Goal: Information Seeking & Learning: Learn about a topic

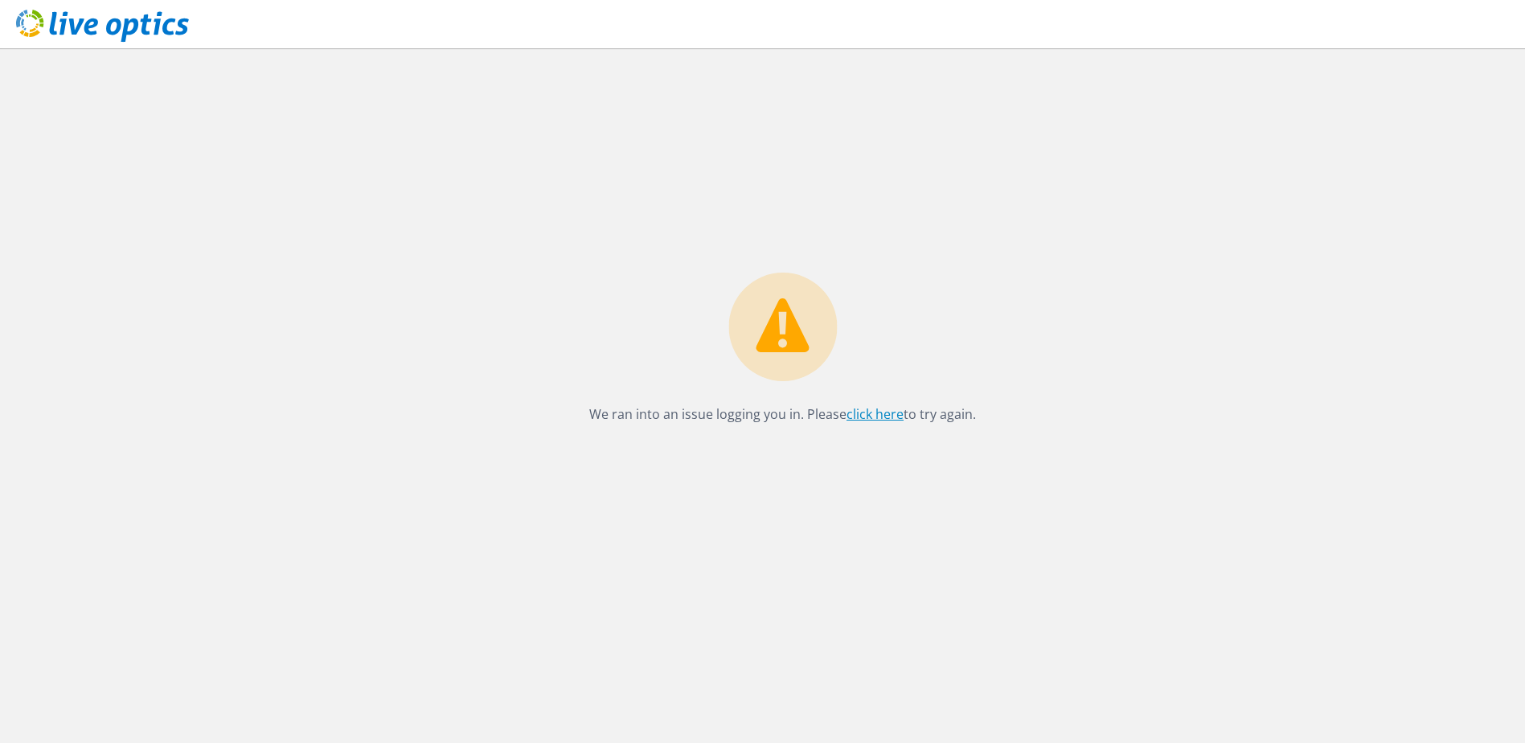
click at [860, 416] on link "click here" at bounding box center [874, 414] width 57 height 18
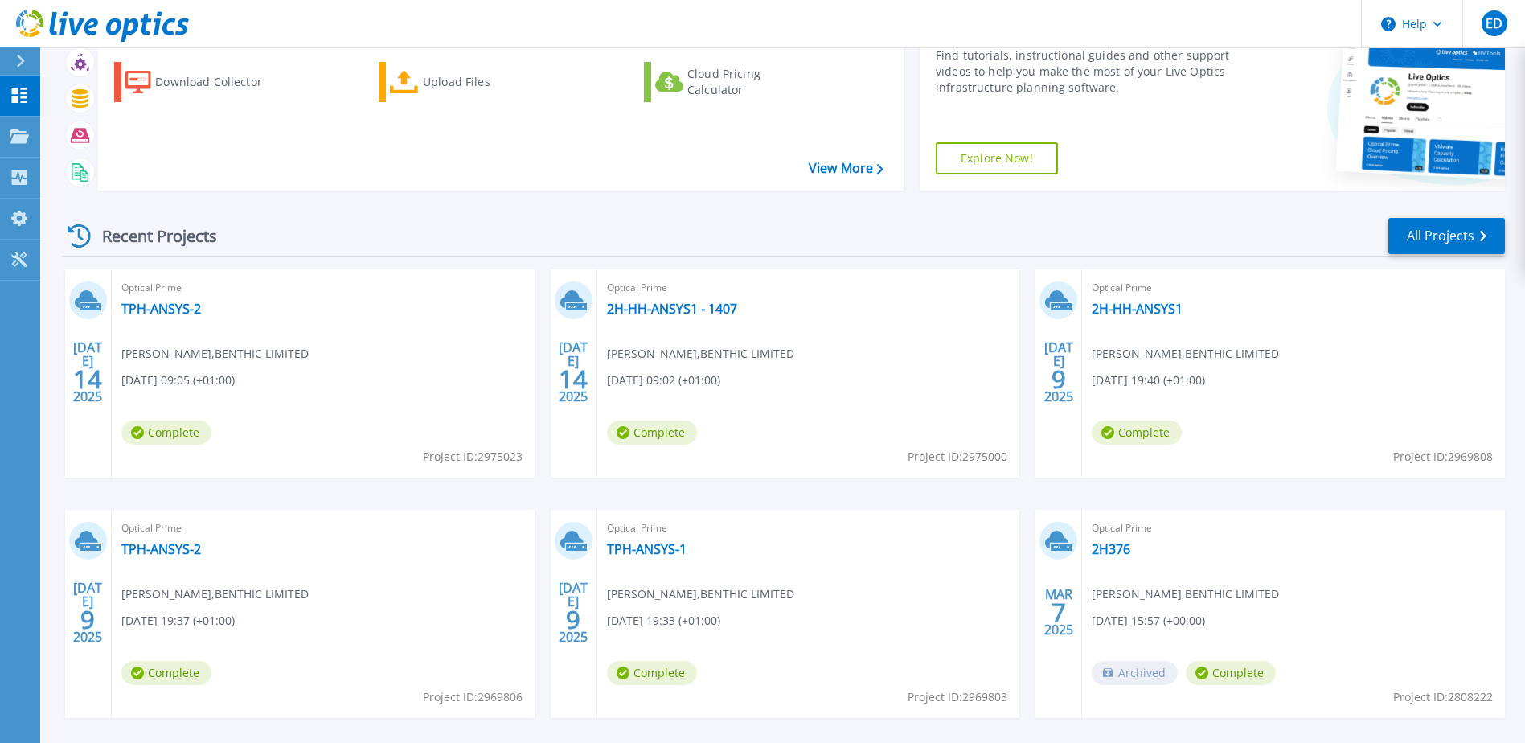
scroll to position [80, 0]
click at [650, 547] on link "TPH-ANSYS-1" at bounding box center [647, 548] width 80 height 16
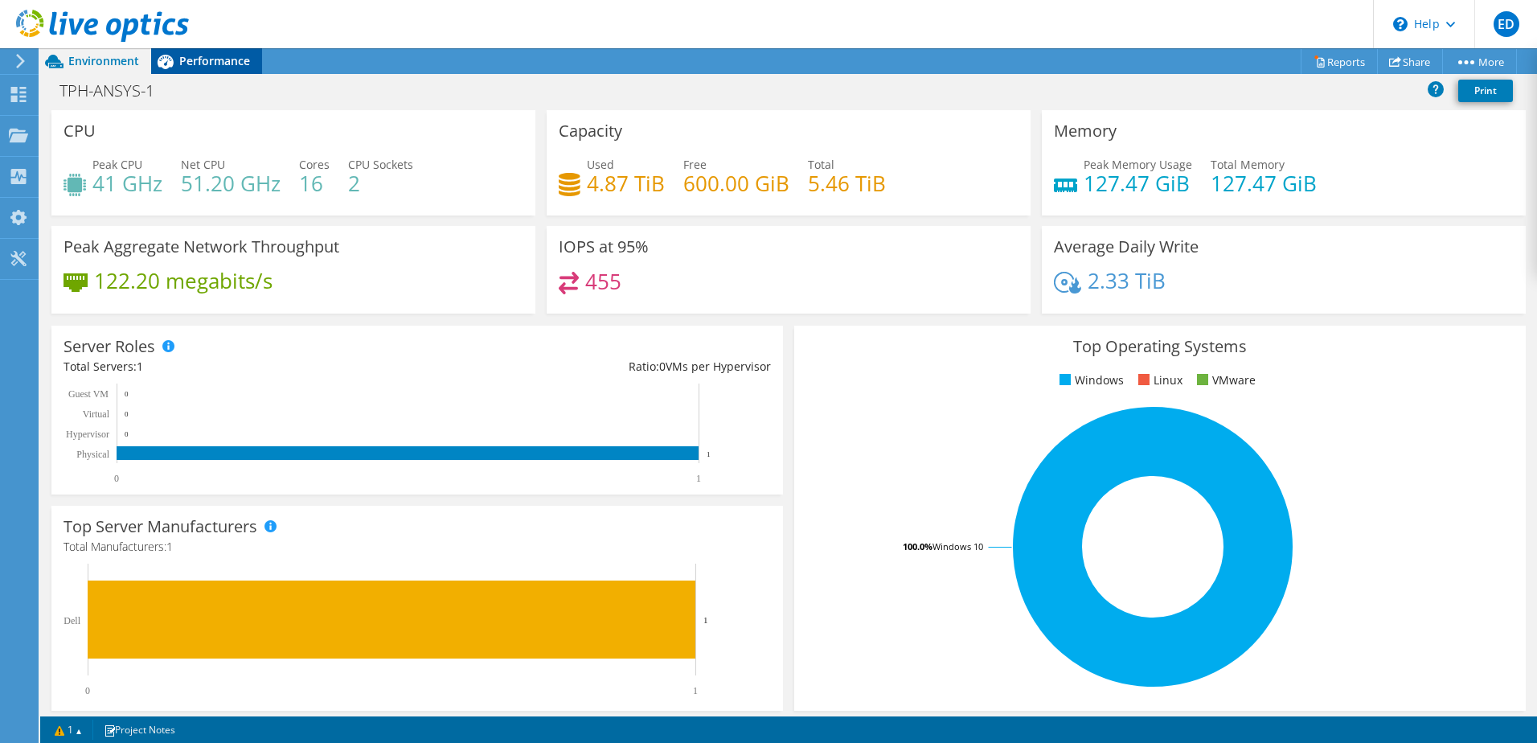
click at [207, 54] on span "Performance" at bounding box center [214, 60] width 71 height 15
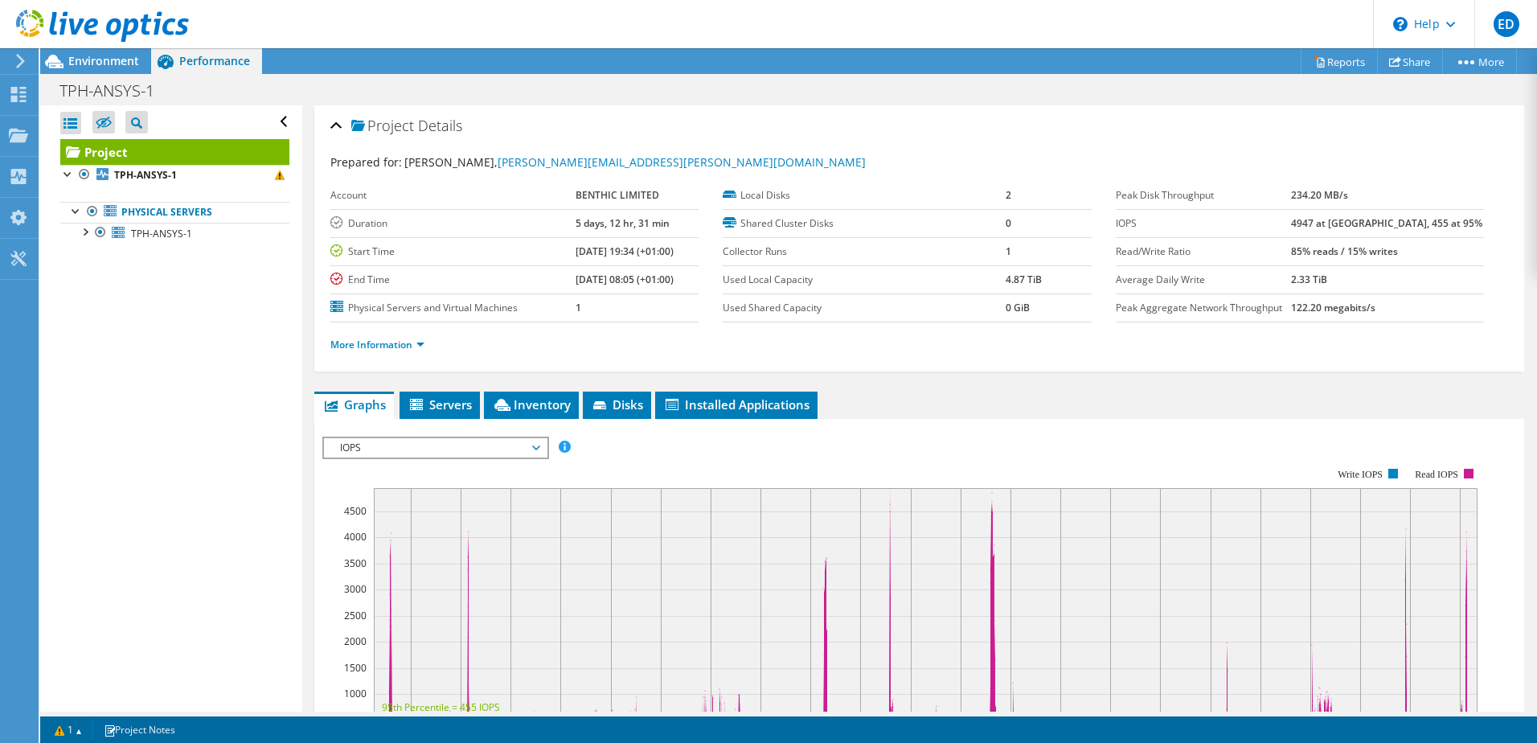
click at [479, 451] on span "IOPS" at bounding box center [435, 447] width 207 height 19
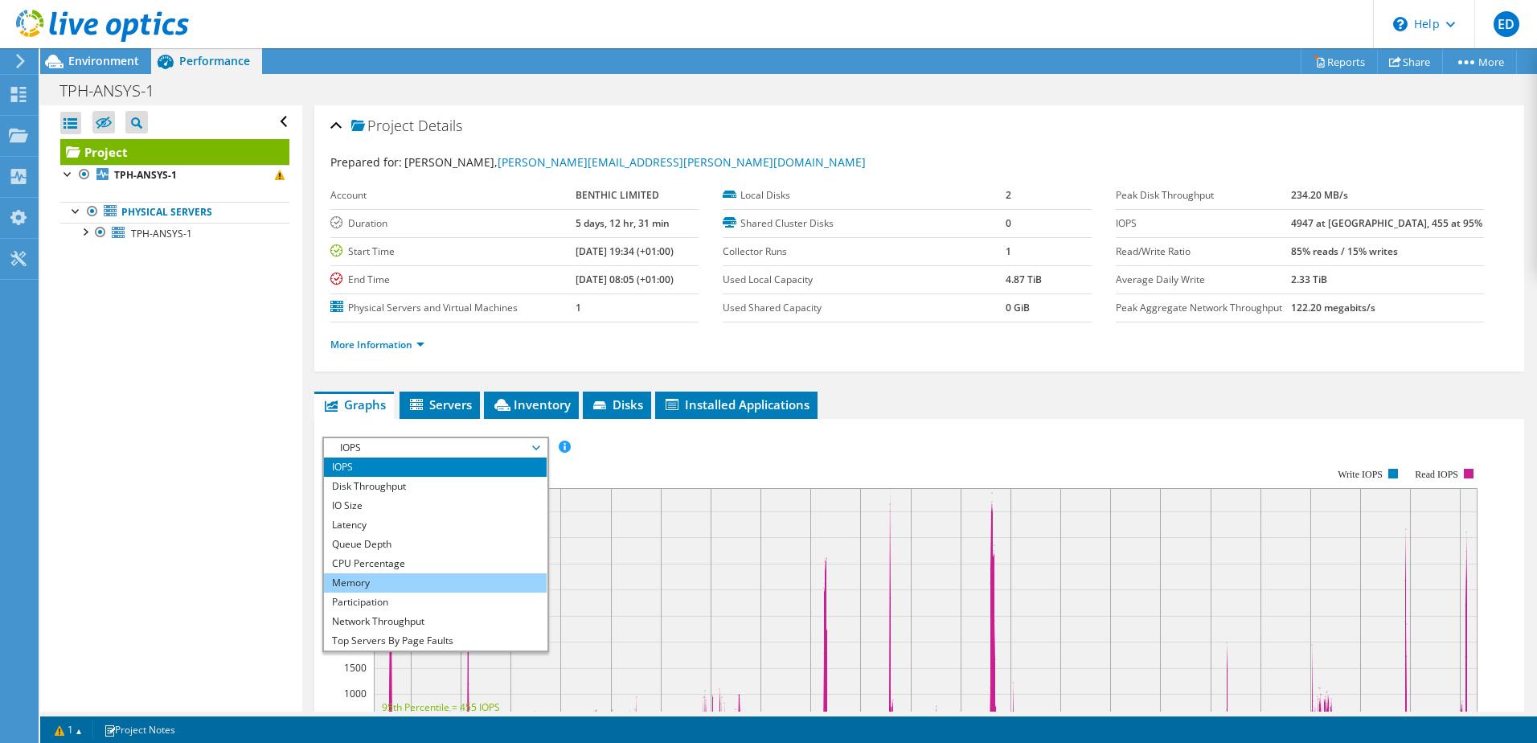
click at [429, 583] on li "Memory" at bounding box center [435, 582] width 223 height 19
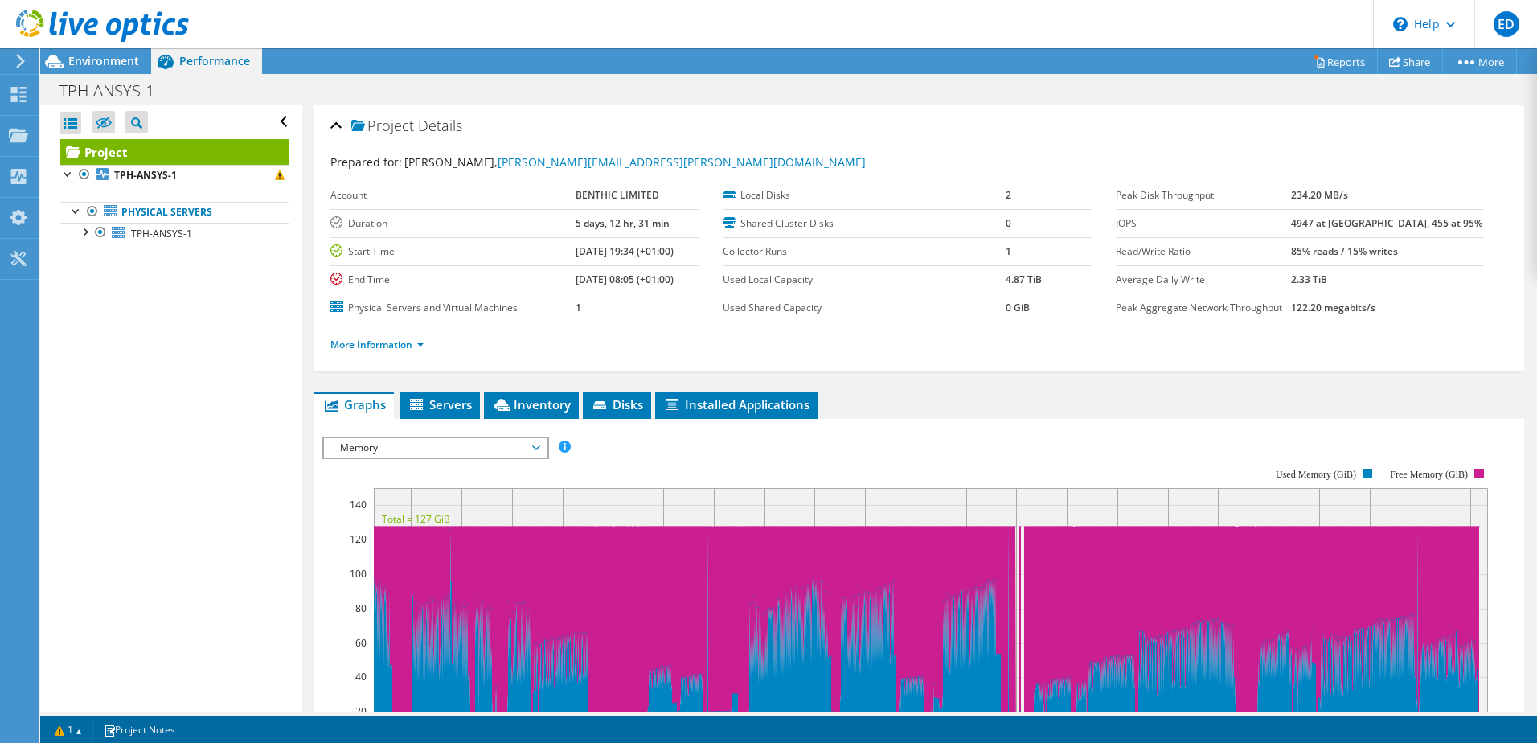
click at [1021, 425] on div "IOPS Disk Throughput IO Size Latency Queue Depth CPU Percentage Memory Page Fau…" at bounding box center [918, 702] width 1193 height 567
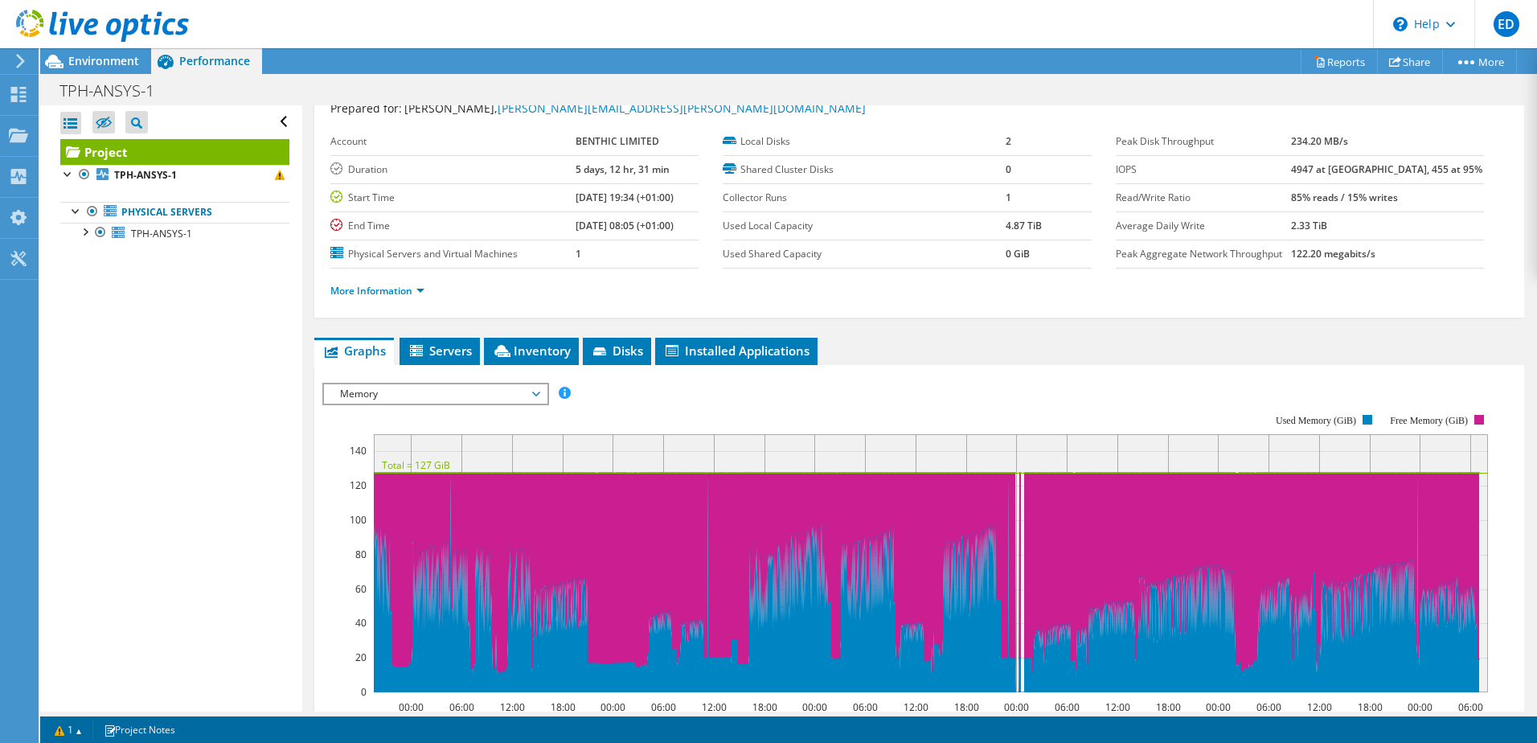
scroll to position [80, 0]
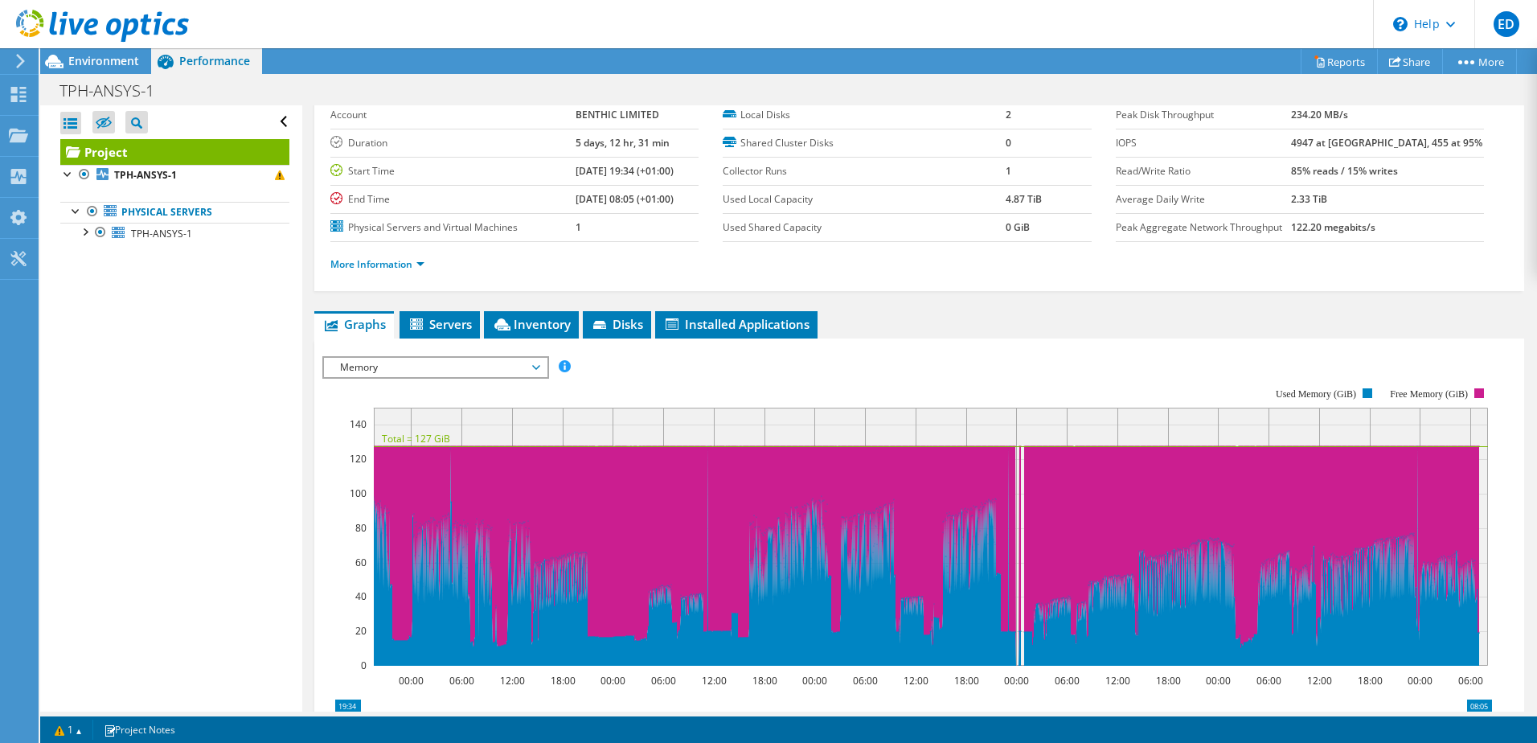
click at [429, 358] on span "Memory" at bounding box center [435, 367] width 207 height 19
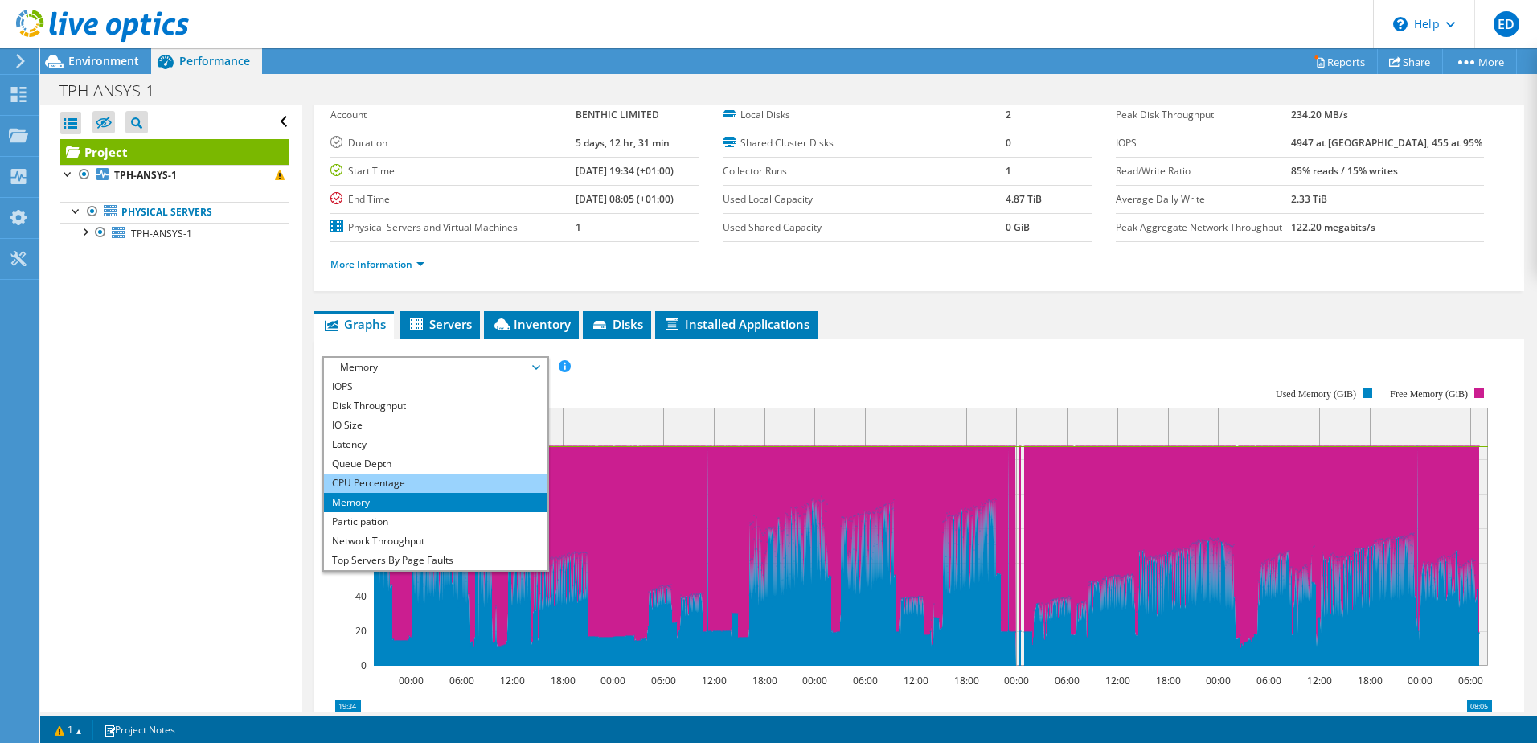
click at [419, 485] on li "CPU Percentage" at bounding box center [435, 482] width 223 height 19
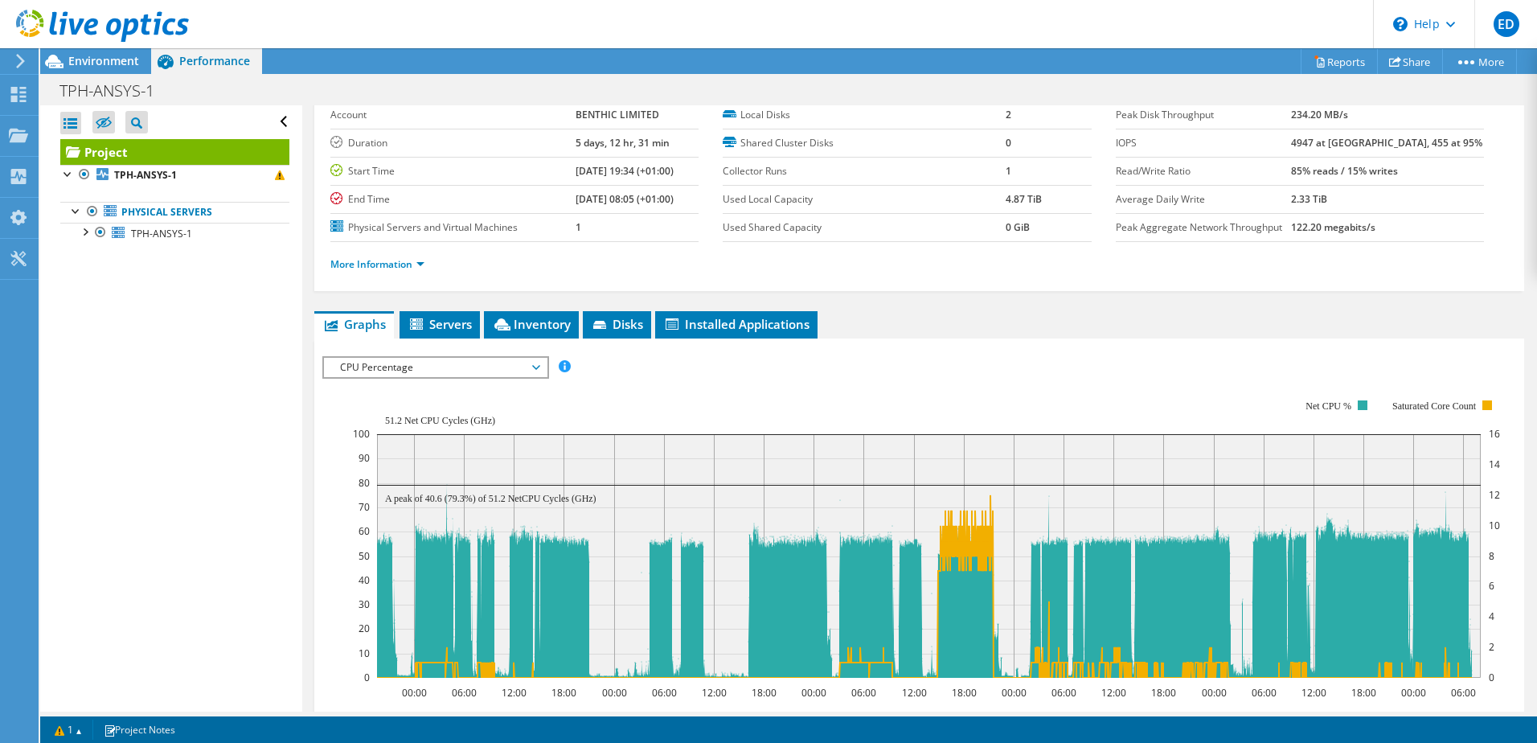
click at [451, 382] on rect at bounding box center [926, 538] width 1147 height 321
click at [459, 366] on span "CPU Percentage" at bounding box center [435, 367] width 207 height 19
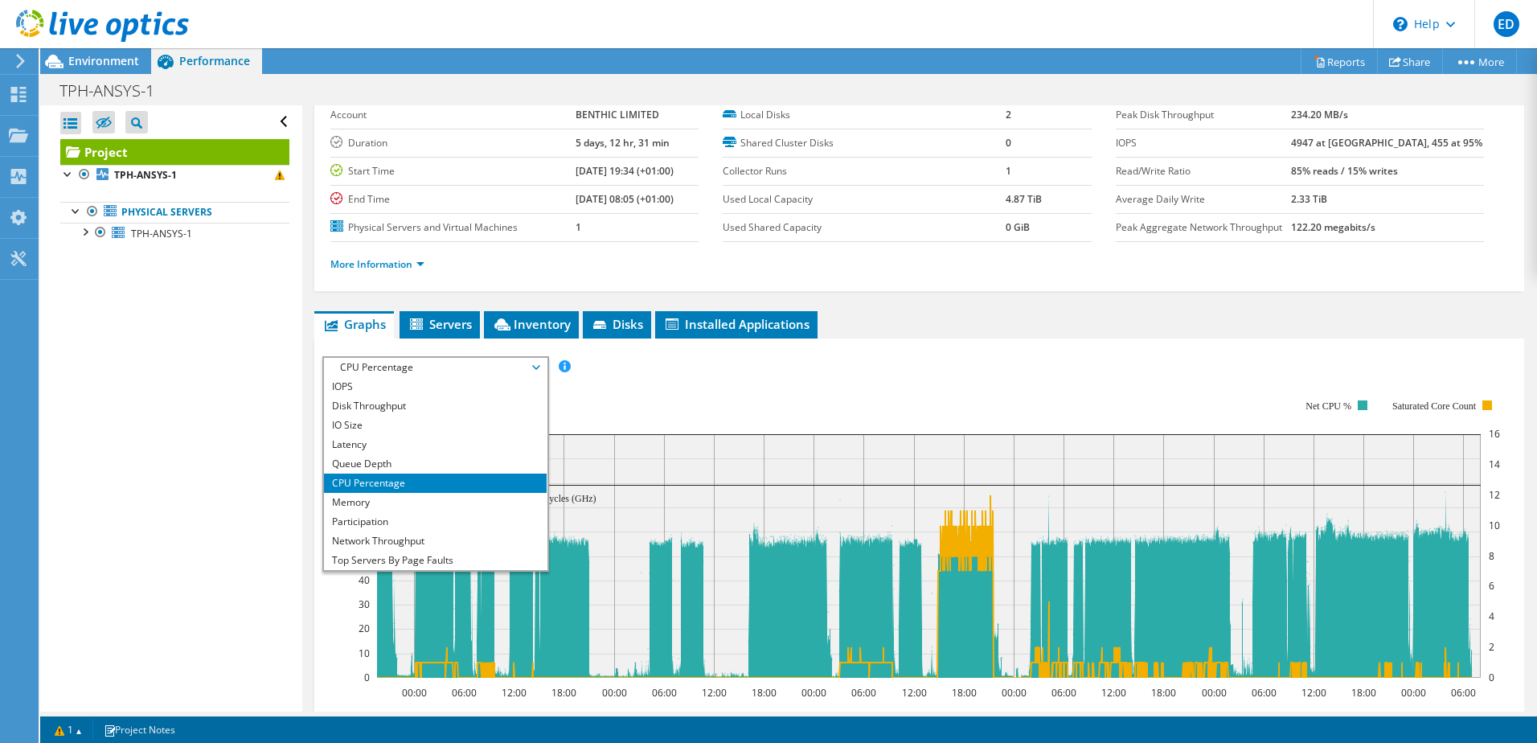
click at [877, 354] on div "IOPS Disk Throughput IO Size Latency Queue Depth CPU Percentage Memory Page Fau…" at bounding box center [918, 632] width 1193 height 569
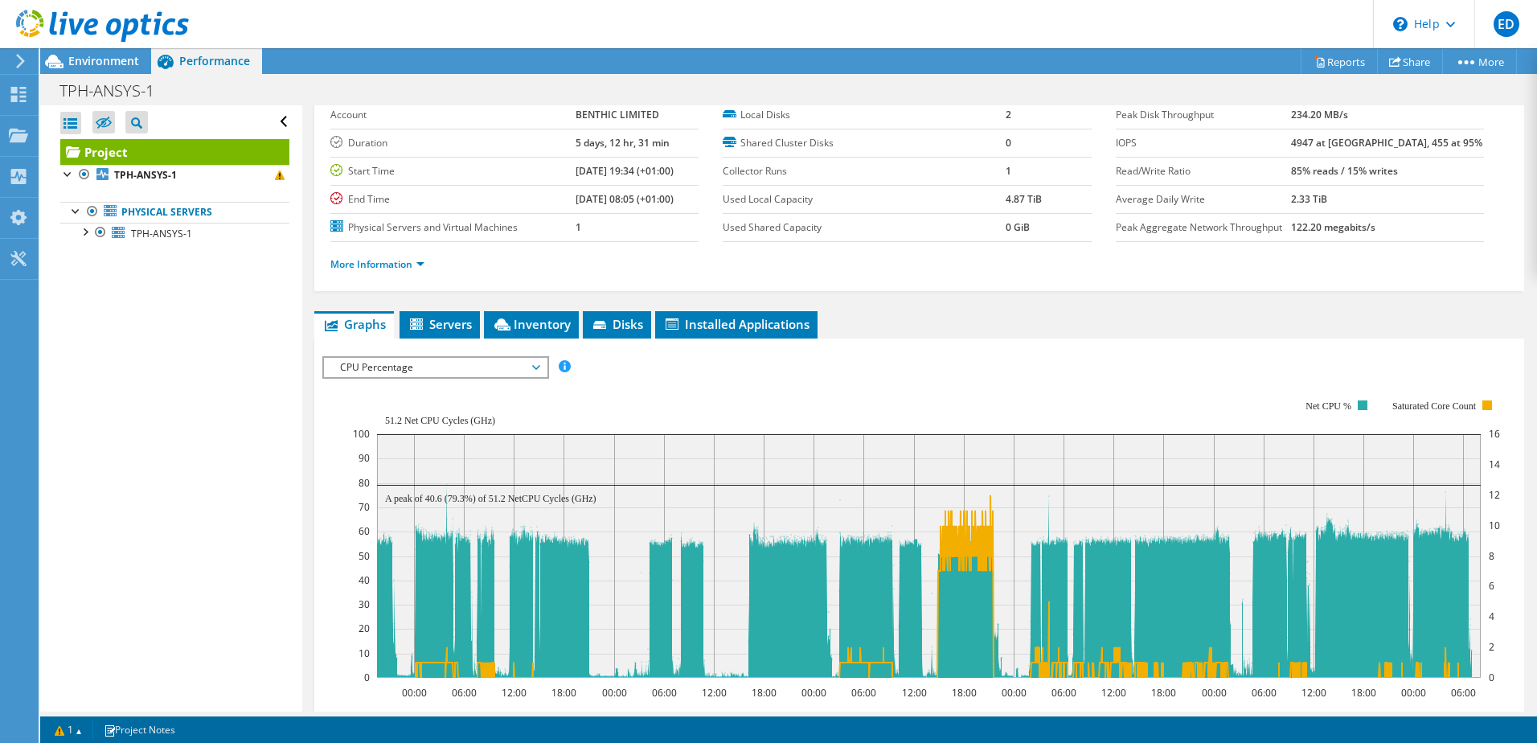
click at [416, 369] on span "CPU Percentage" at bounding box center [435, 367] width 207 height 19
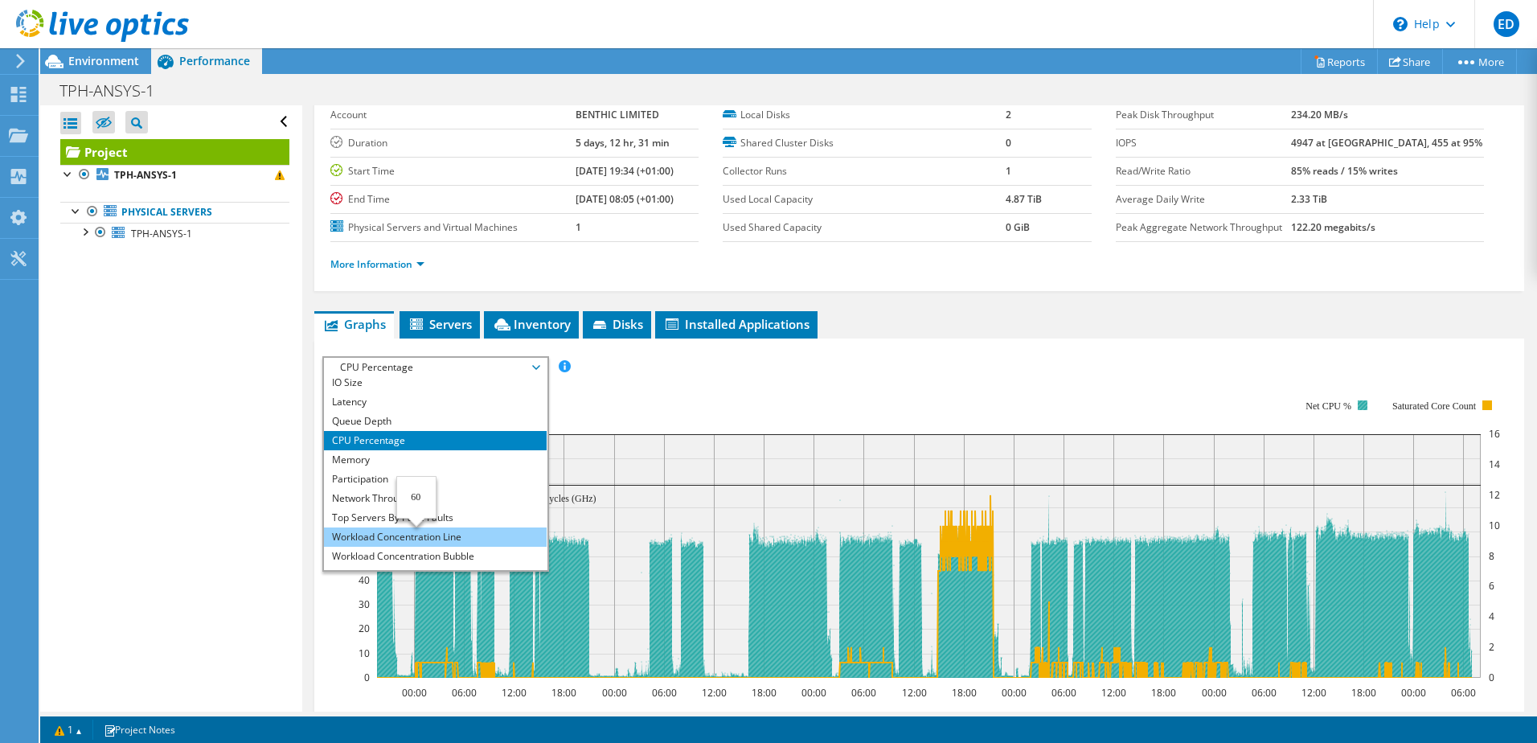
scroll to position [58, 0]
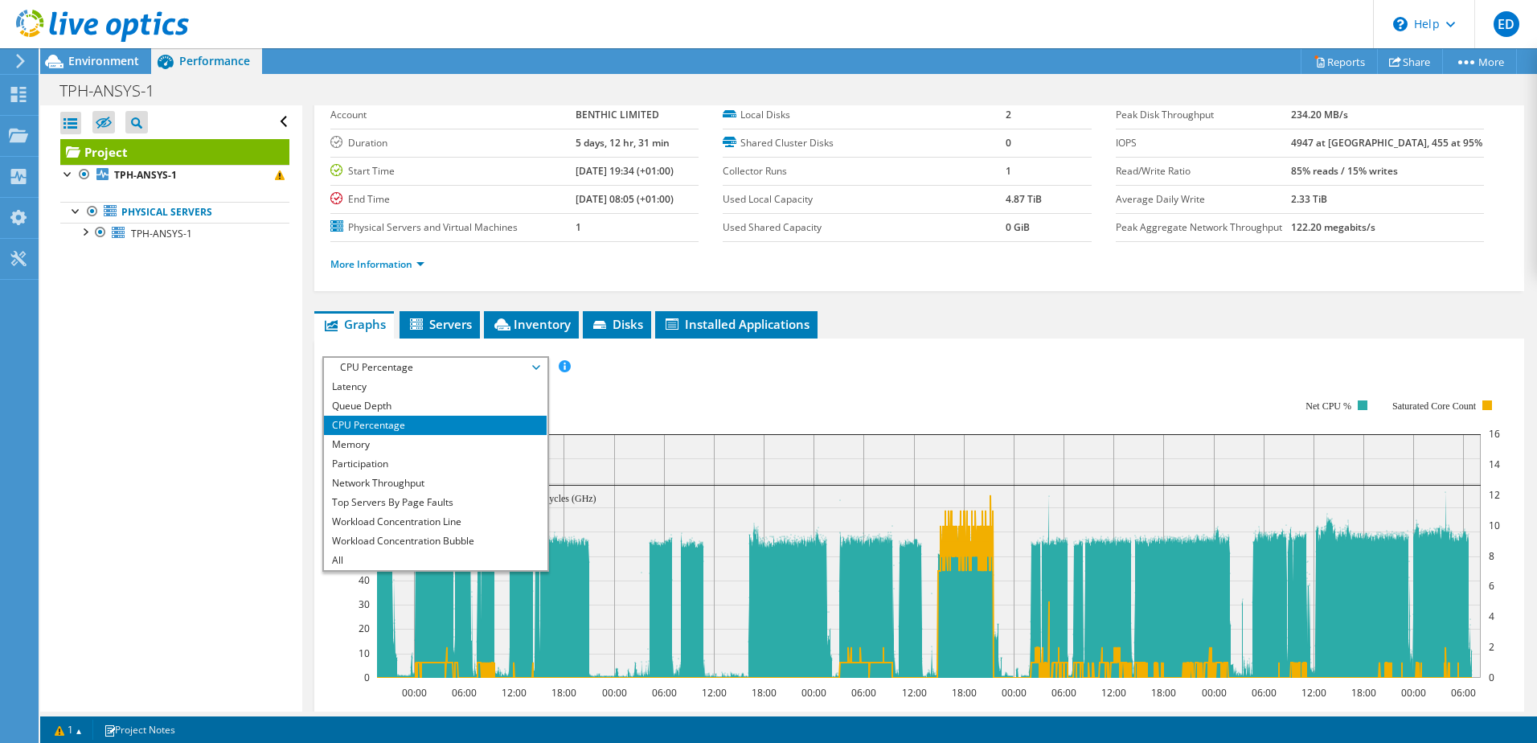
click at [246, 419] on div "Open All Close All Hide Excluded Nodes Project Tree Filter" at bounding box center [170, 408] width 261 height 606
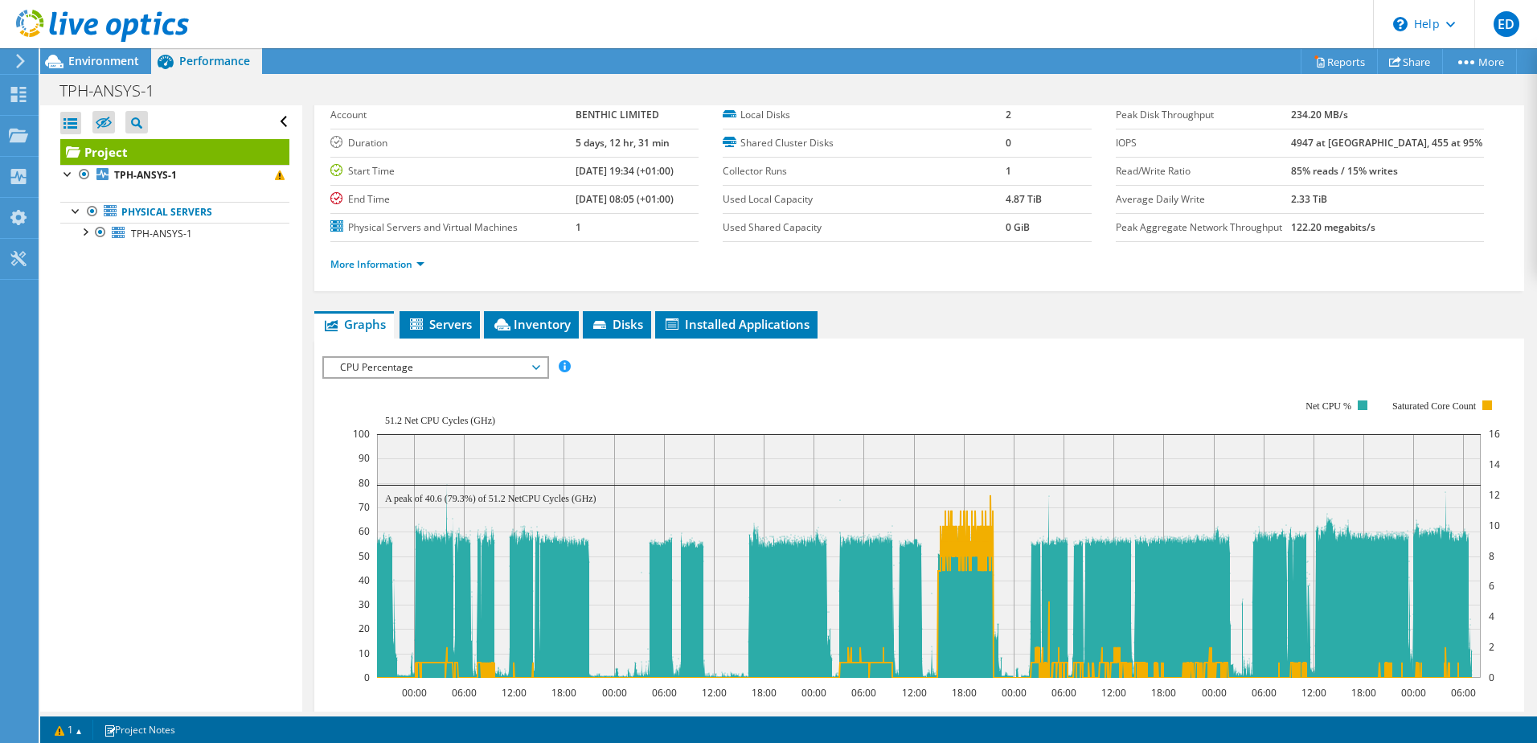
click at [413, 368] on span "CPU Percentage" at bounding box center [435, 367] width 207 height 19
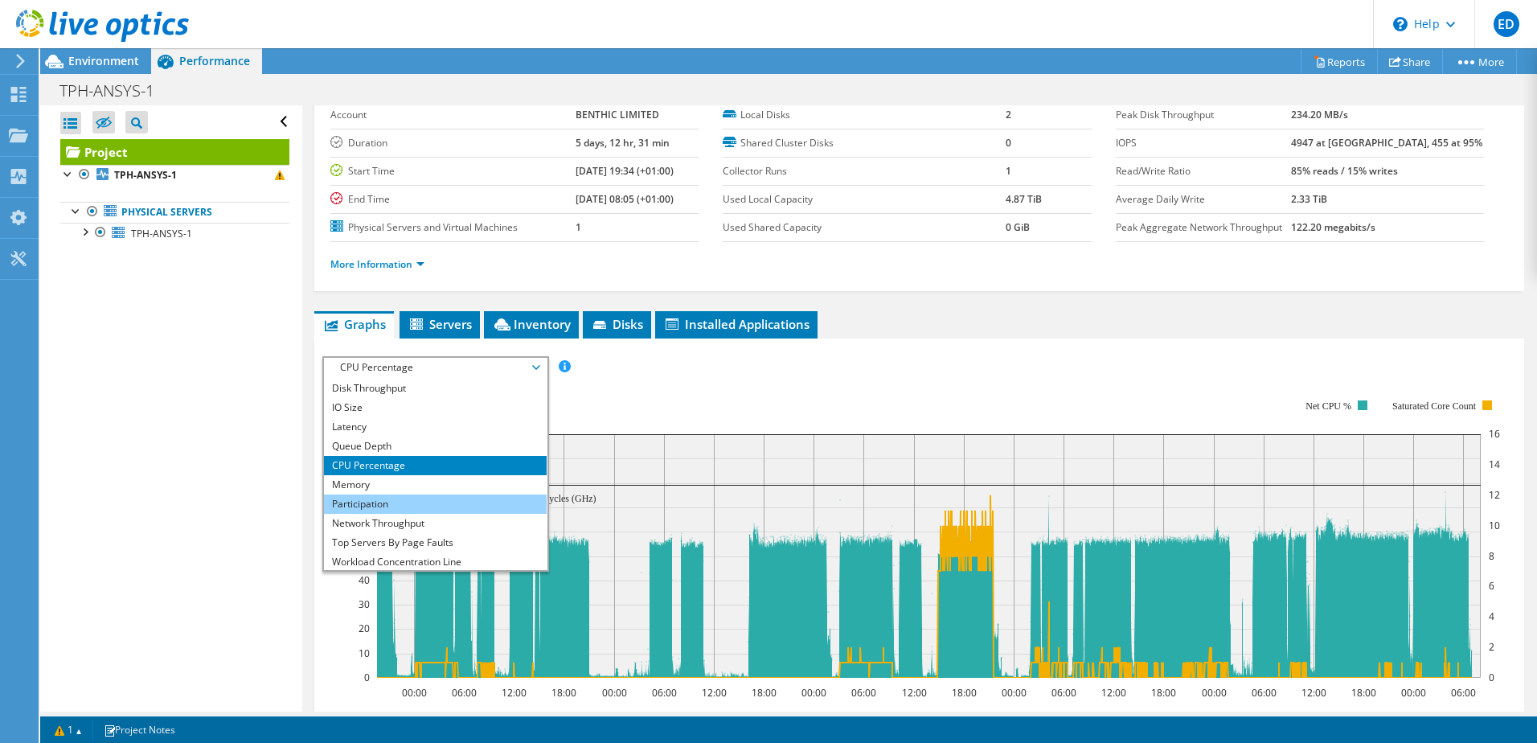
scroll to position [0, 0]
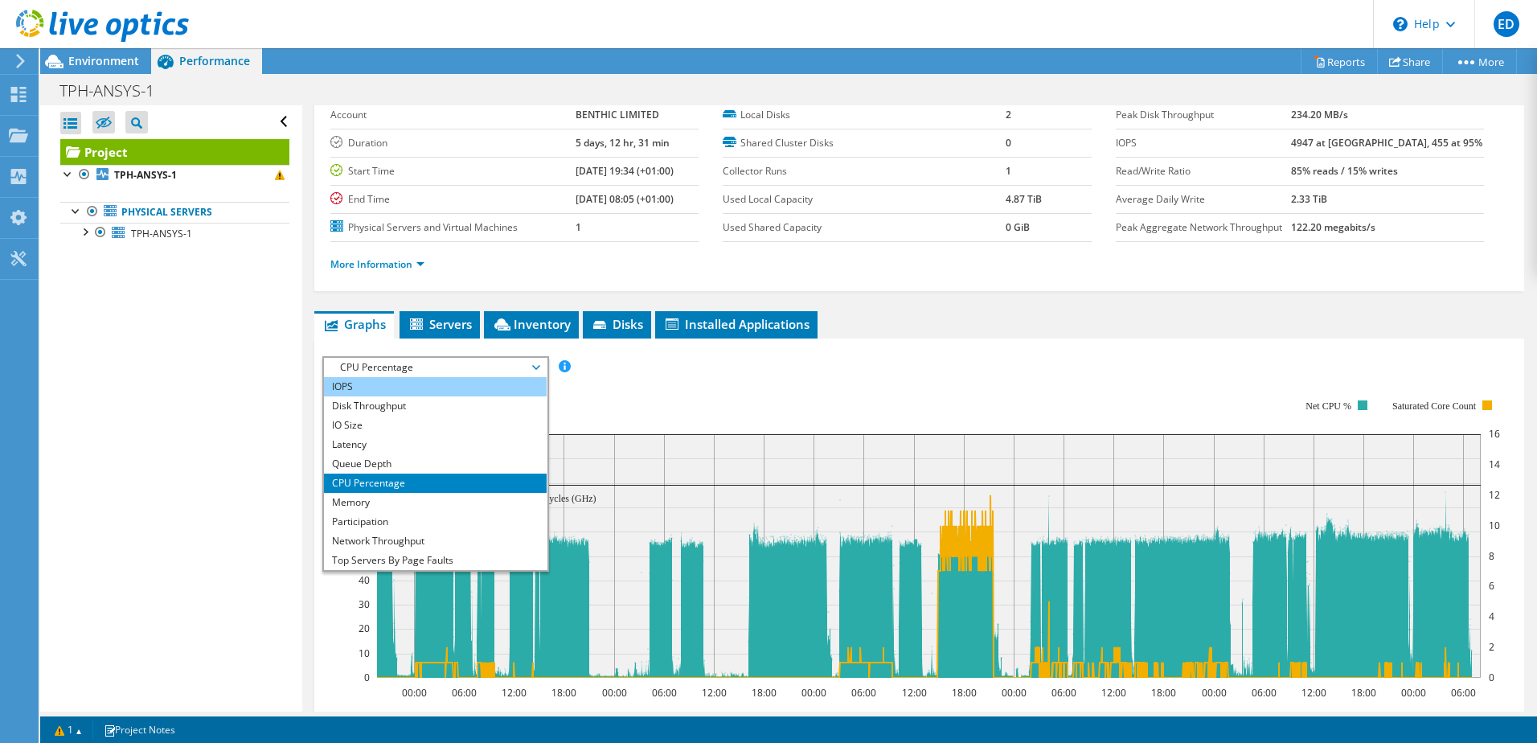
click at [403, 384] on li "IOPS" at bounding box center [435, 386] width 223 height 19
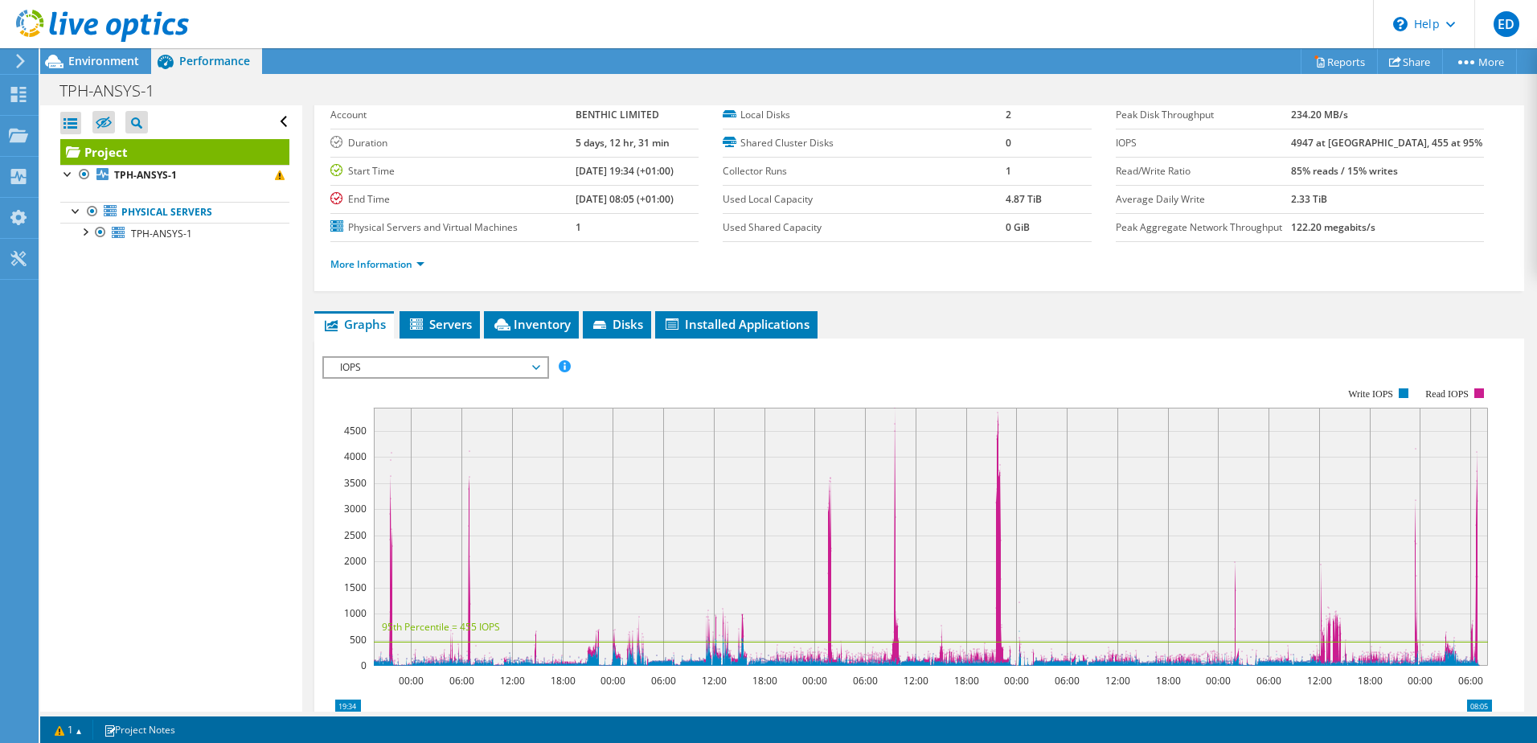
drag, startPoint x: 450, startPoint y: 366, endPoint x: 446, endPoint y: 382, distance: 16.6
click at [449, 366] on span "IOPS" at bounding box center [435, 367] width 207 height 19
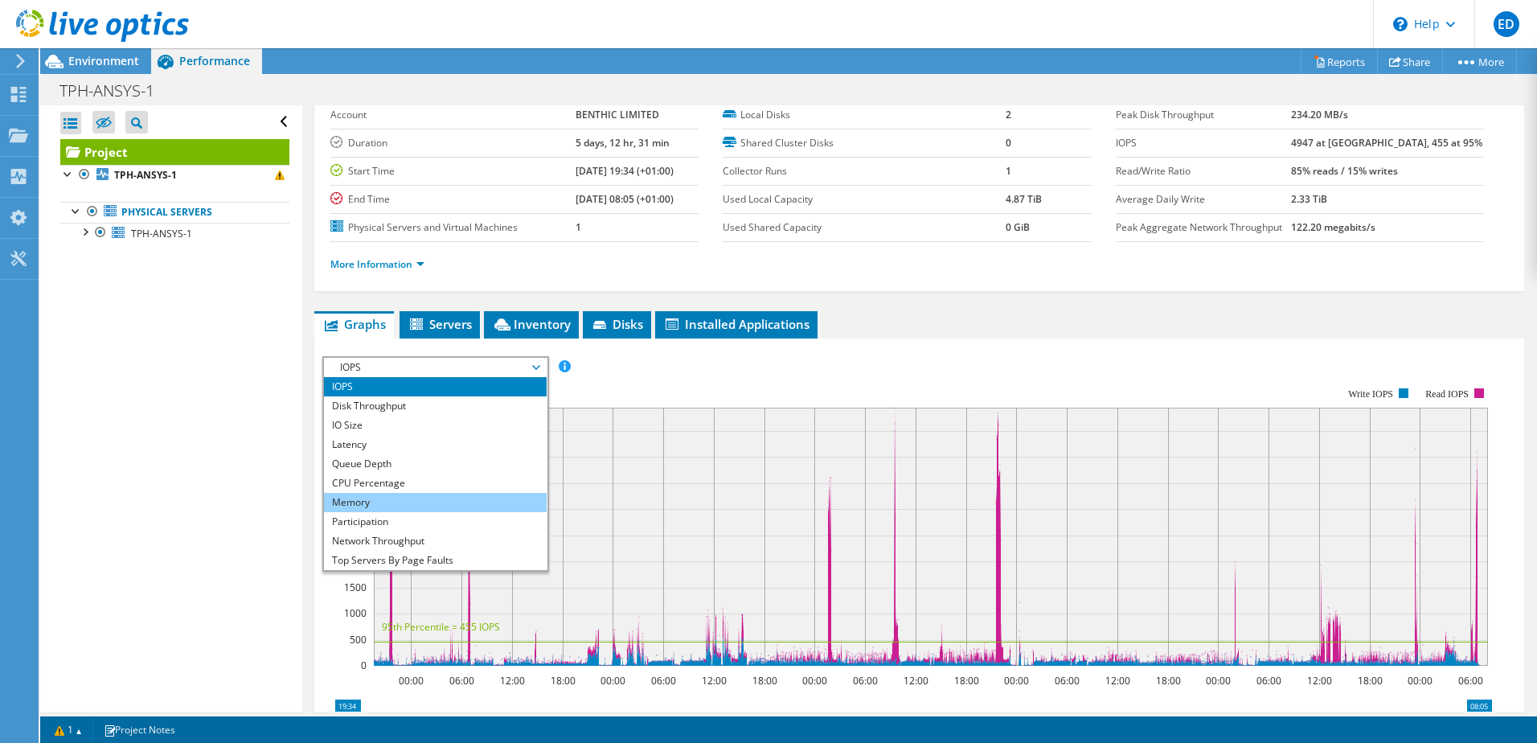
click at [432, 507] on li "Memory" at bounding box center [435, 502] width 223 height 19
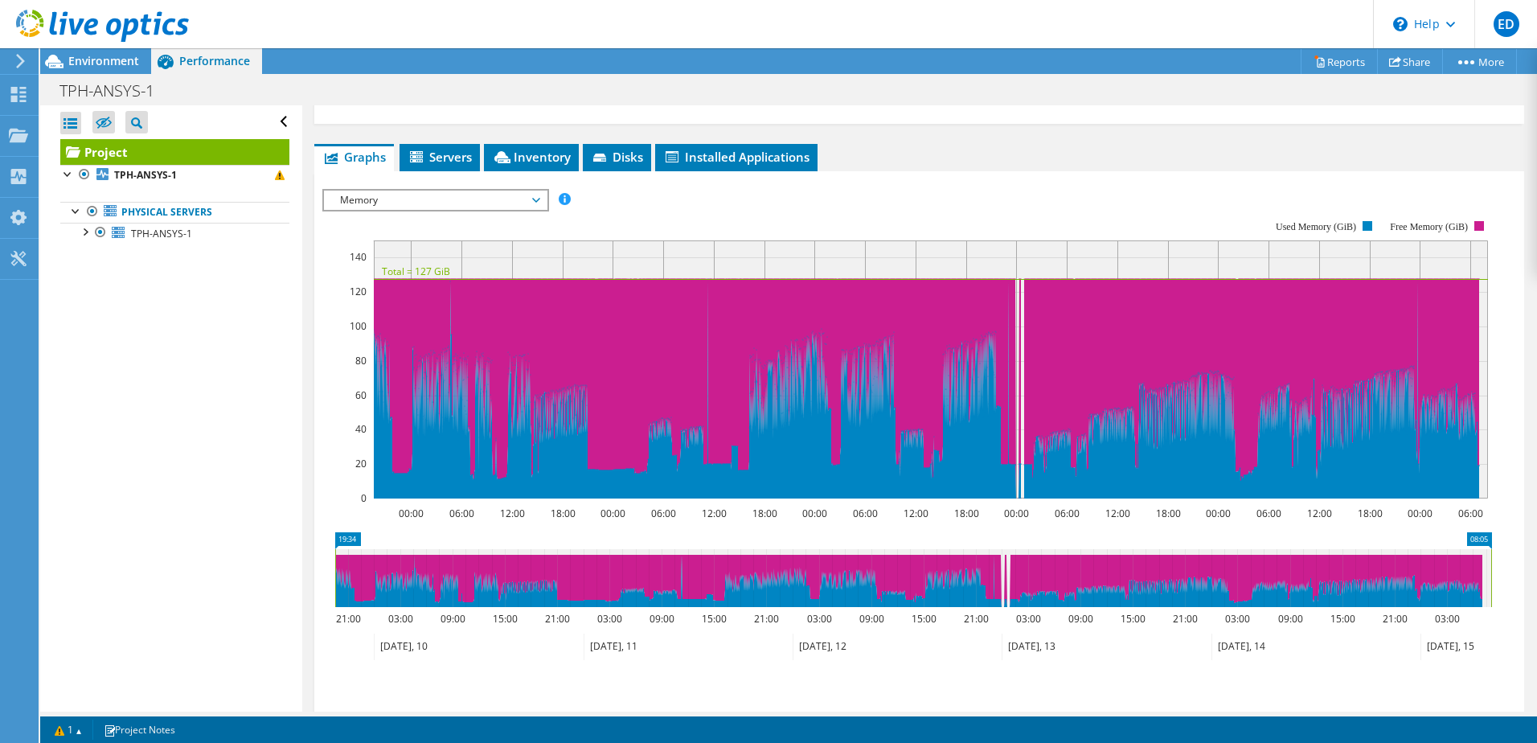
scroll to position [144, 0]
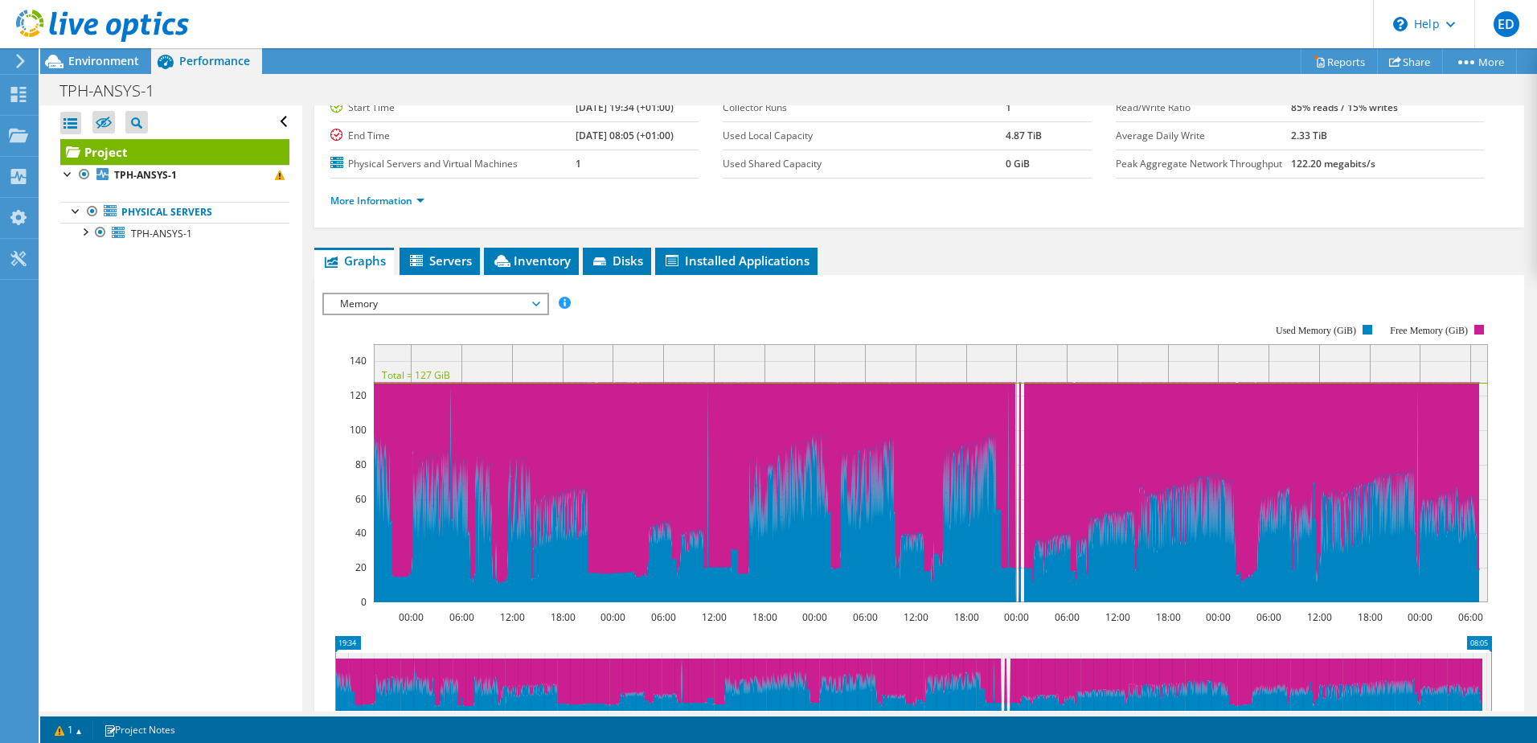
click at [599, 742] on html "ED End User Elliot Dhillon-Smith elliot.dhillon-smith@acteon.com Acteon Group O…" at bounding box center [768, 371] width 1537 height 743
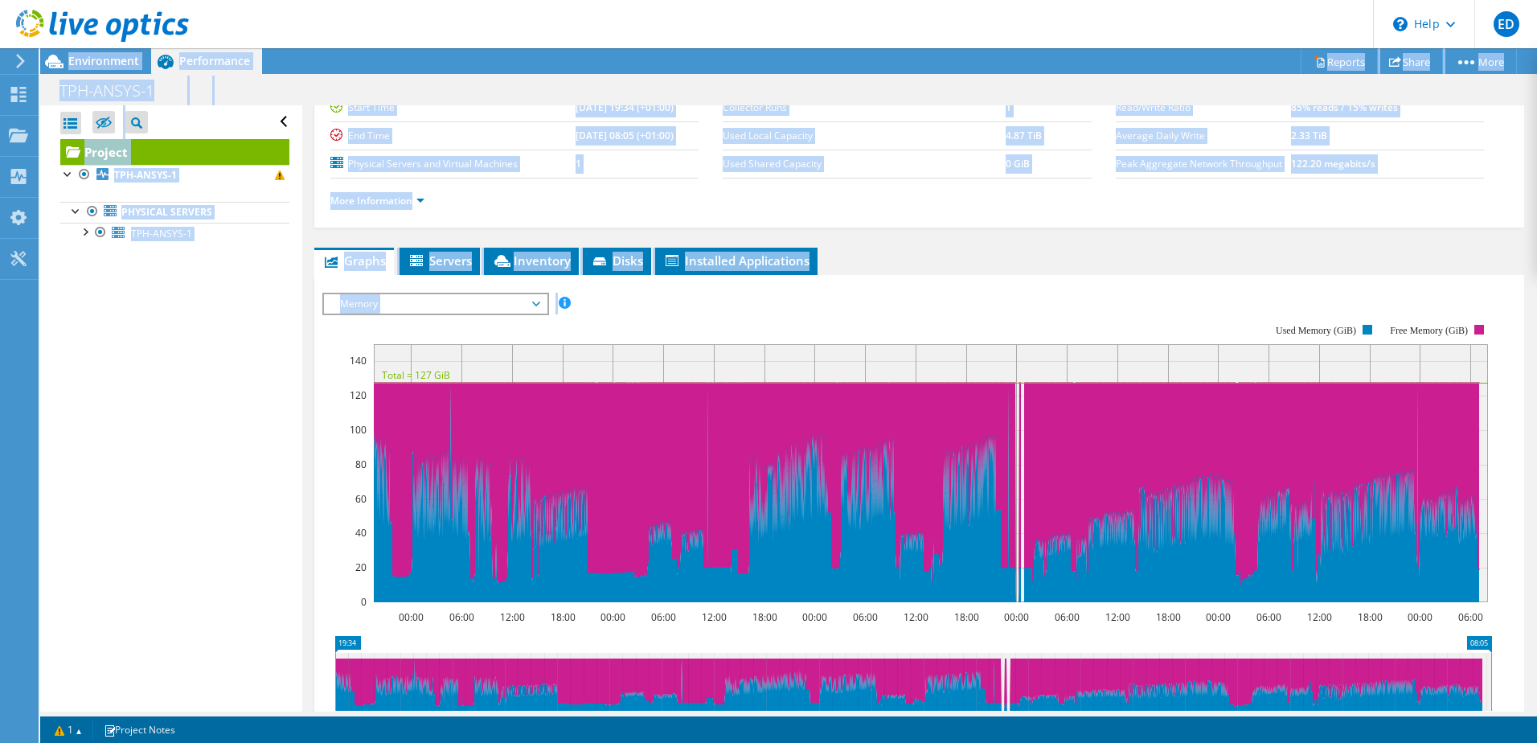
click at [203, 570] on div "Open All Close All Hide Excluded Nodes Project Tree Filter" at bounding box center [170, 408] width 261 height 606
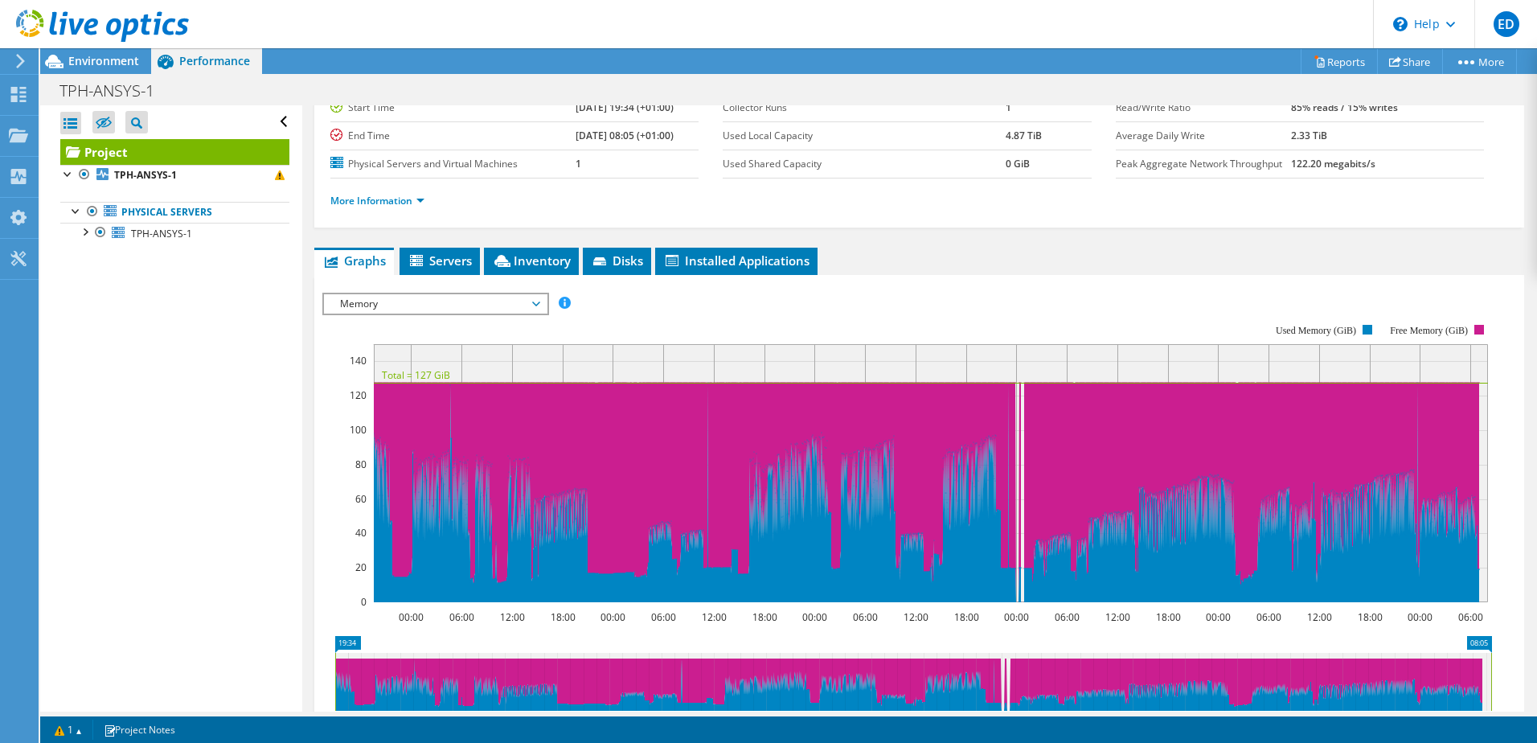
scroll to position [305, 0]
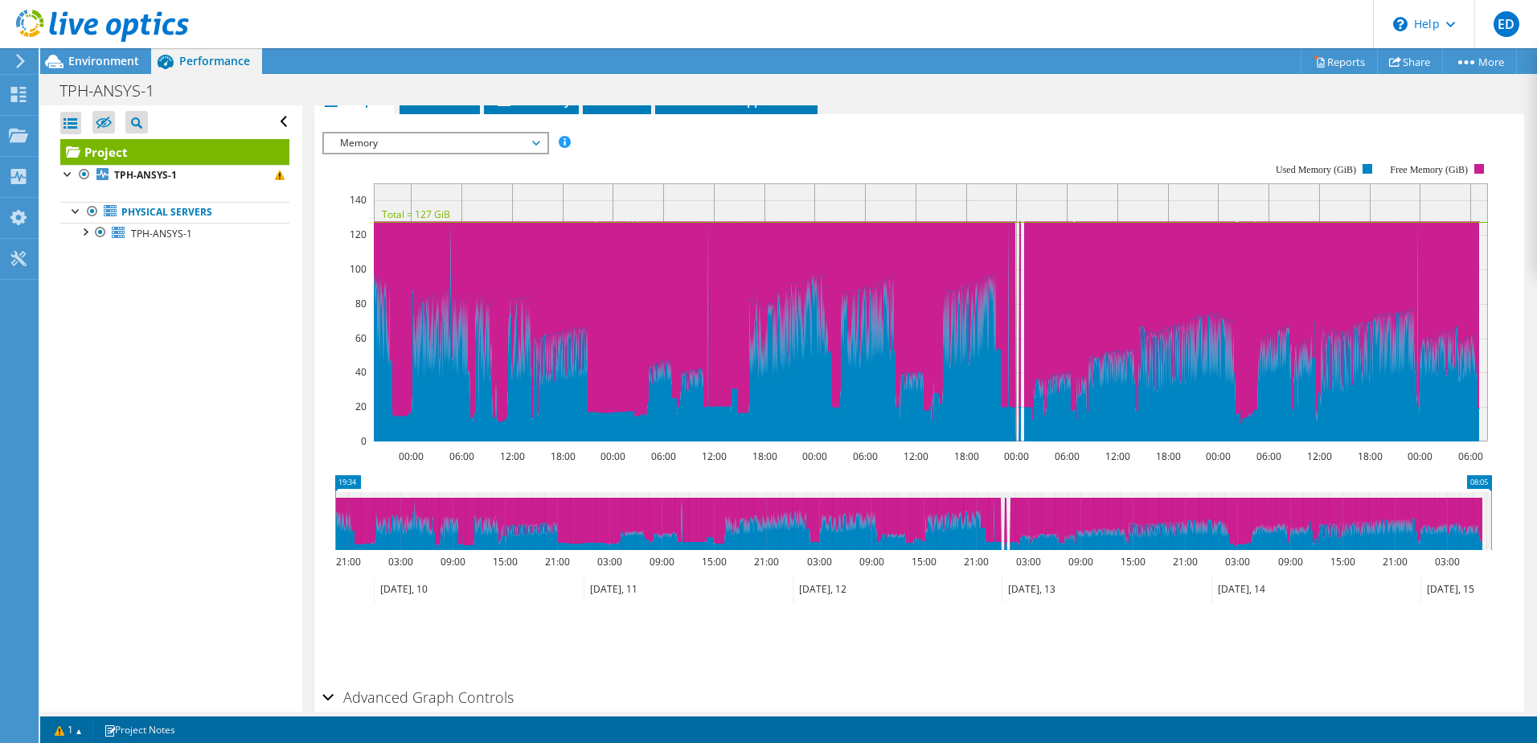
click at [726, 526] on icon at bounding box center [913, 521] width 1156 height 58
click at [815, 570] on icon "19:34 08:05 21:00 03:00 09:00 15:00 21:00 03:00 09:00 15:00 21:00 03:00 09:00 1…" at bounding box center [912, 539] width 1181 height 129
drag, startPoint x: 80, startPoint y: 441, endPoint x: 89, endPoint y: 446, distance: 10.1
click at [83, 442] on div "Open All Close All Hide Excluded Nodes Project Tree Filter" at bounding box center [170, 408] width 261 height 606
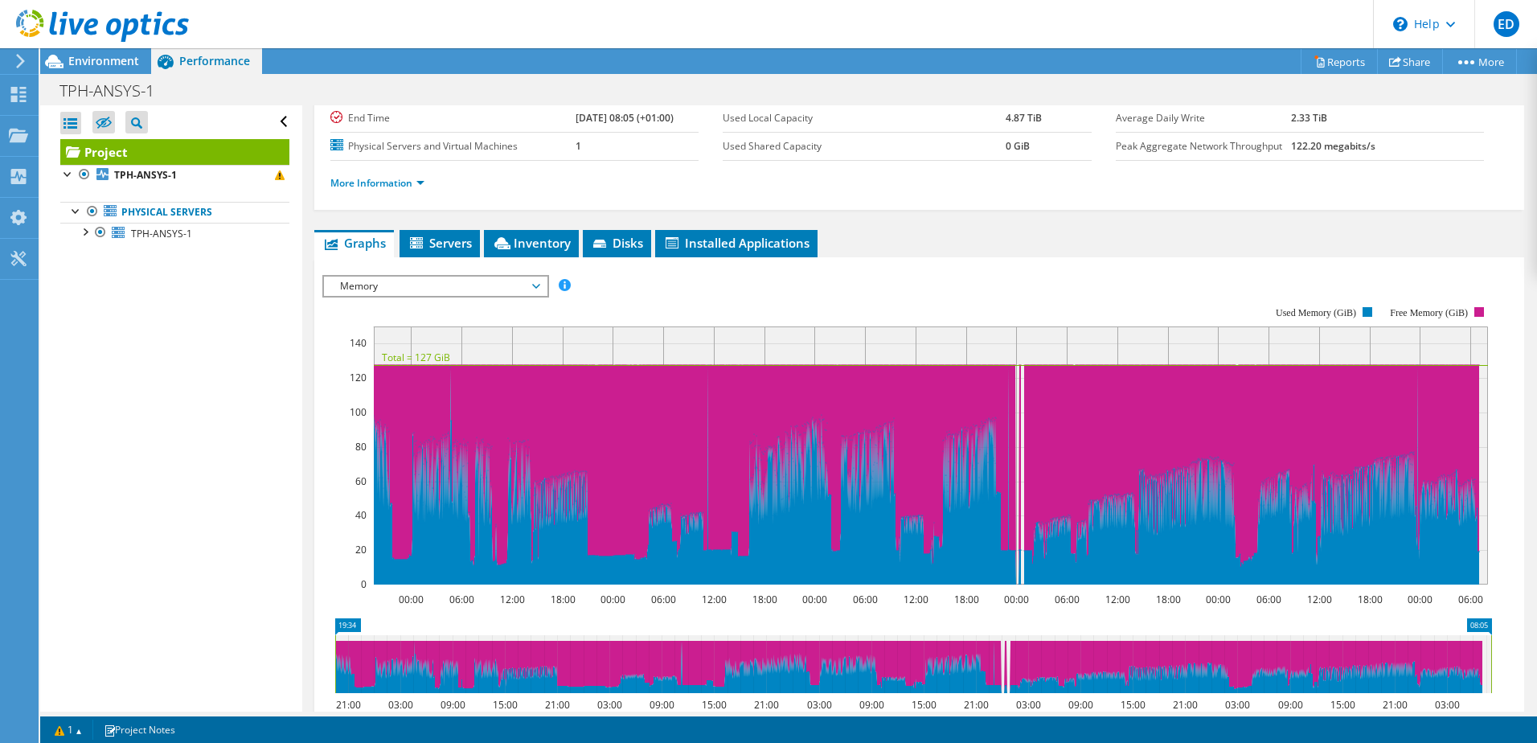
scroll to position [144, 0]
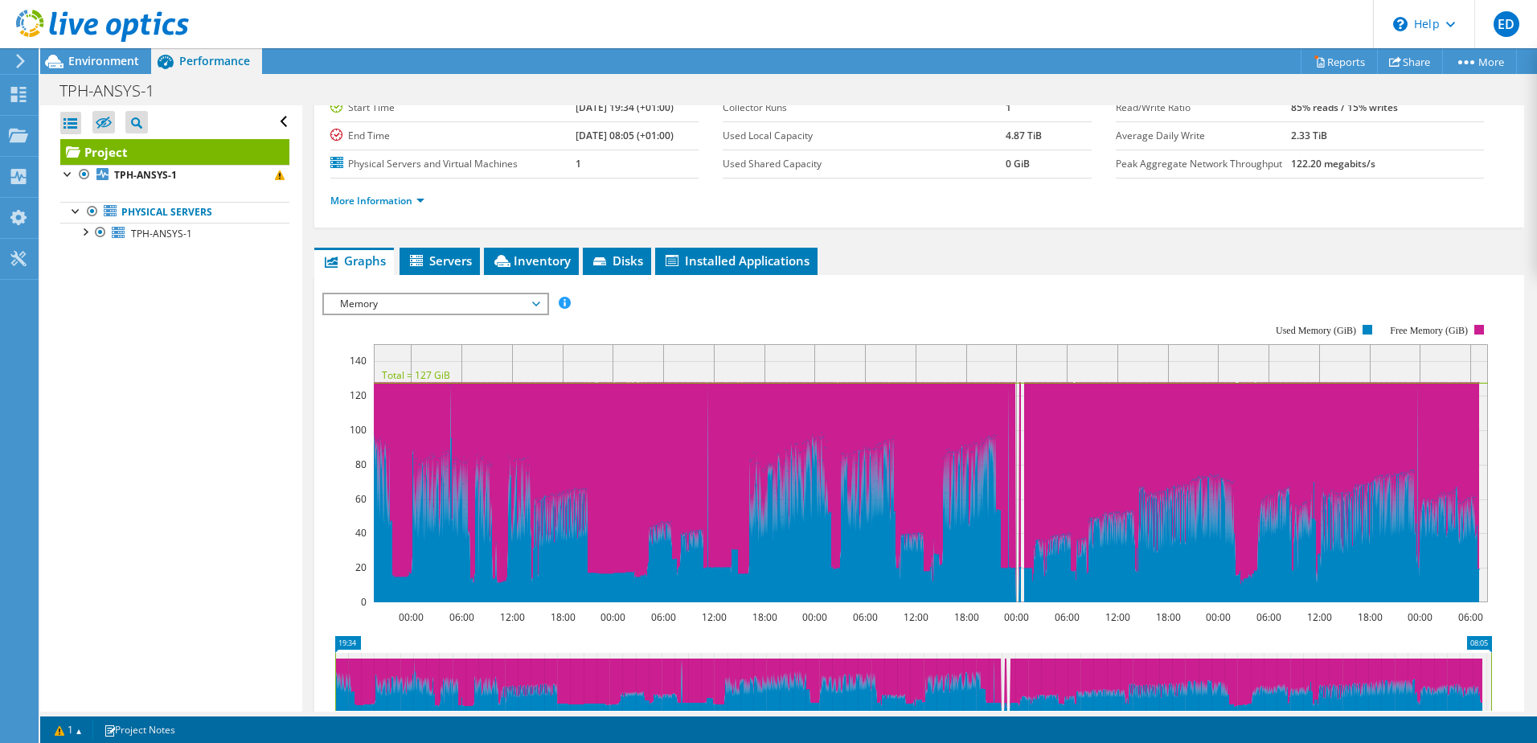
click at [971, 302] on icon "00:00 06:00 12:00 18:00 00:00 06:00 12:00 18:00 00:00 06:00 12:00 18:00 00:00 0…" at bounding box center [912, 462] width 1181 height 321
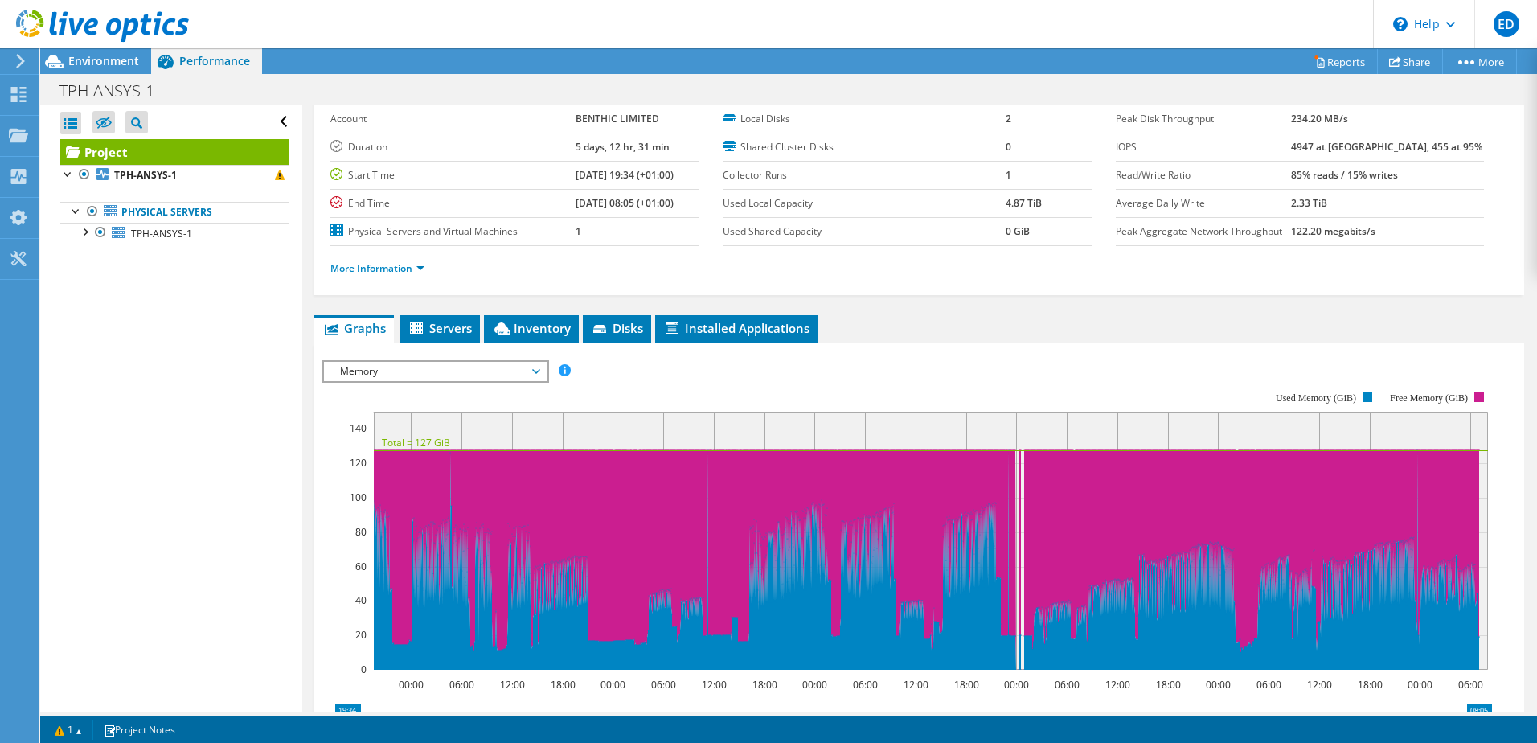
scroll to position [161, 0]
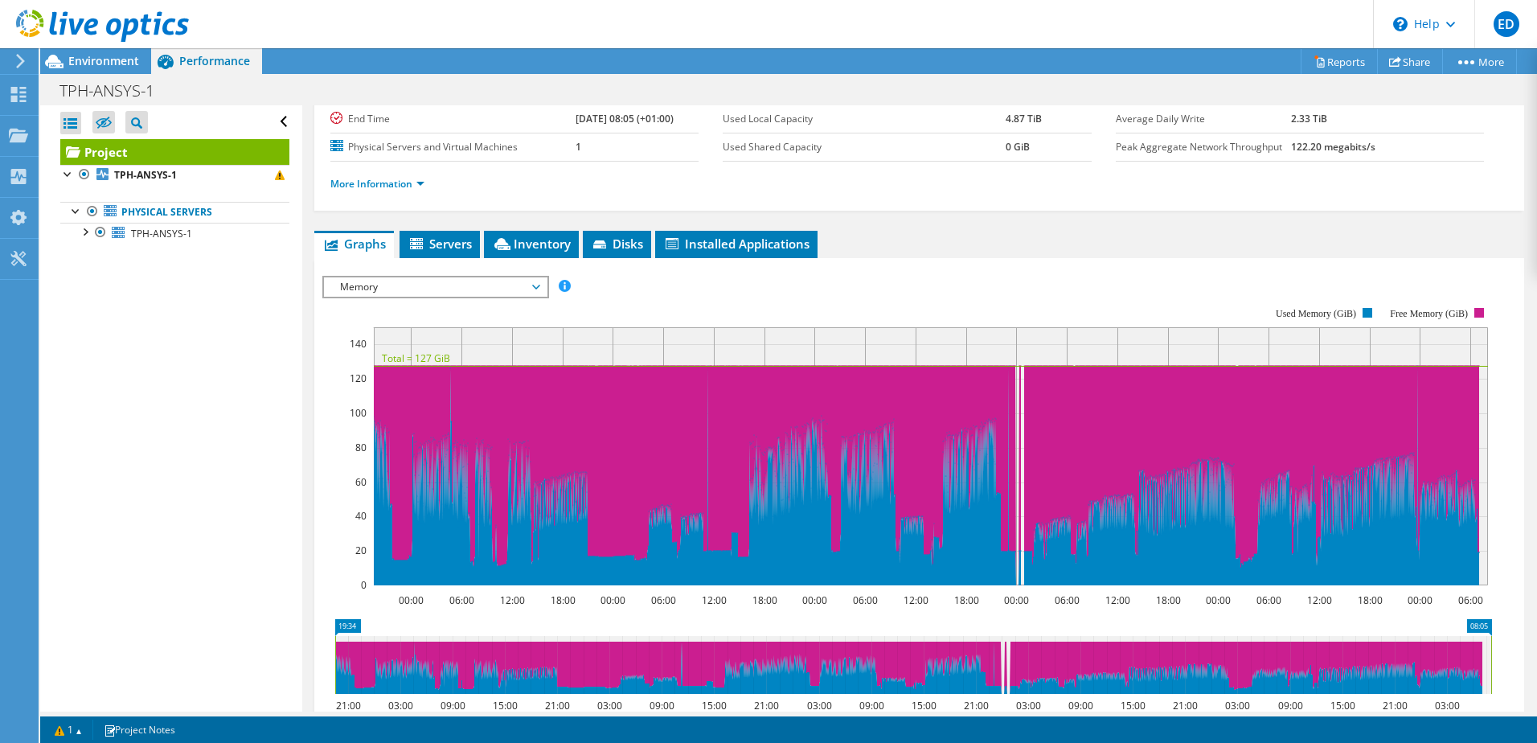
click at [257, 424] on div "Open All Close All Hide Excluded Nodes Project Tree Filter" at bounding box center [170, 408] width 261 height 606
click at [456, 296] on span "Memory" at bounding box center [435, 286] width 207 height 19
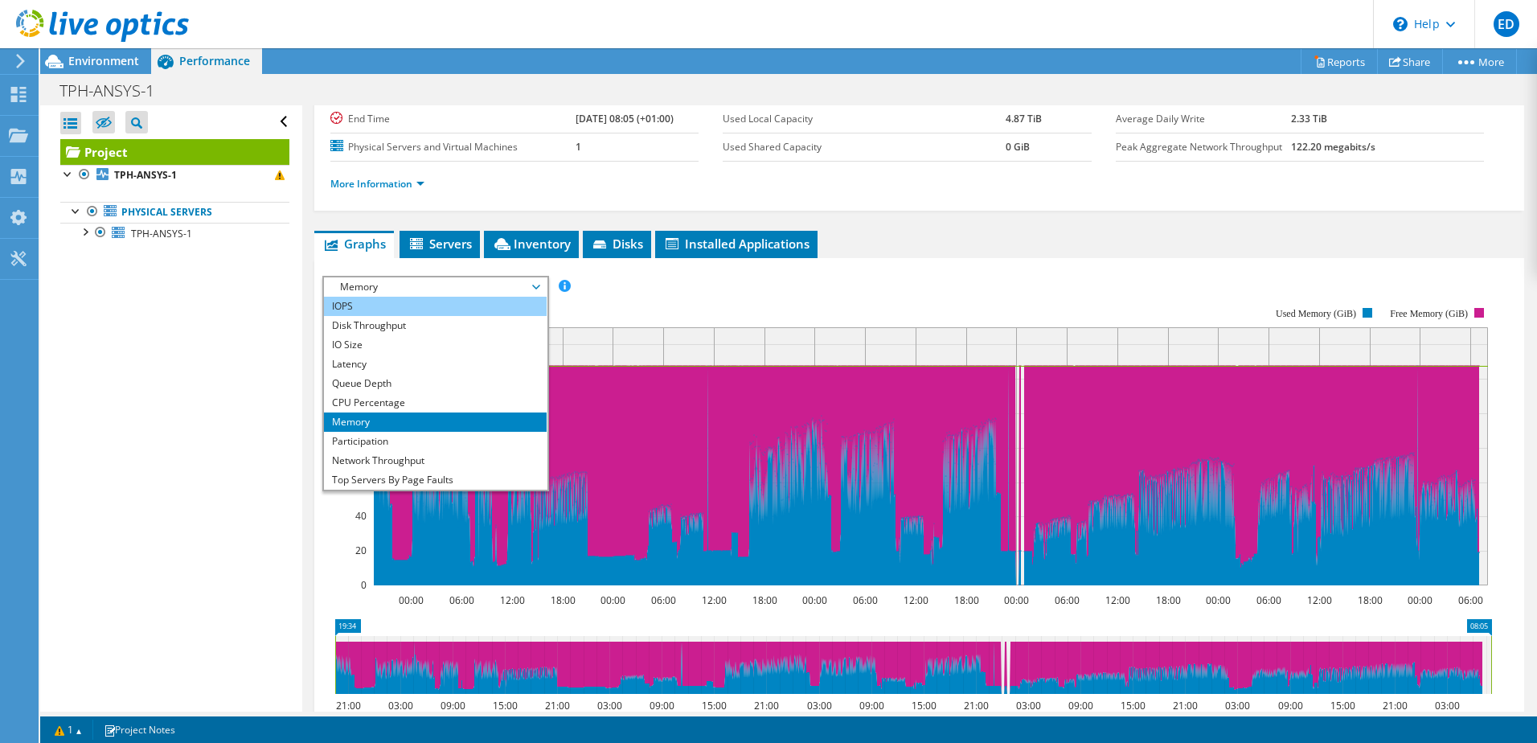
click at [440, 302] on li "IOPS" at bounding box center [435, 306] width 223 height 19
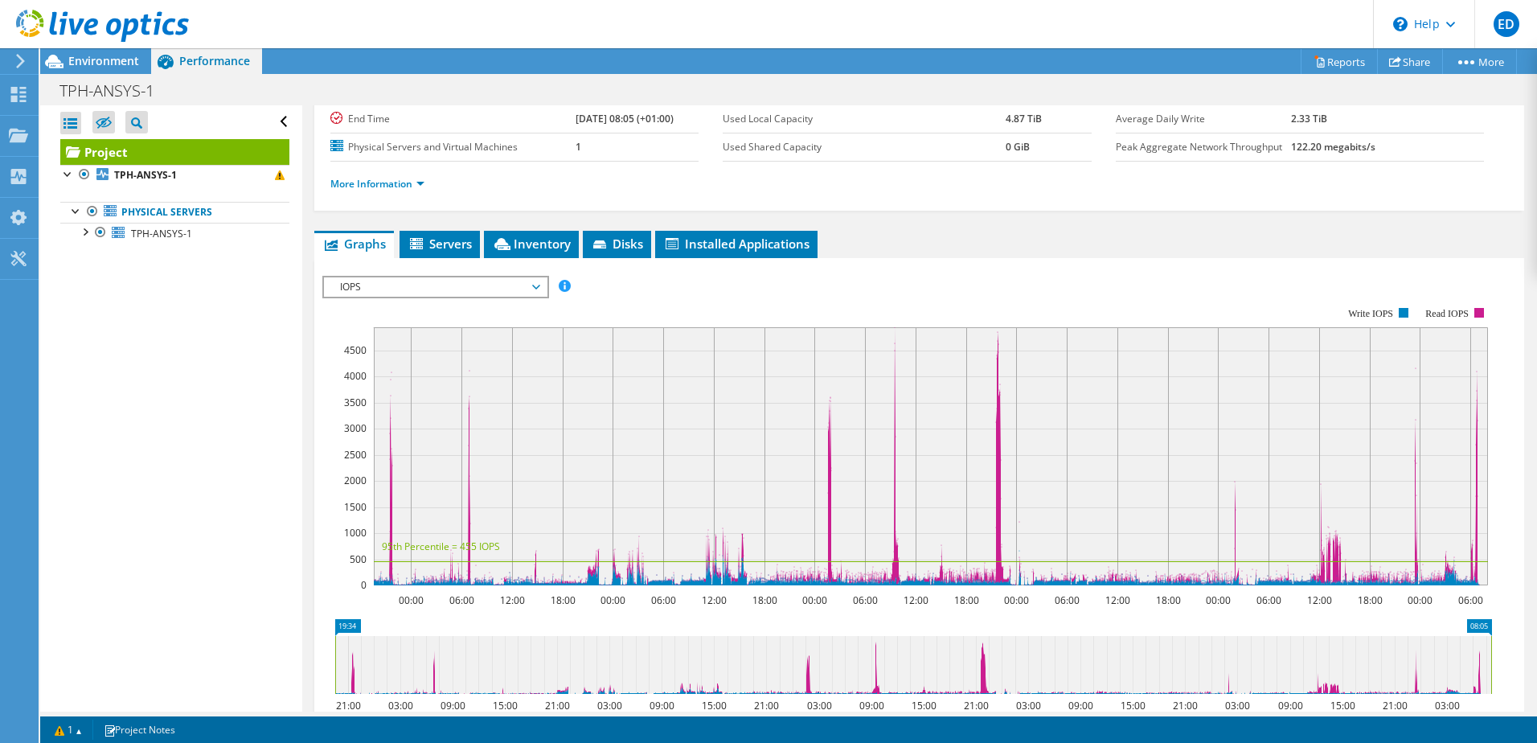
click at [420, 286] on span "IOPS" at bounding box center [435, 286] width 207 height 19
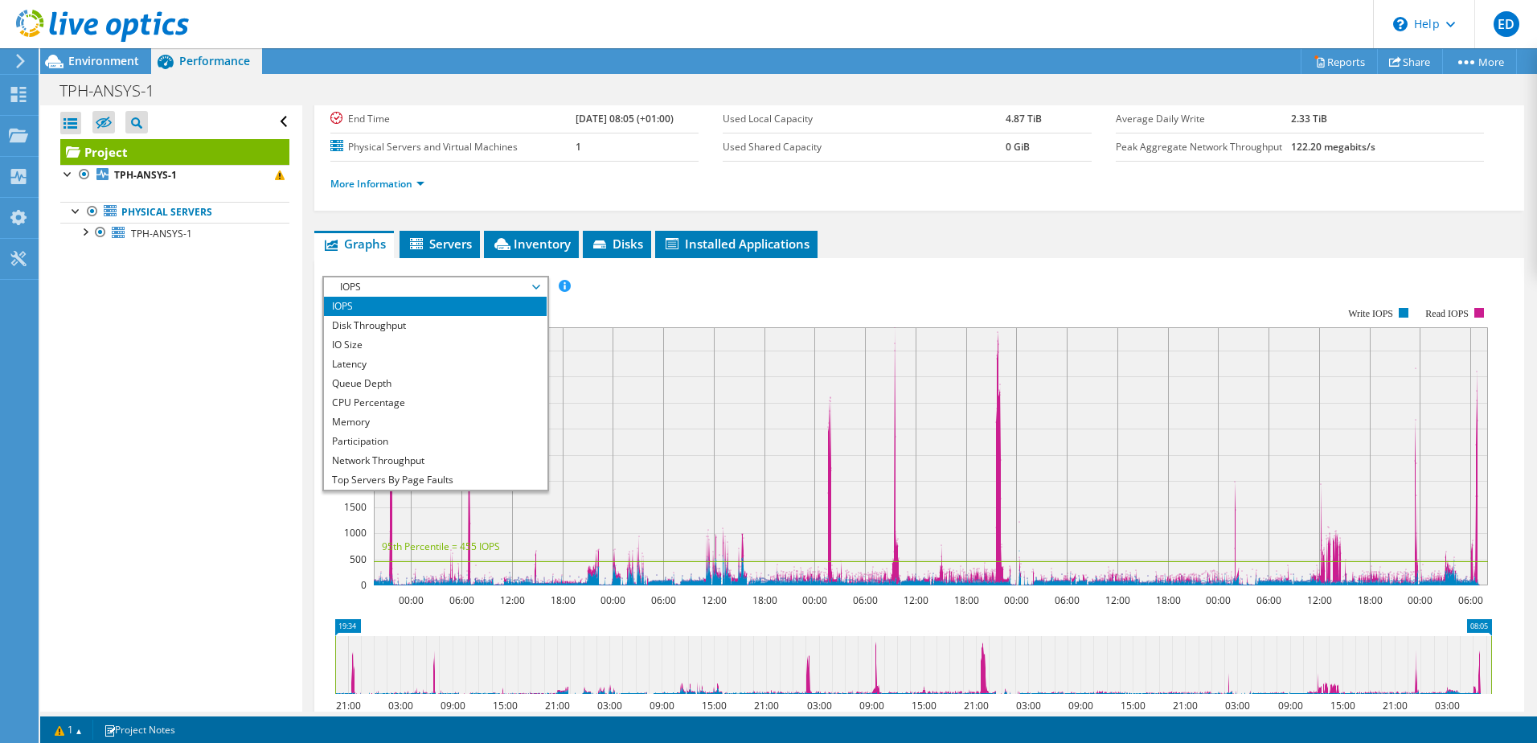
click at [959, 284] on div "IOPS Disk Throughput IO Size Latency Queue Depth CPU Percentage Memory Page Fau…" at bounding box center [918, 287] width 1193 height 22
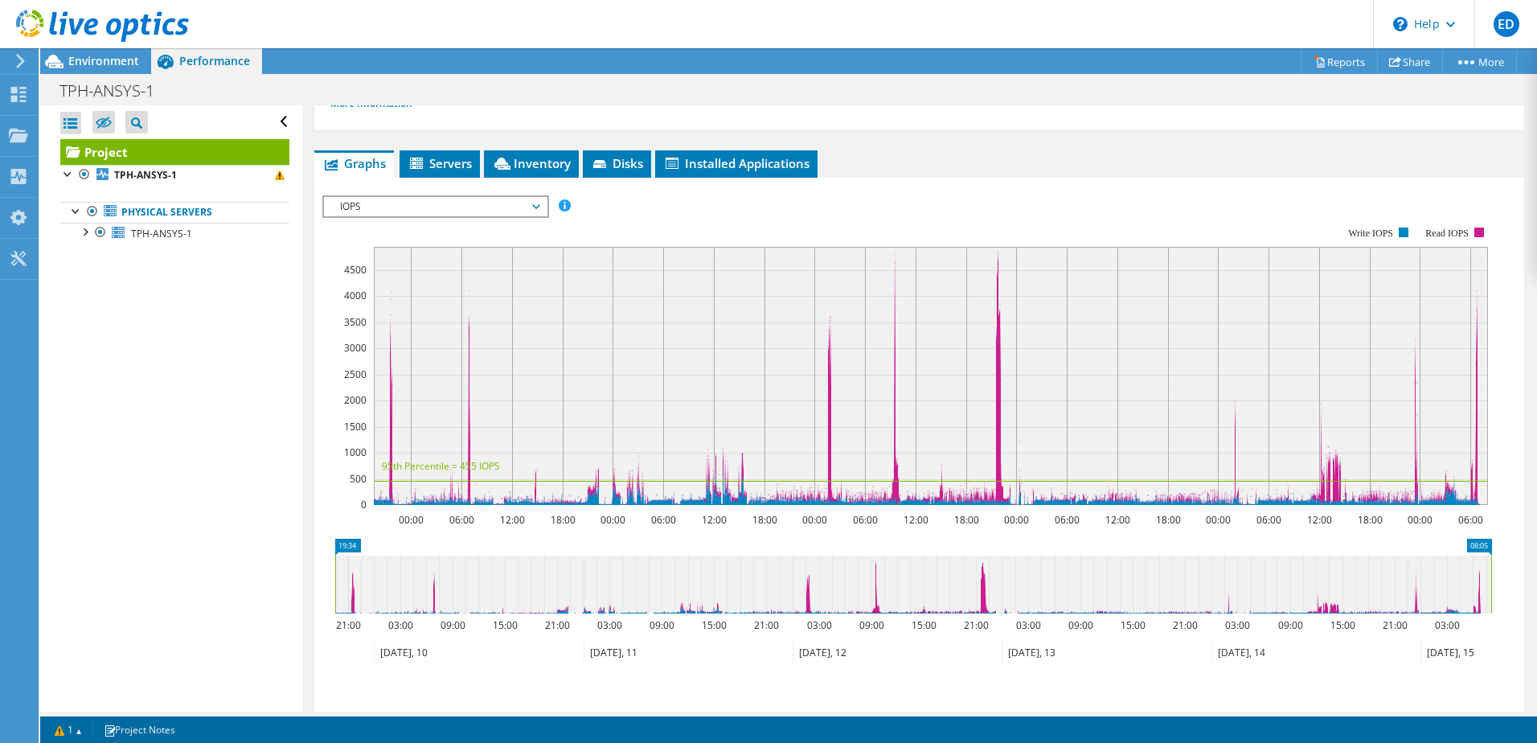
scroll to position [80, 0]
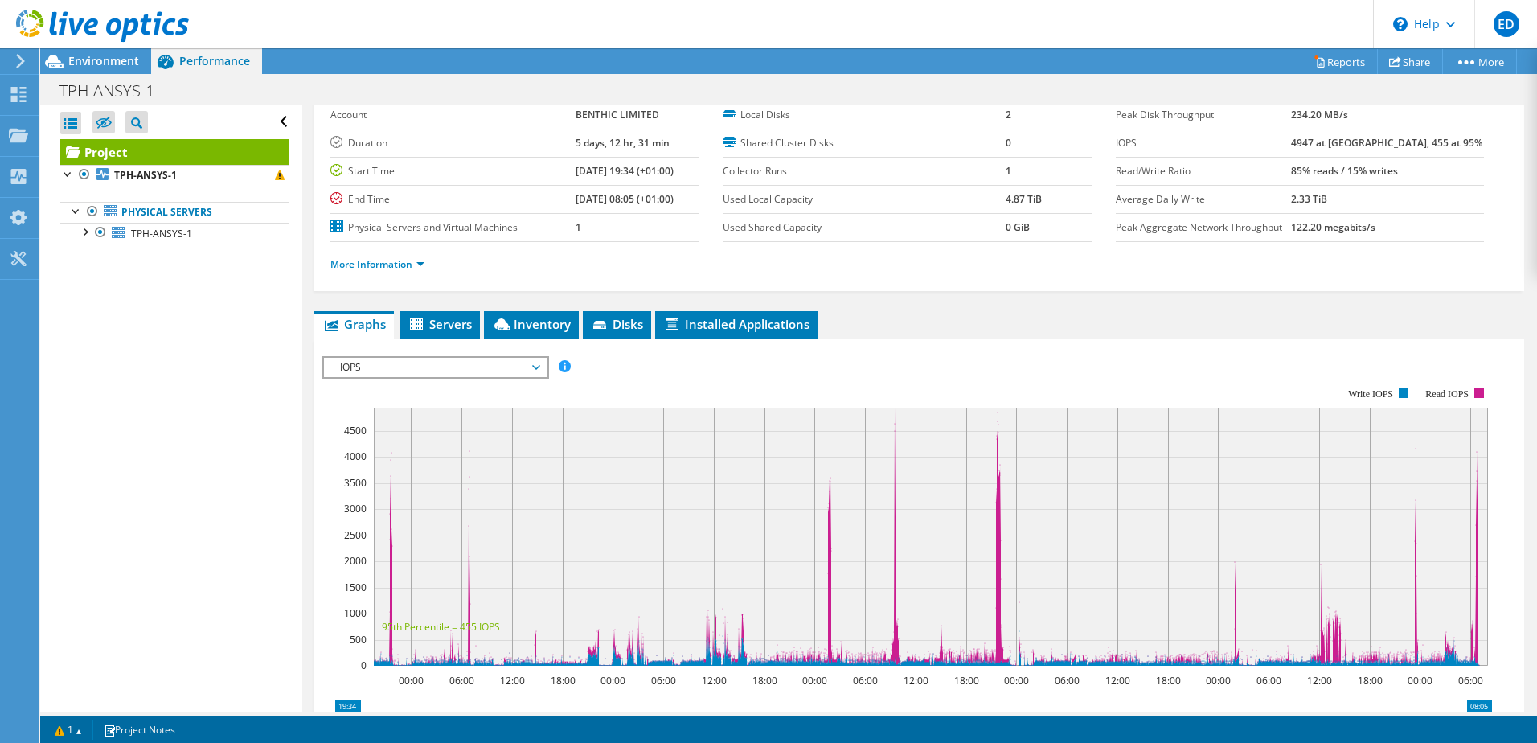
click at [402, 363] on span "IOPS" at bounding box center [435, 367] width 207 height 19
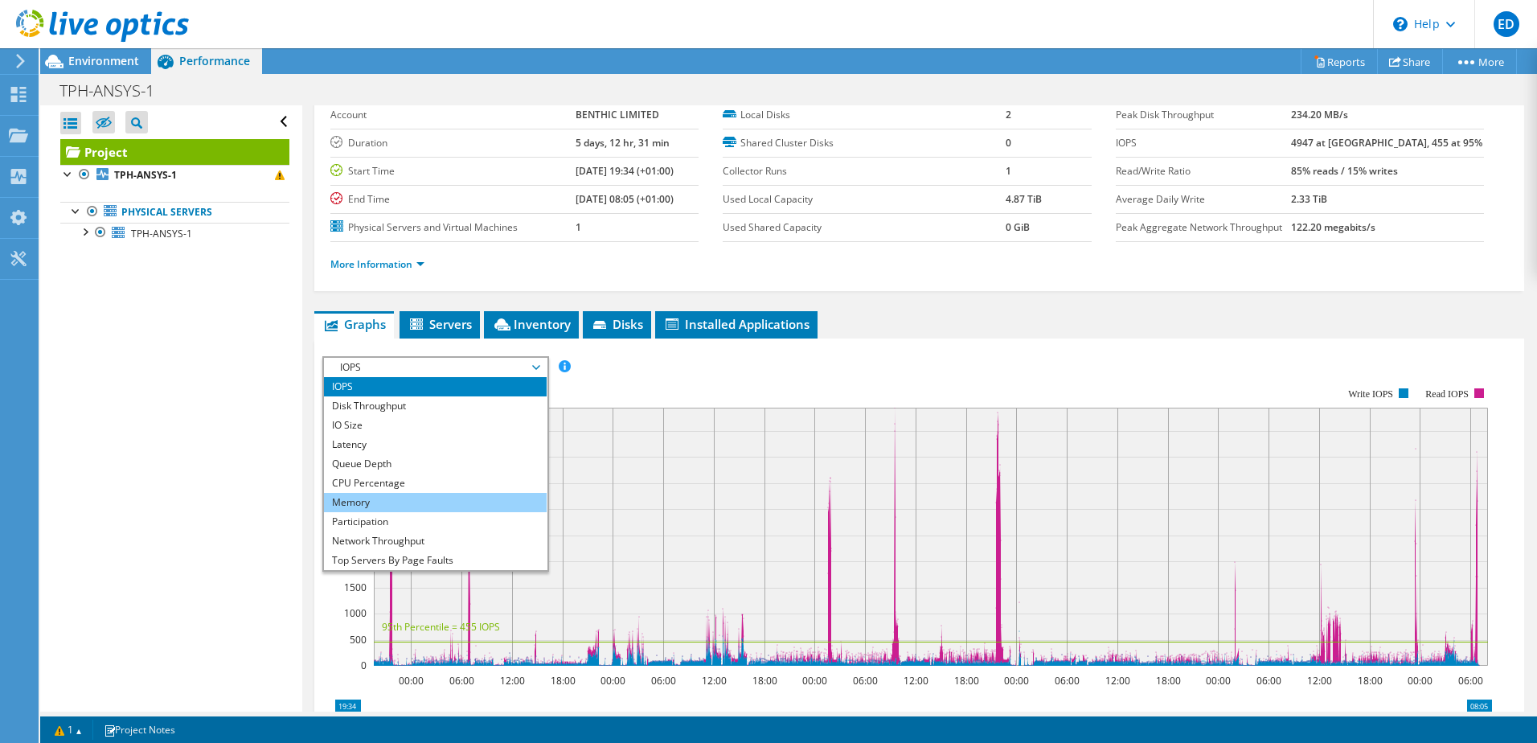
click at [402, 500] on li "Memory" at bounding box center [435, 502] width 223 height 19
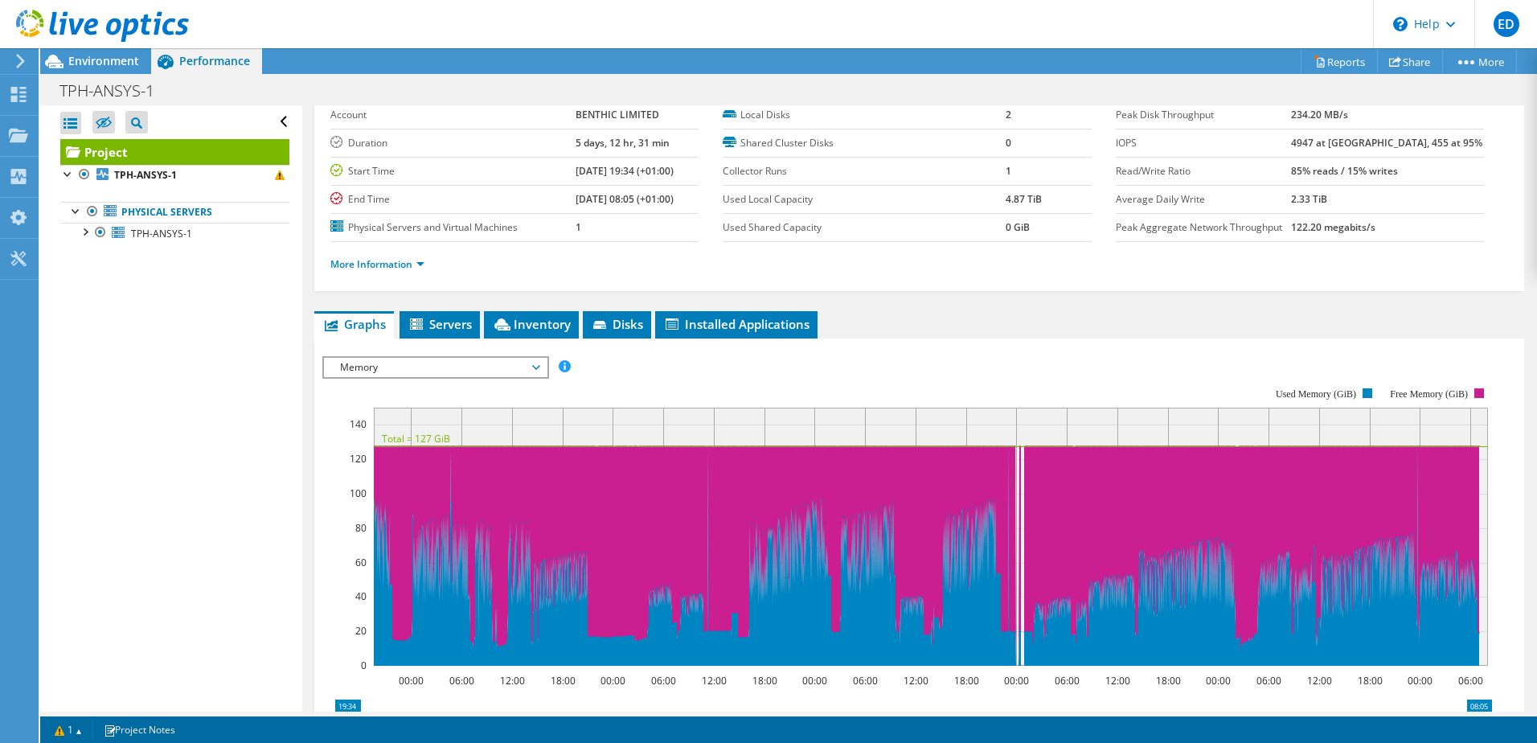
click at [477, 366] on span "Memory" at bounding box center [435, 367] width 207 height 19
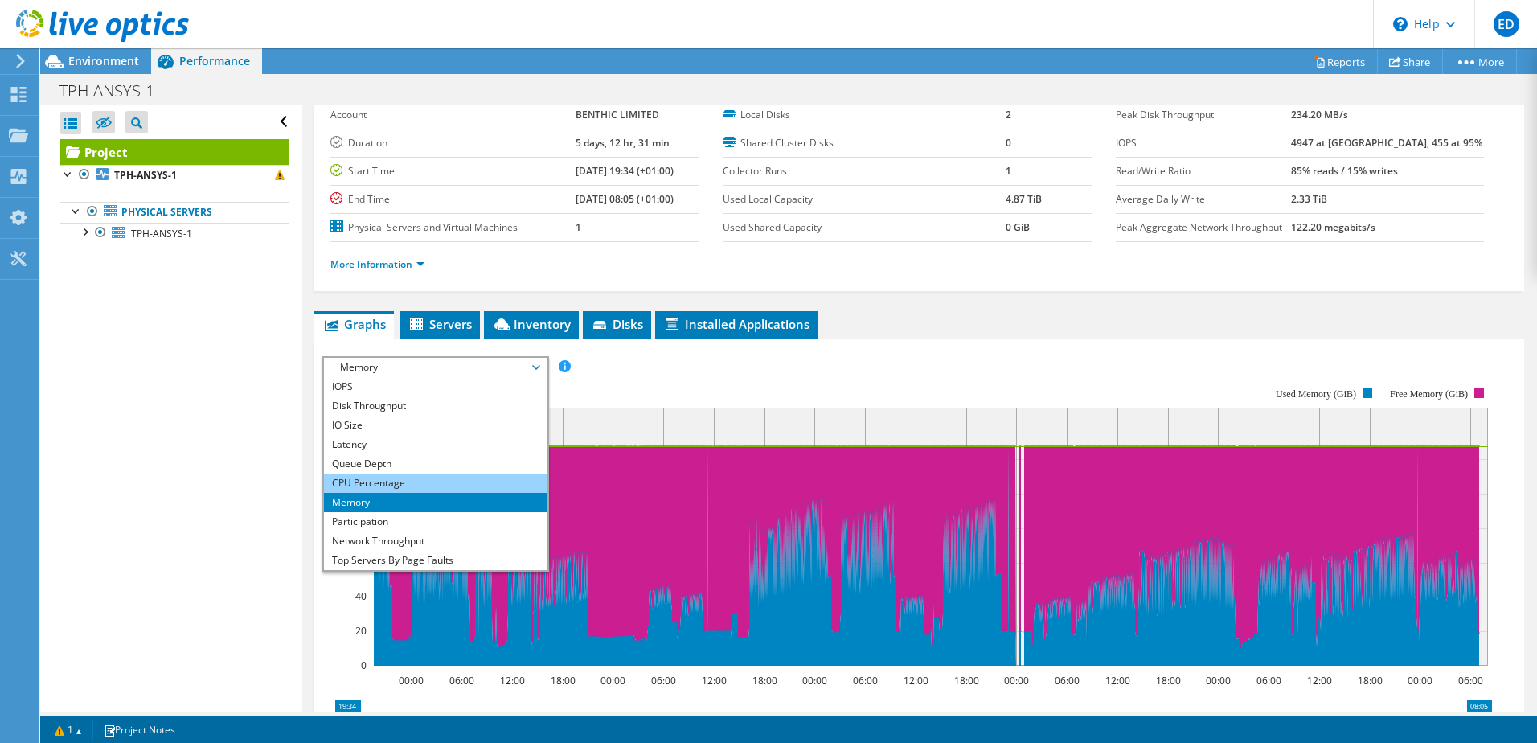
click at [402, 475] on li "CPU Percentage" at bounding box center [435, 482] width 223 height 19
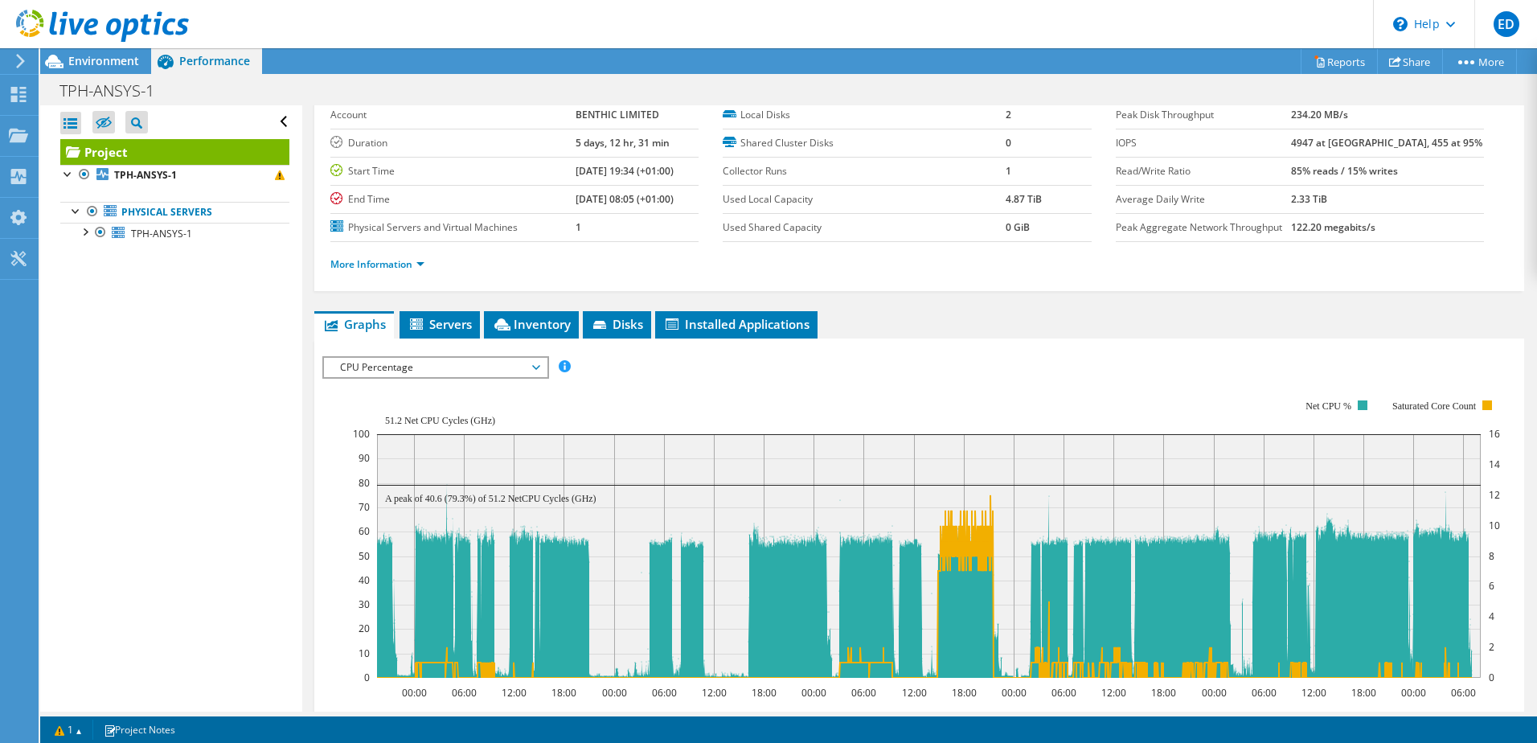
click at [470, 370] on span "CPU Percentage" at bounding box center [435, 367] width 207 height 19
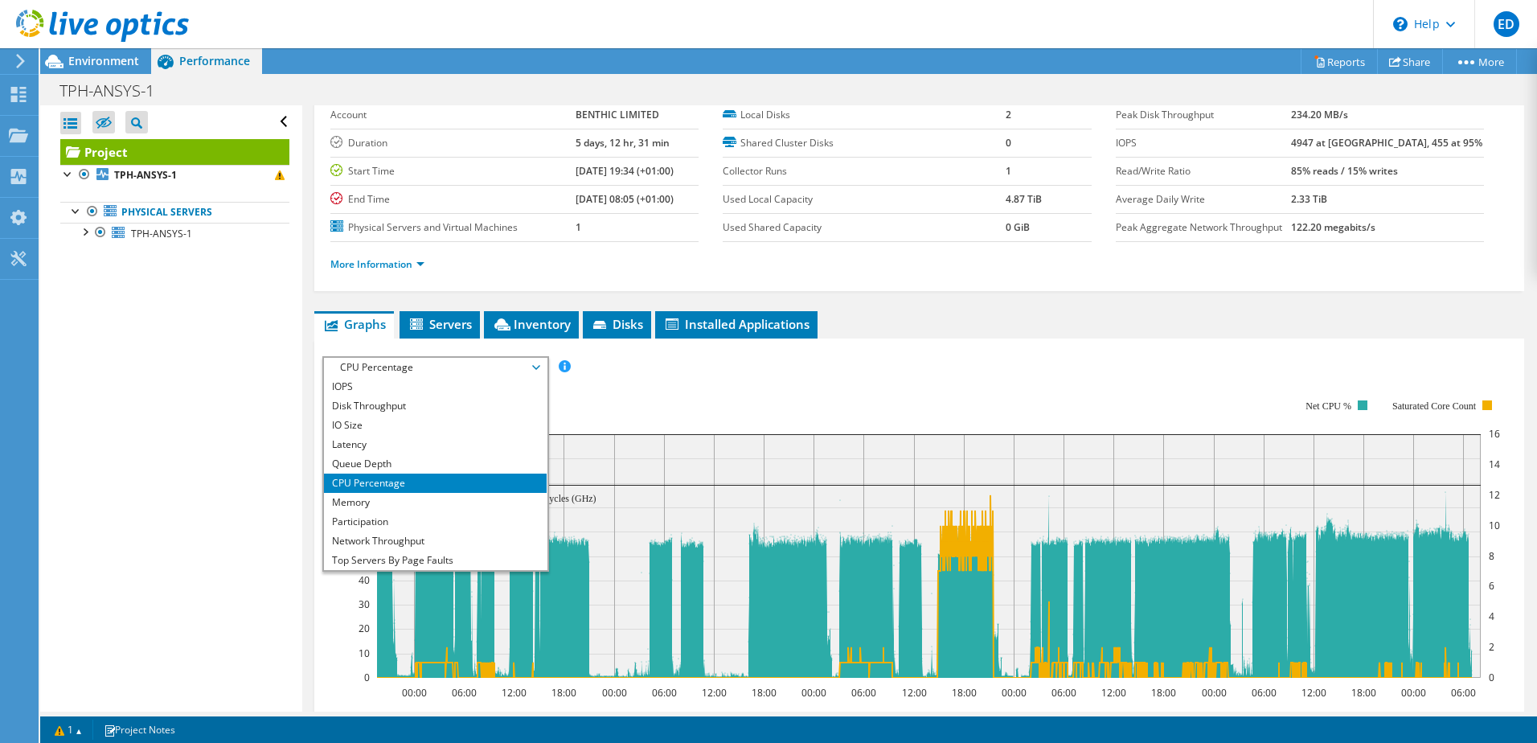
scroll to position [0, 0]
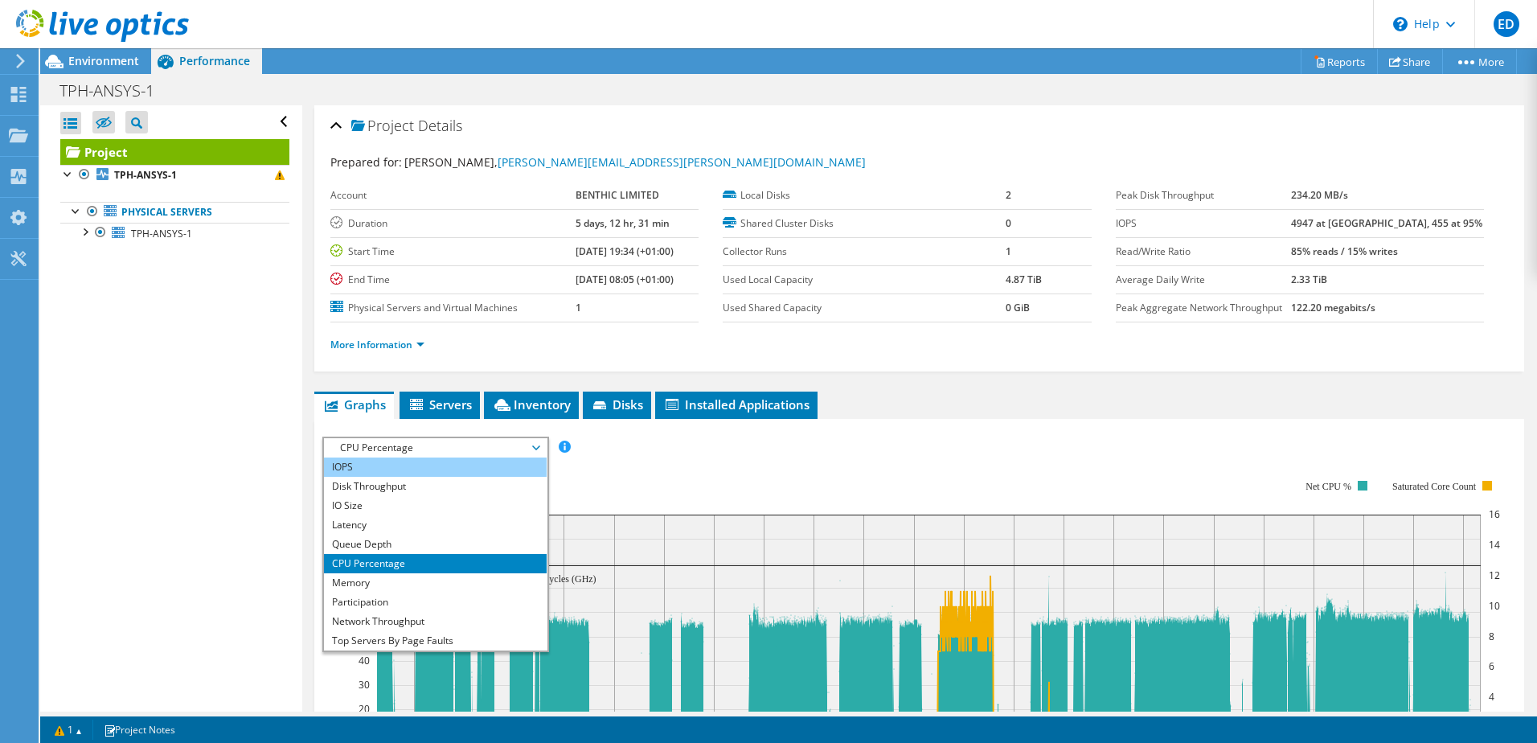
click at [411, 473] on li "IOPS" at bounding box center [435, 466] width 223 height 19
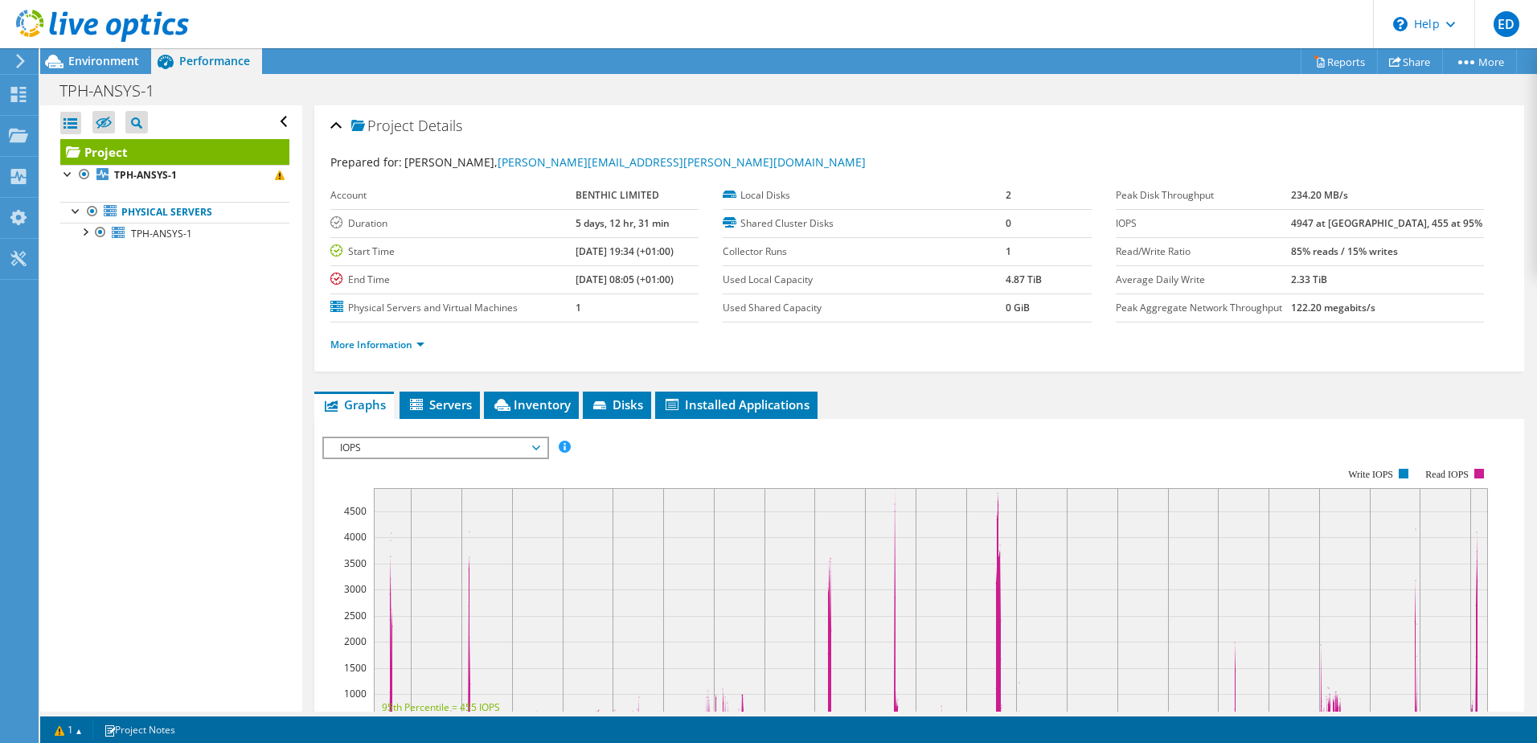
click at [1124, 407] on ul "Graphs Servers Inventory Hypervisor Disks Cluster Disks Installed Applications" at bounding box center [919, 404] width 1210 height 27
drag, startPoint x: 1349, startPoint y: 224, endPoint x: 1322, endPoint y: 223, distance: 26.5
click at [1322, 223] on tr "IOPS 4947 at Peak, 455 at 95%" at bounding box center [1300, 223] width 368 height 28
click at [1245, 373] on div "Project Details Prepared for: Ryan Wyness, ryan.wyness@acteon.com Account BENTH…" at bounding box center [919, 600] width 1234 height 991
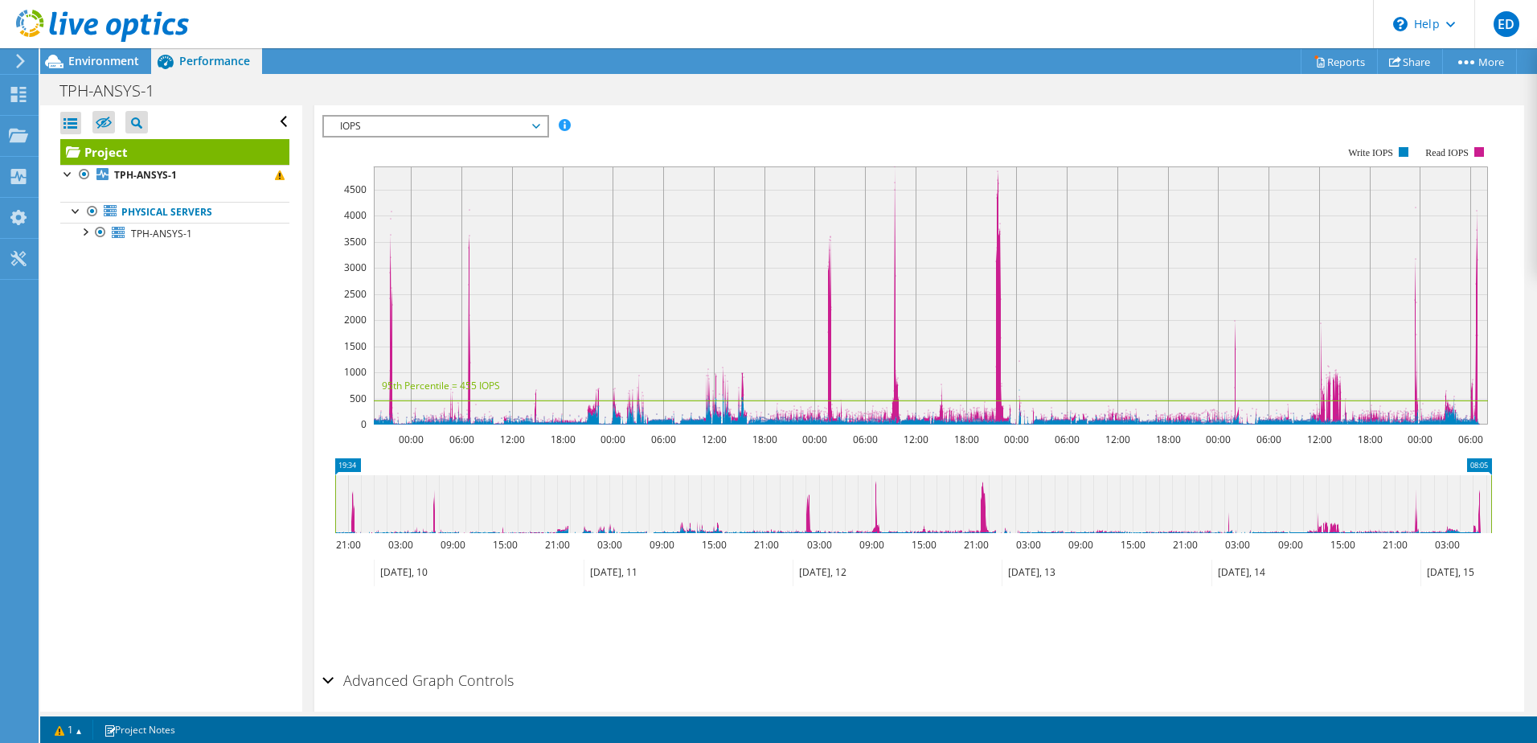
scroll to position [161, 0]
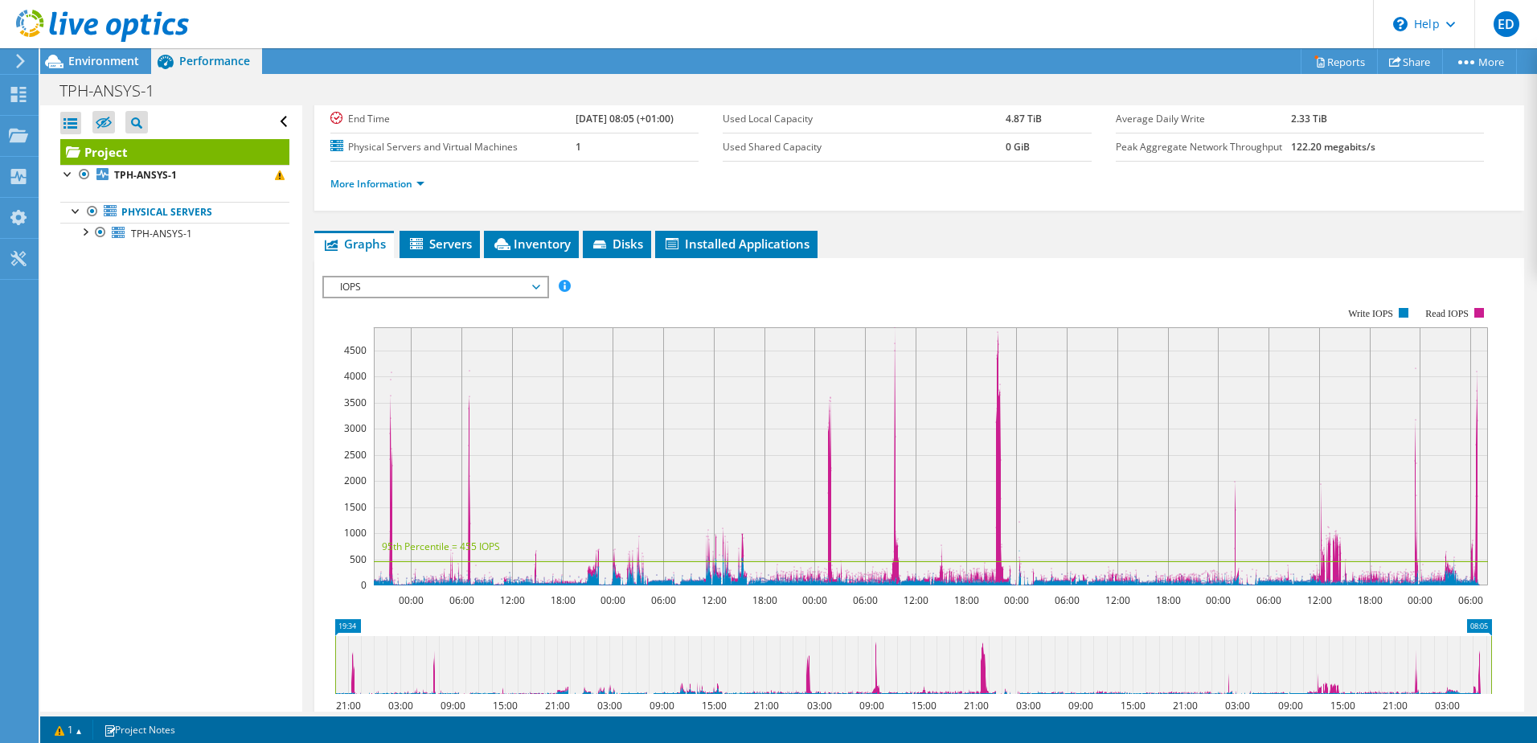
click at [432, 291] on span "IOPS" at bounding box center [435, 286] width 207 height 19
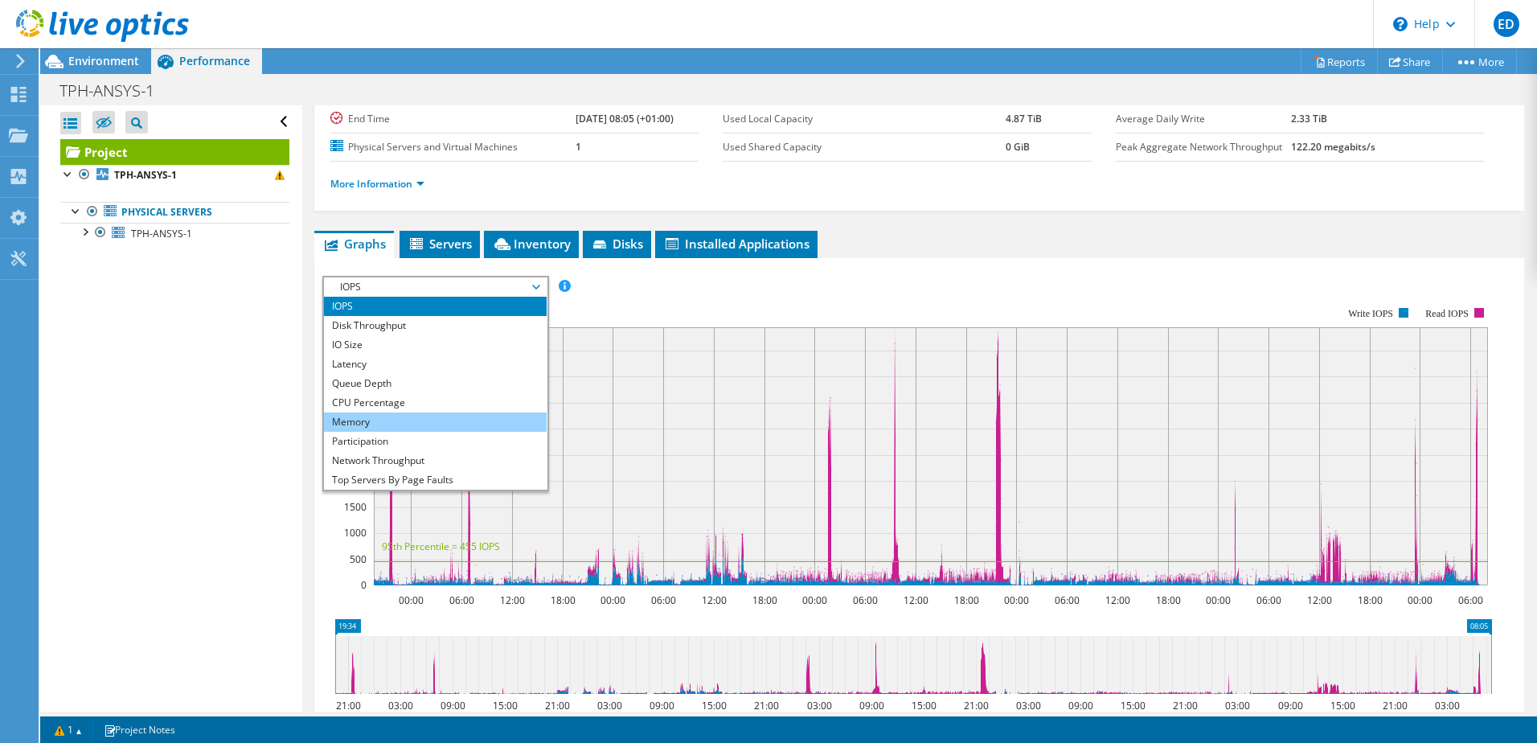
drag, startPoint x: 440, startPoint y: 421, endPoint x: 492, endPoint y: 420, distance: 52.3
click at [441, 421] on li "Memory" at bounding box center [435, 421] width 223 height 19
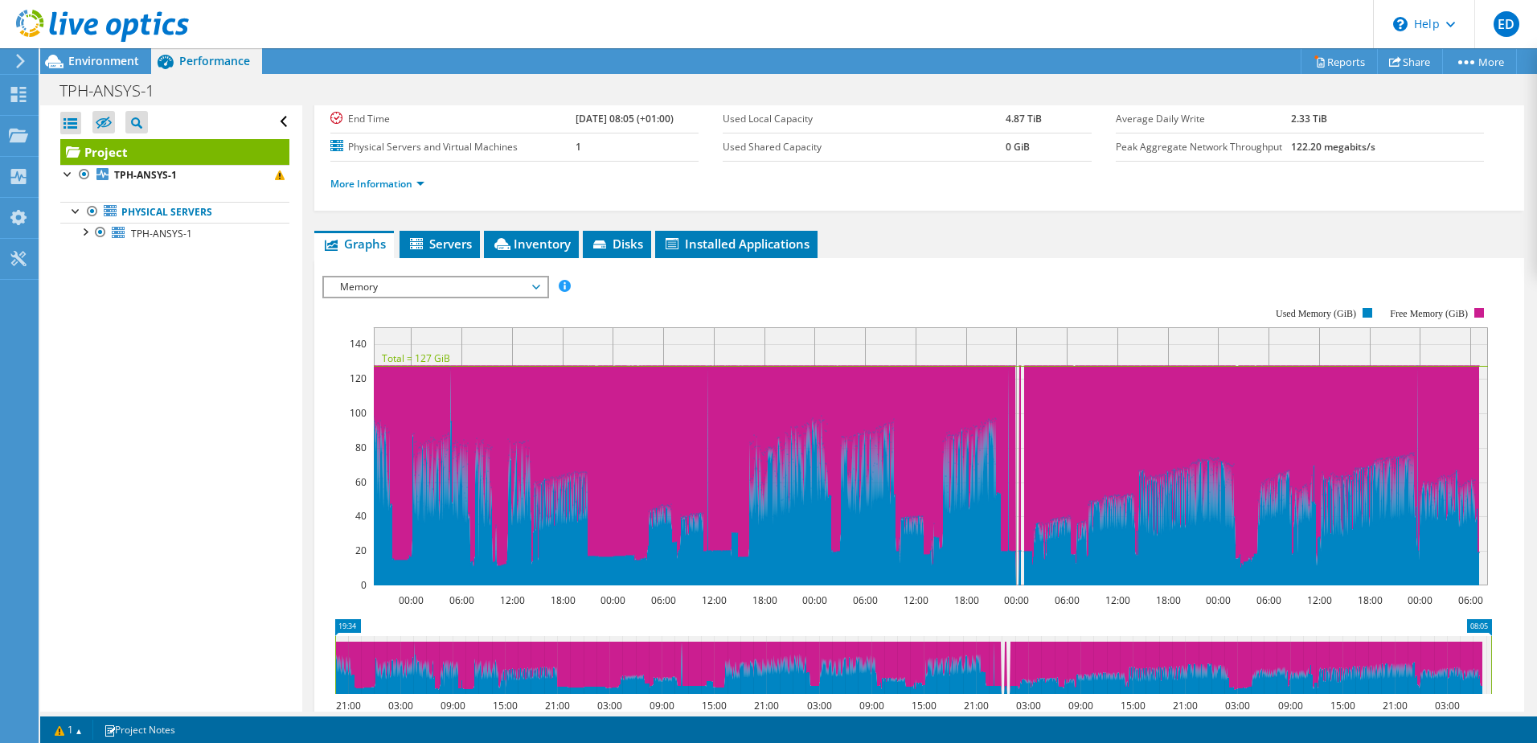
click at [395, 288] on span "Memory" at bounding box center [435, 286] width 207 height 19
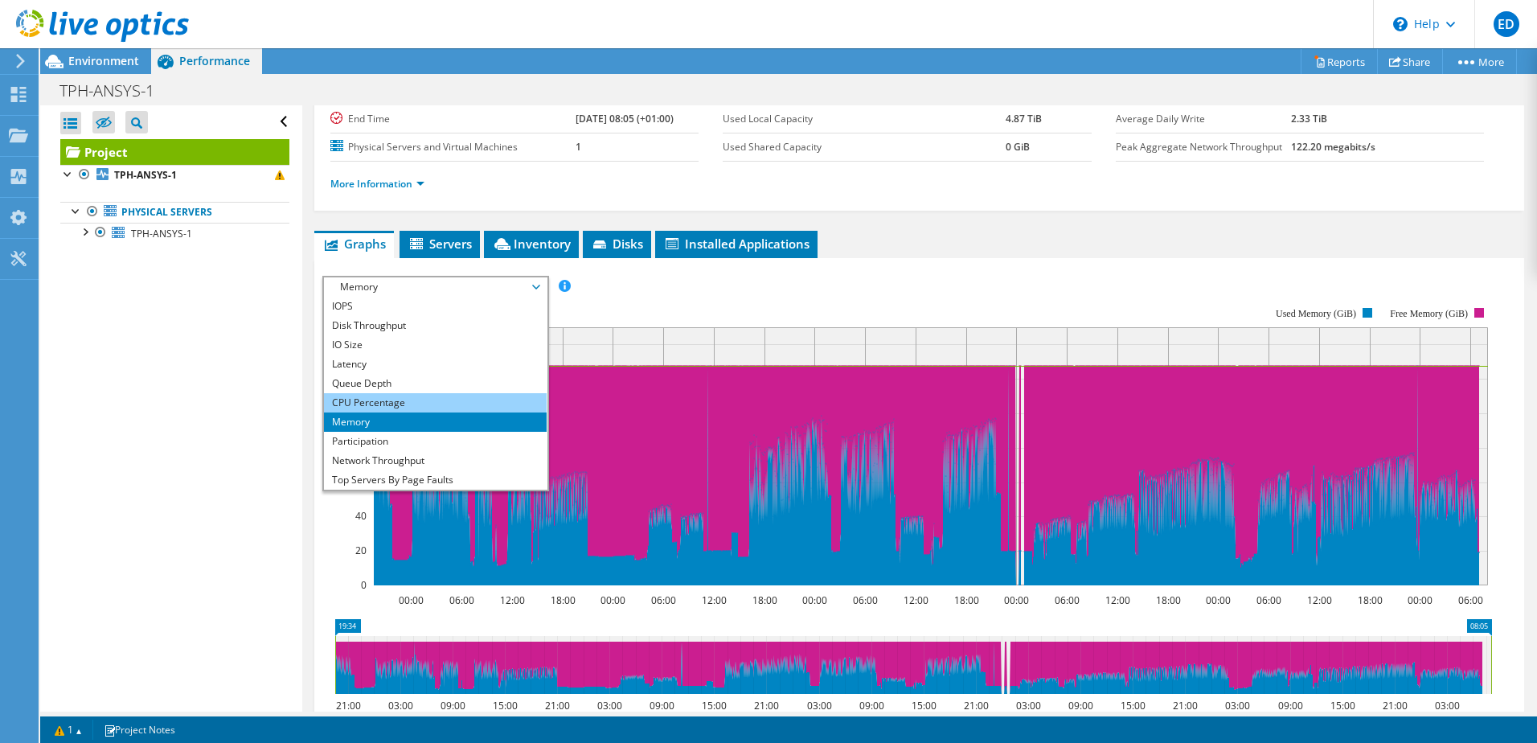
drag, startPoint x: 397, startPoint y: 407, endPoint x: 420, endPoint y: 415, distance: 23.6
click at [398, 407] on li "CPU Percentage" at bounding box center [435, 402] width 223 height 19
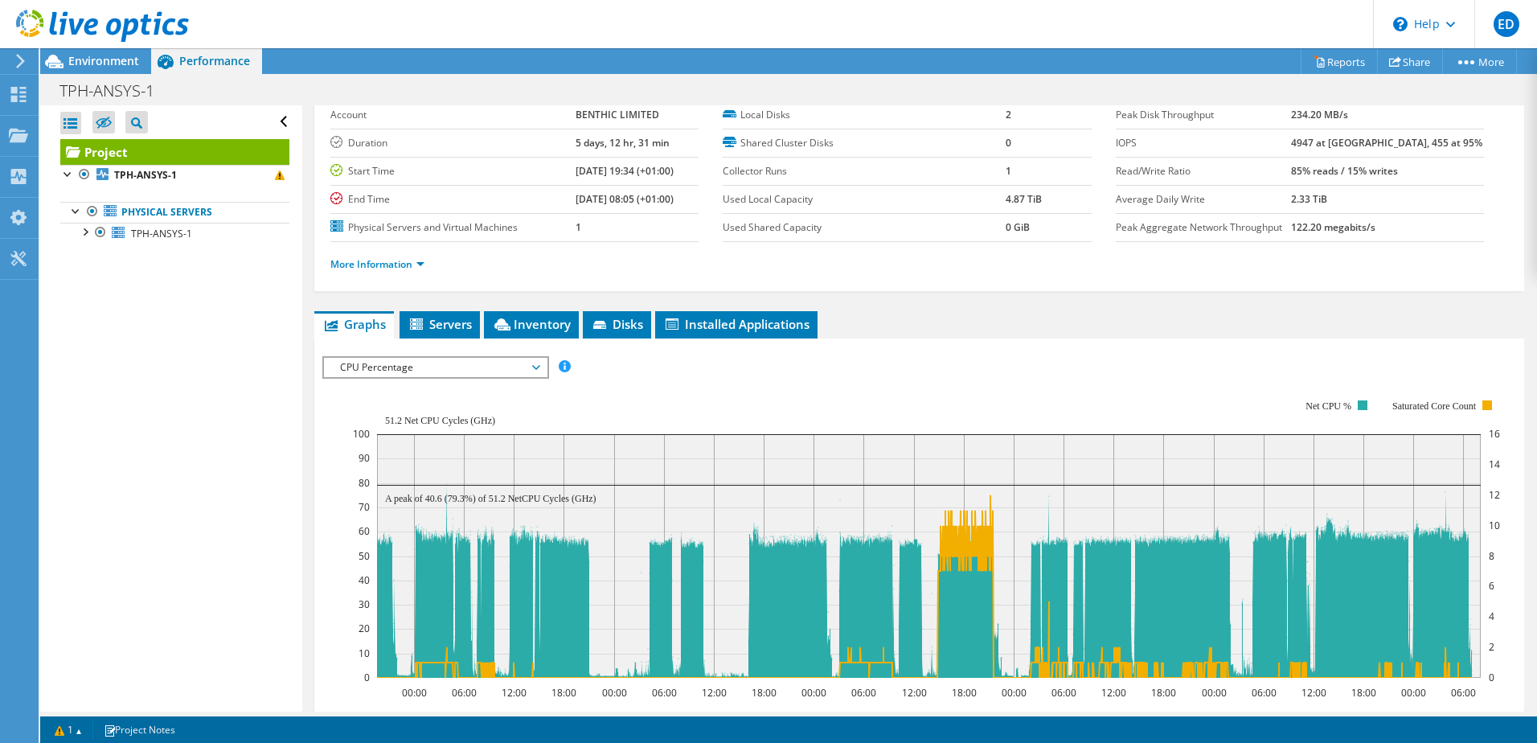
scroll to position [0, 0]
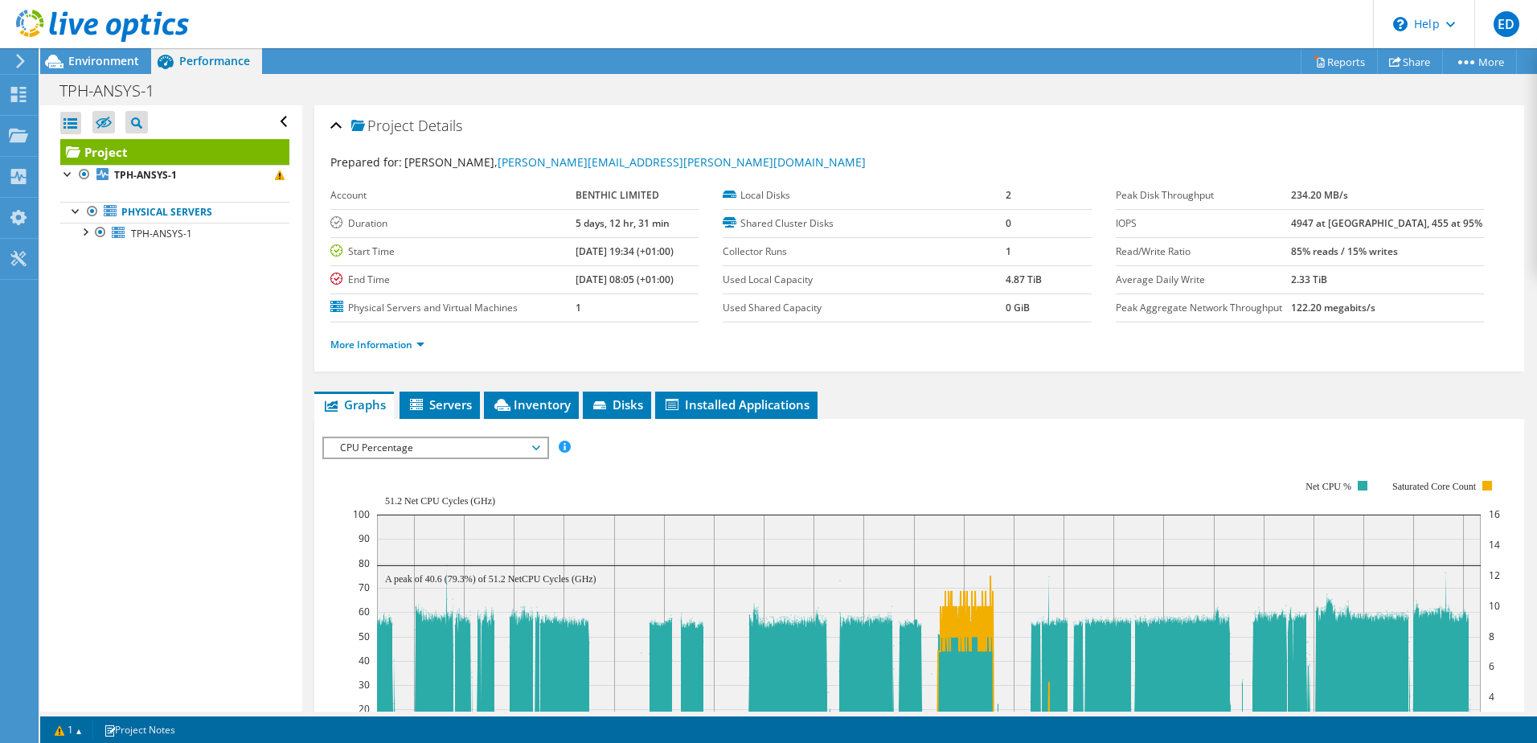
click at [35, 11] on use at bounding box center [102, 26] width 173 height 32
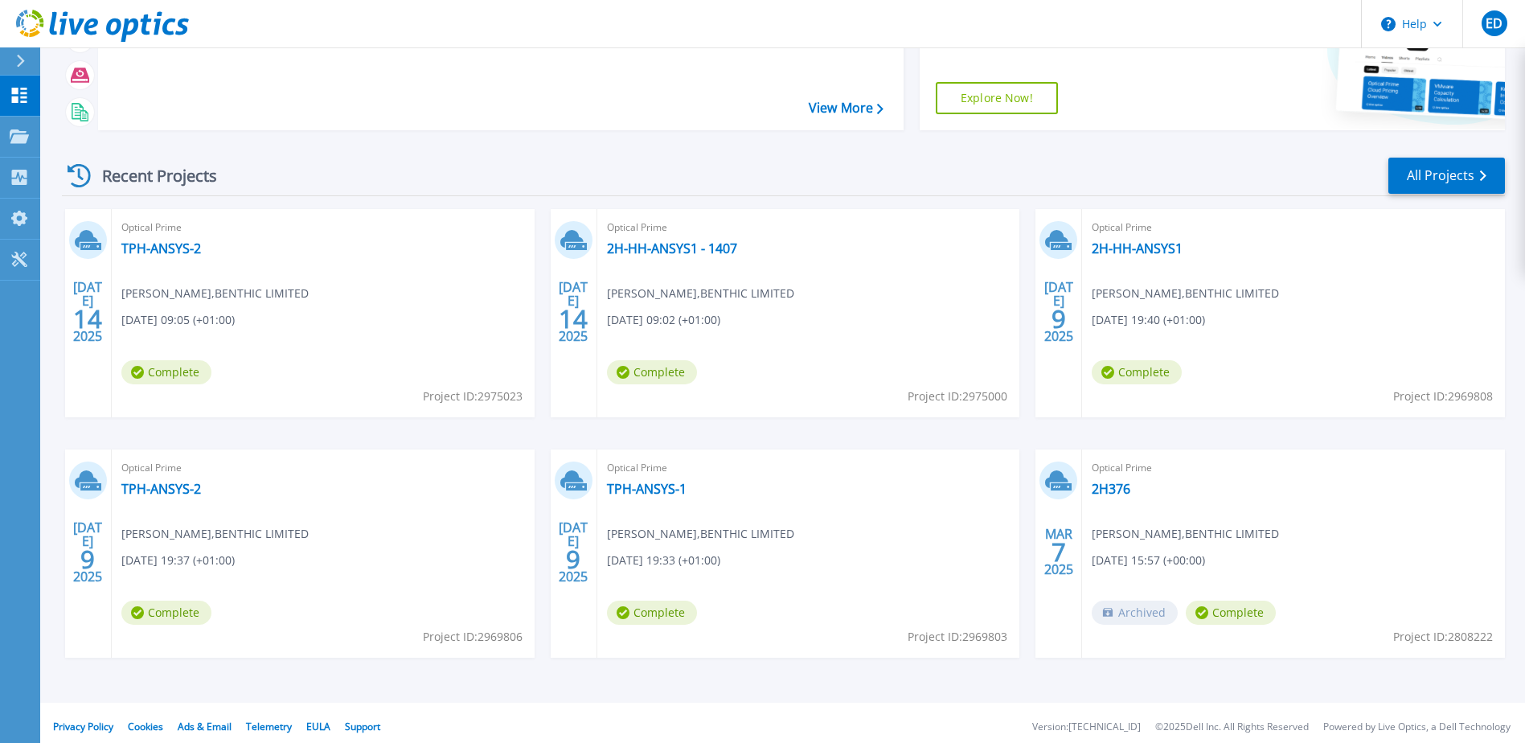
scroll to position [148, 0]
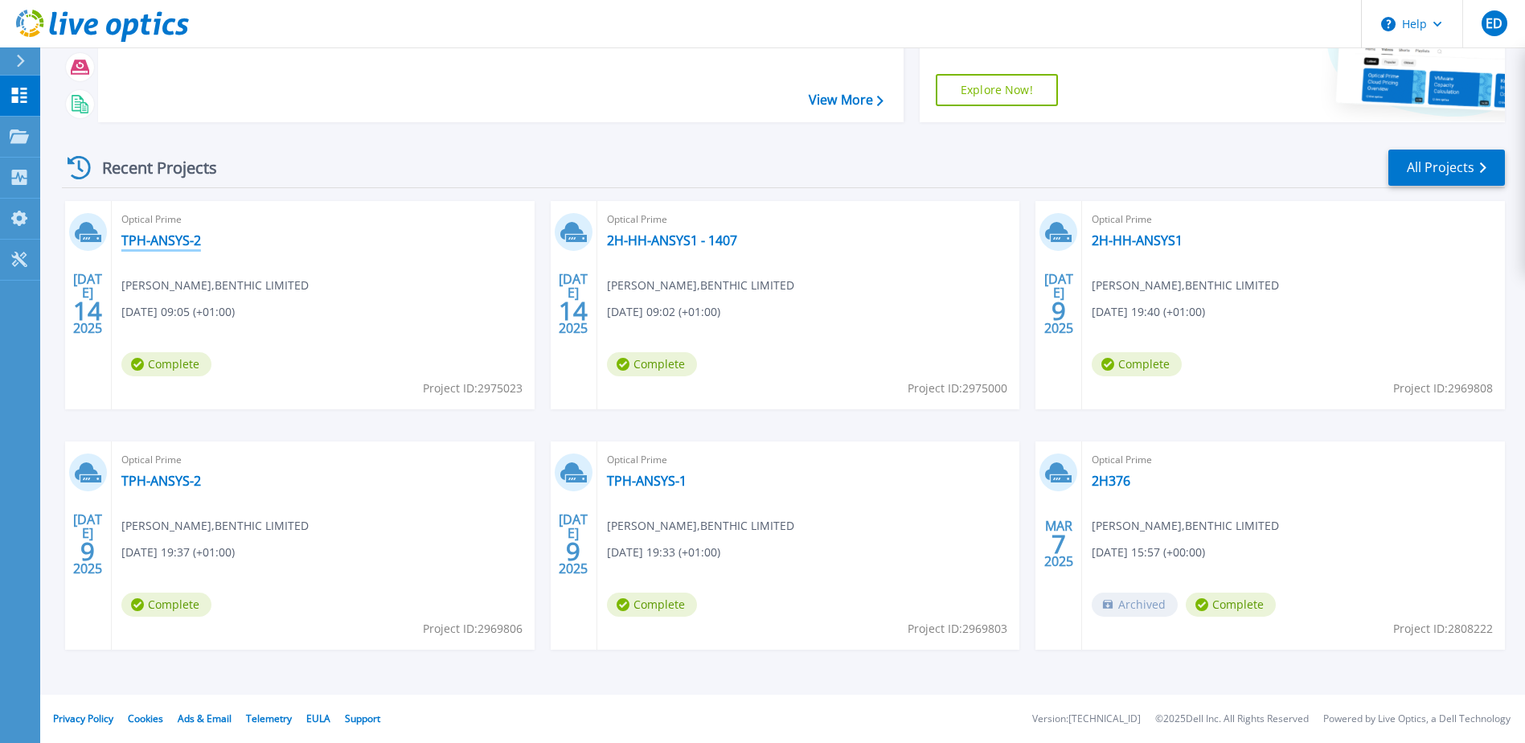
click at [163, 244] on link "TPH-ANSYS-2" at bounding box center [161, 240] width 80 height 16
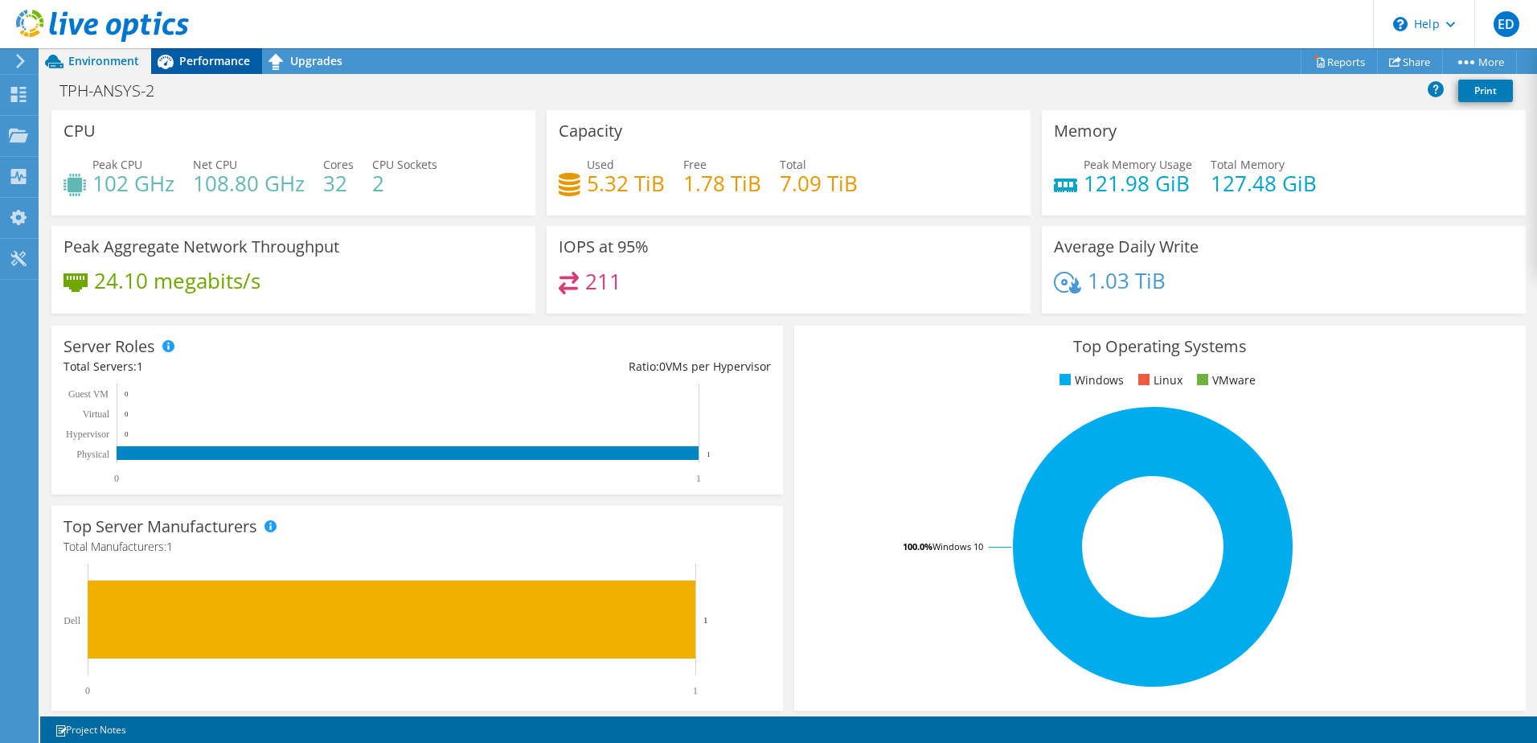
click at [233, 63] on span "Performance" at bounding box center [214, 60] width 71 height 15
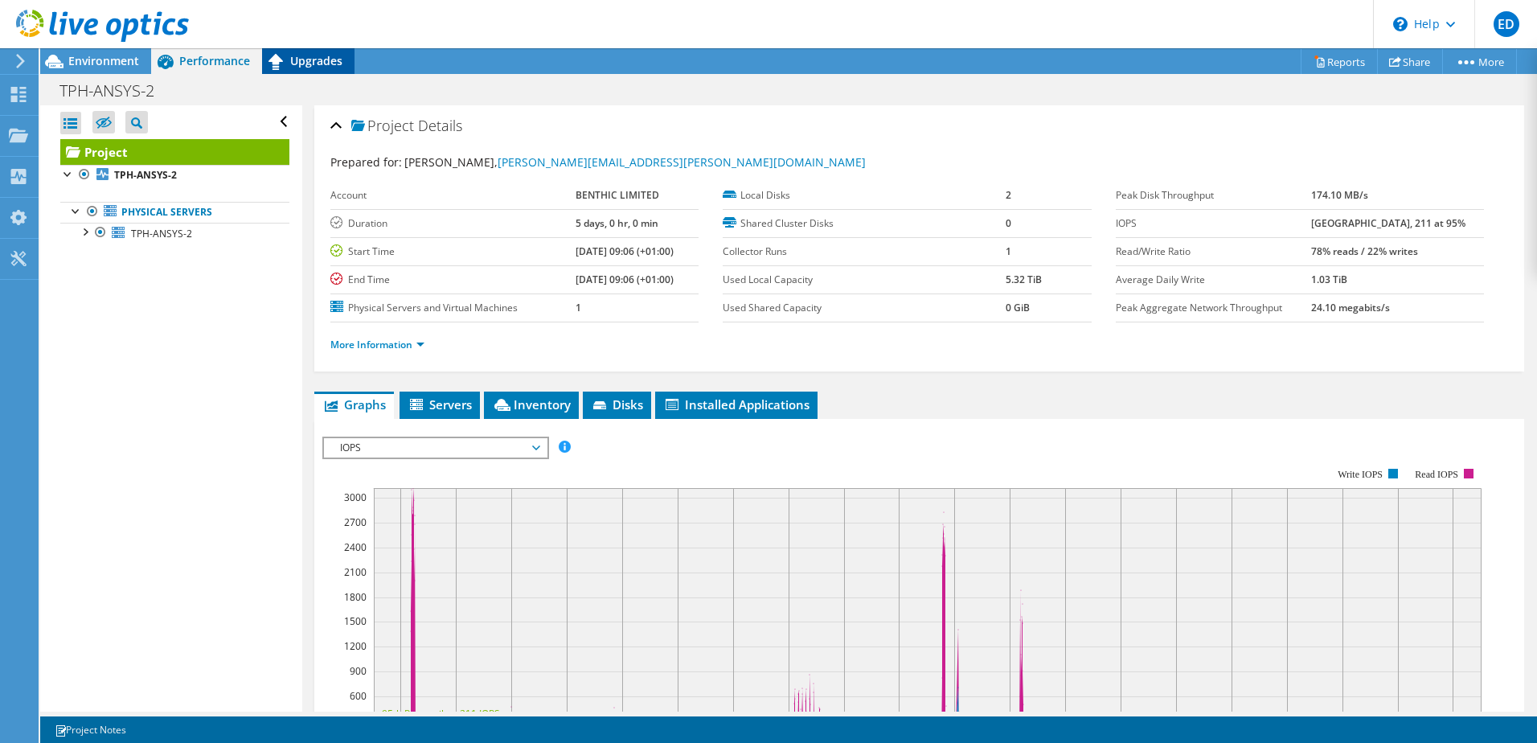
click at [320, 59] on span "Upgrades" at bounding box center [316, 60] width 52 height 15
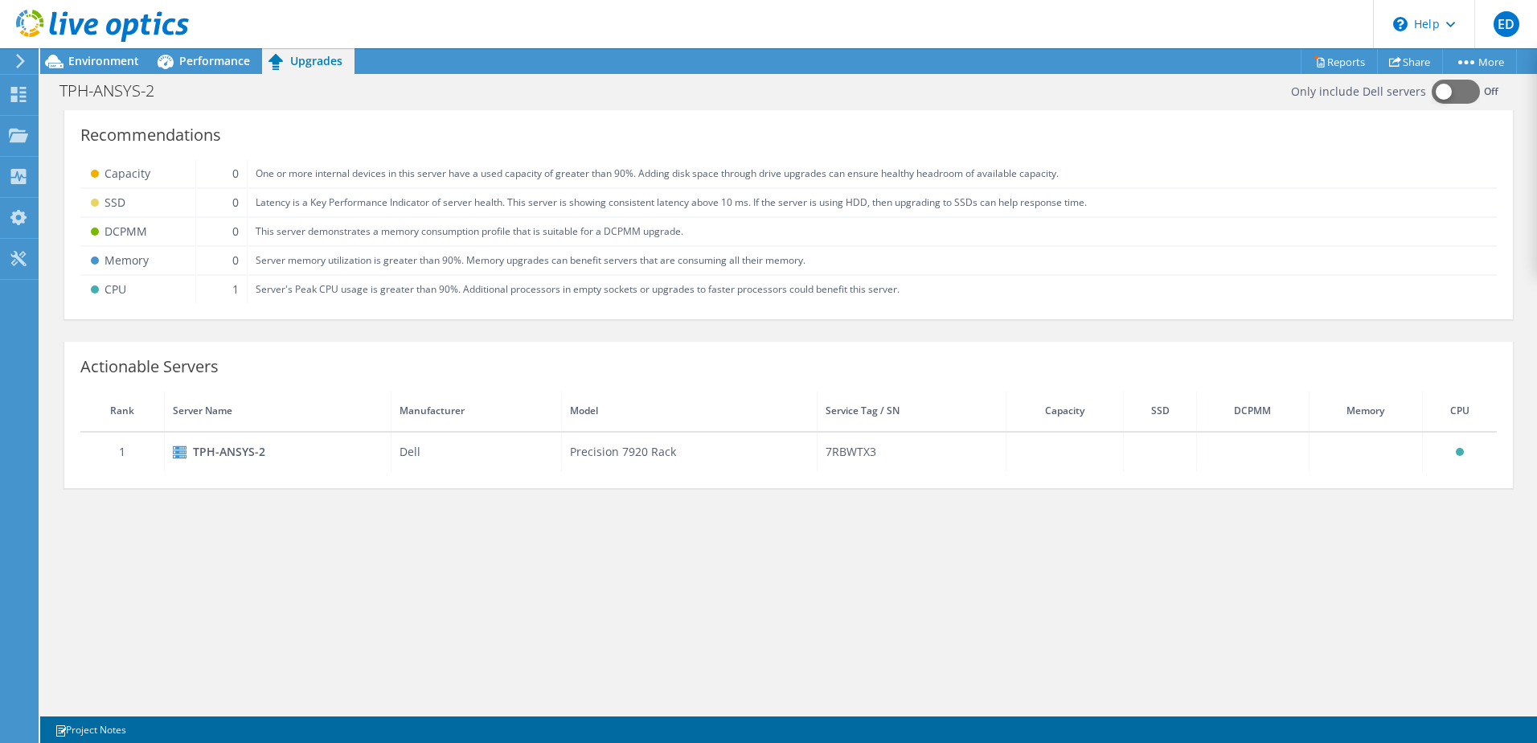
click at [43, 23] on icon at bounding box center [102, 26] width 173 height 33
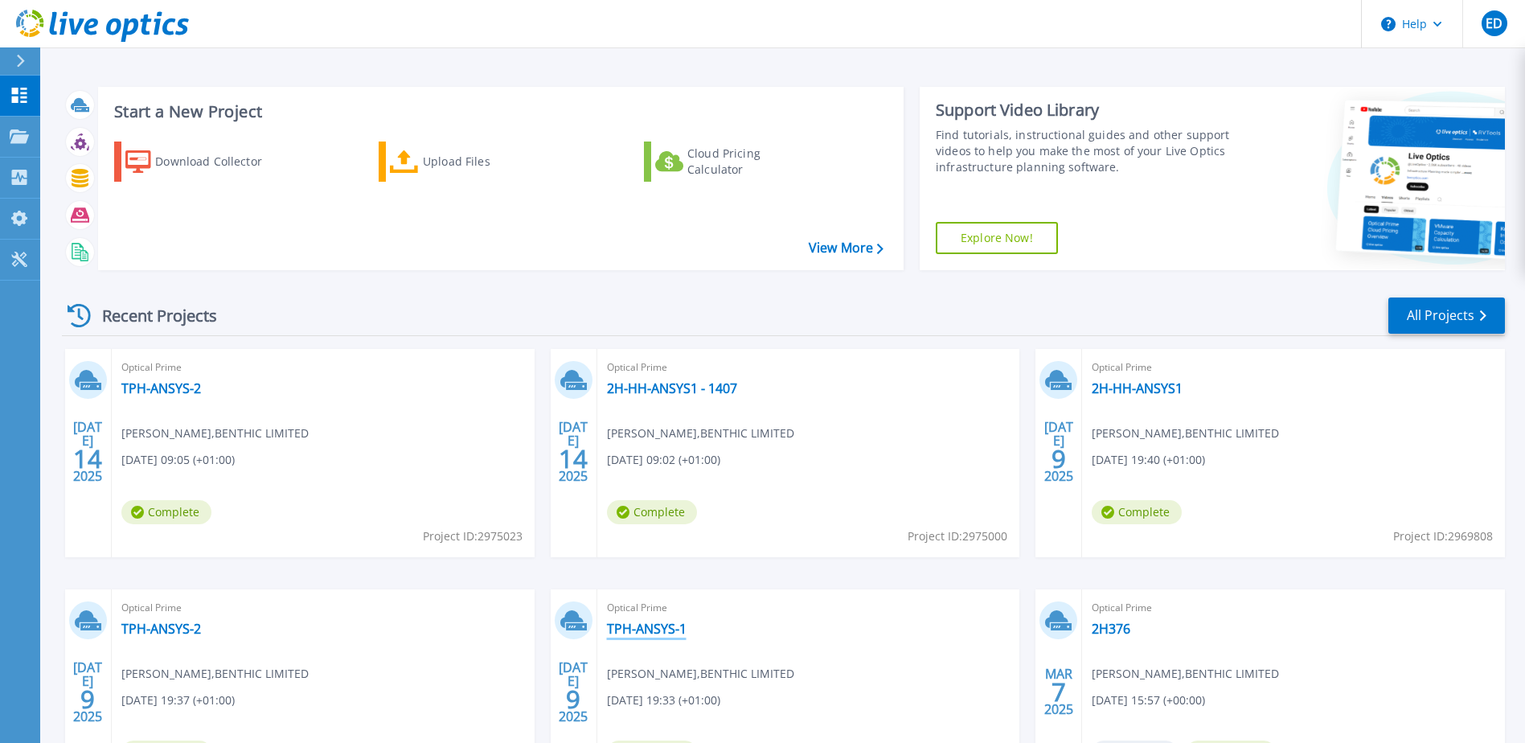
click at [652, 633] on link "TPH-ANSYS-1" at bounding box center [647, 628] width 80 height 16
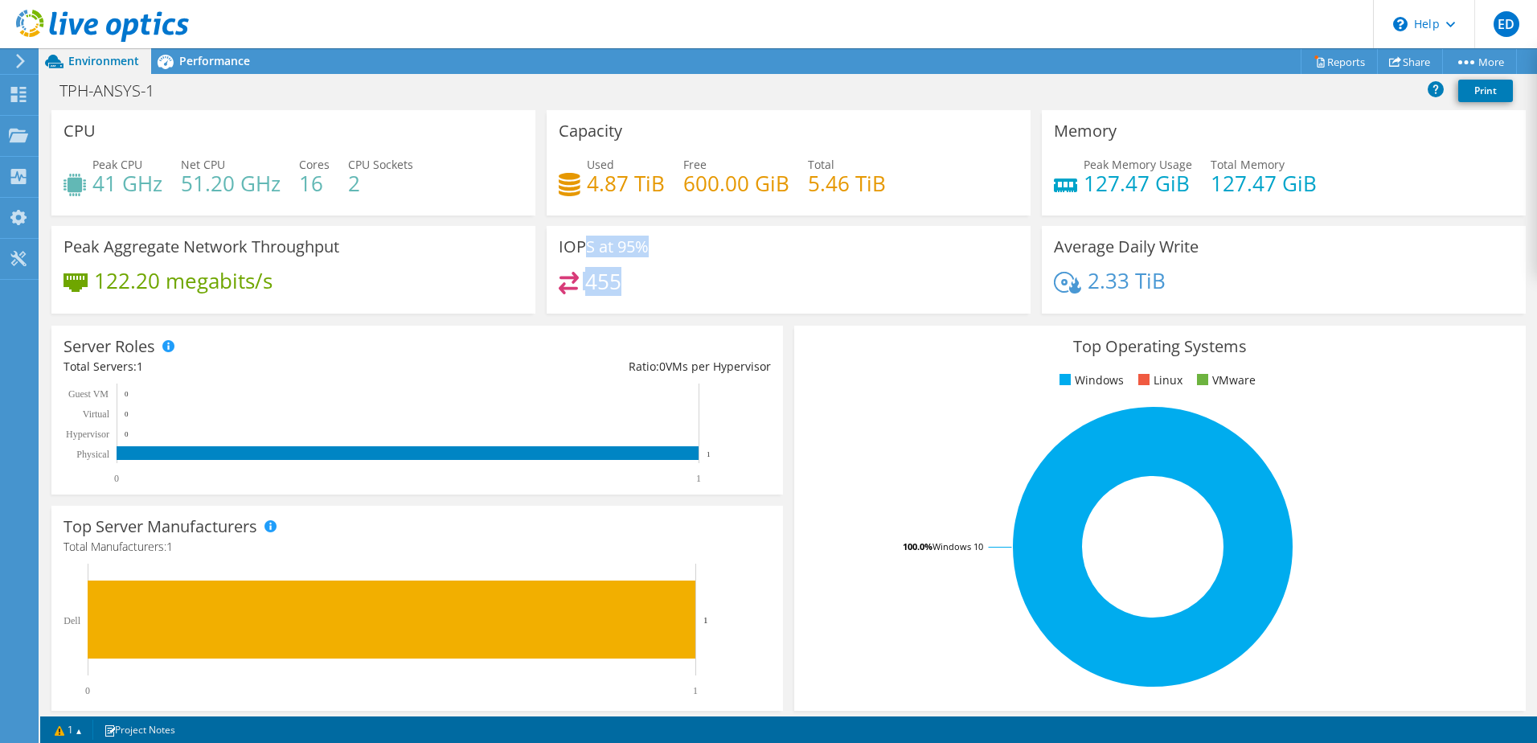
drag, startPoint x: 611, startPoint y: 280, endPoint x: 580, endPoint y: 245, distance: 46.7
click at [580, 245] on div "IOPS at 95% 455" at bounding box center [789, 270] width 484 height 88
click at [57, 20] on icon at bounding box center [102, 26] width 173 height 33
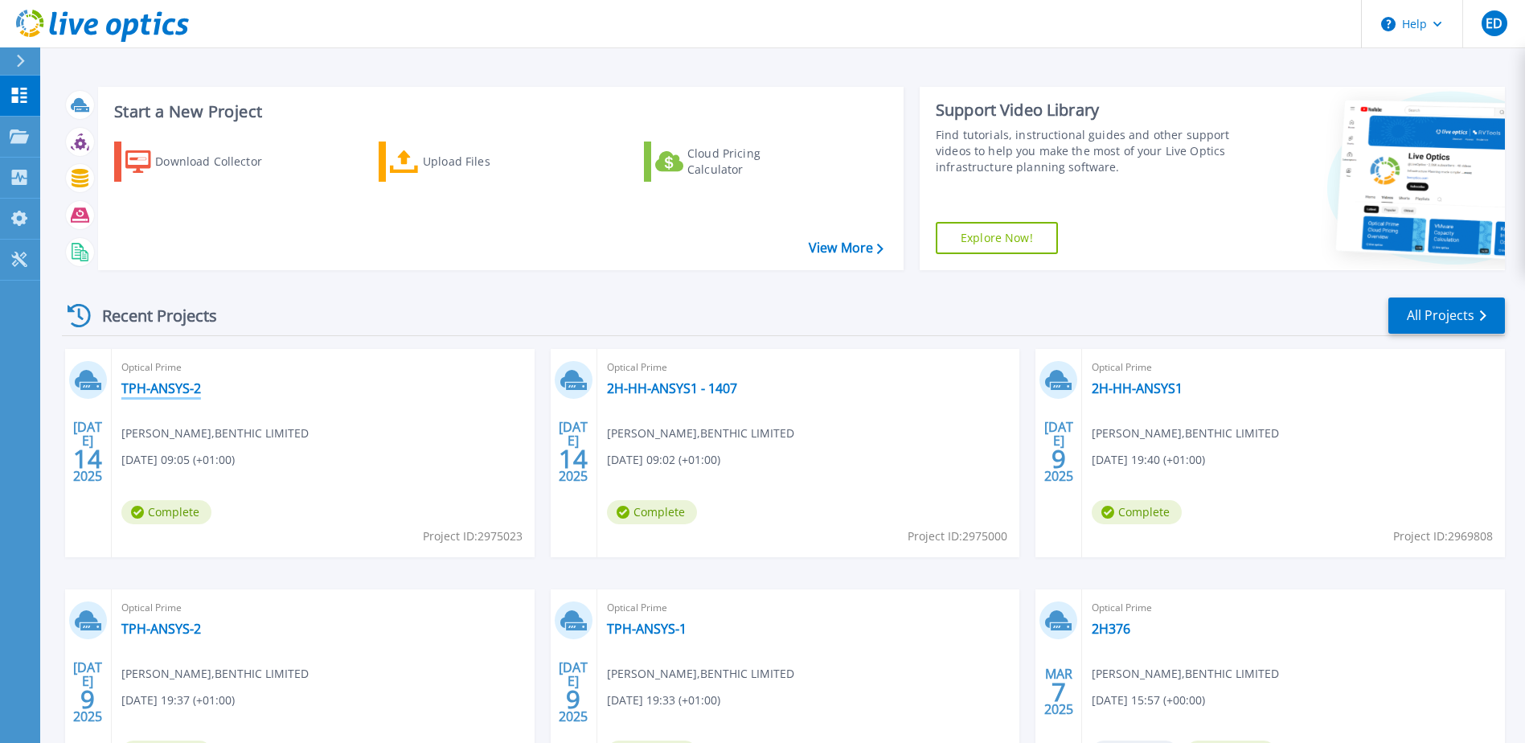
click at [166, 388] on link "TPH-ANSYS-2" at bounding box center [161, 388] width 80 height 16
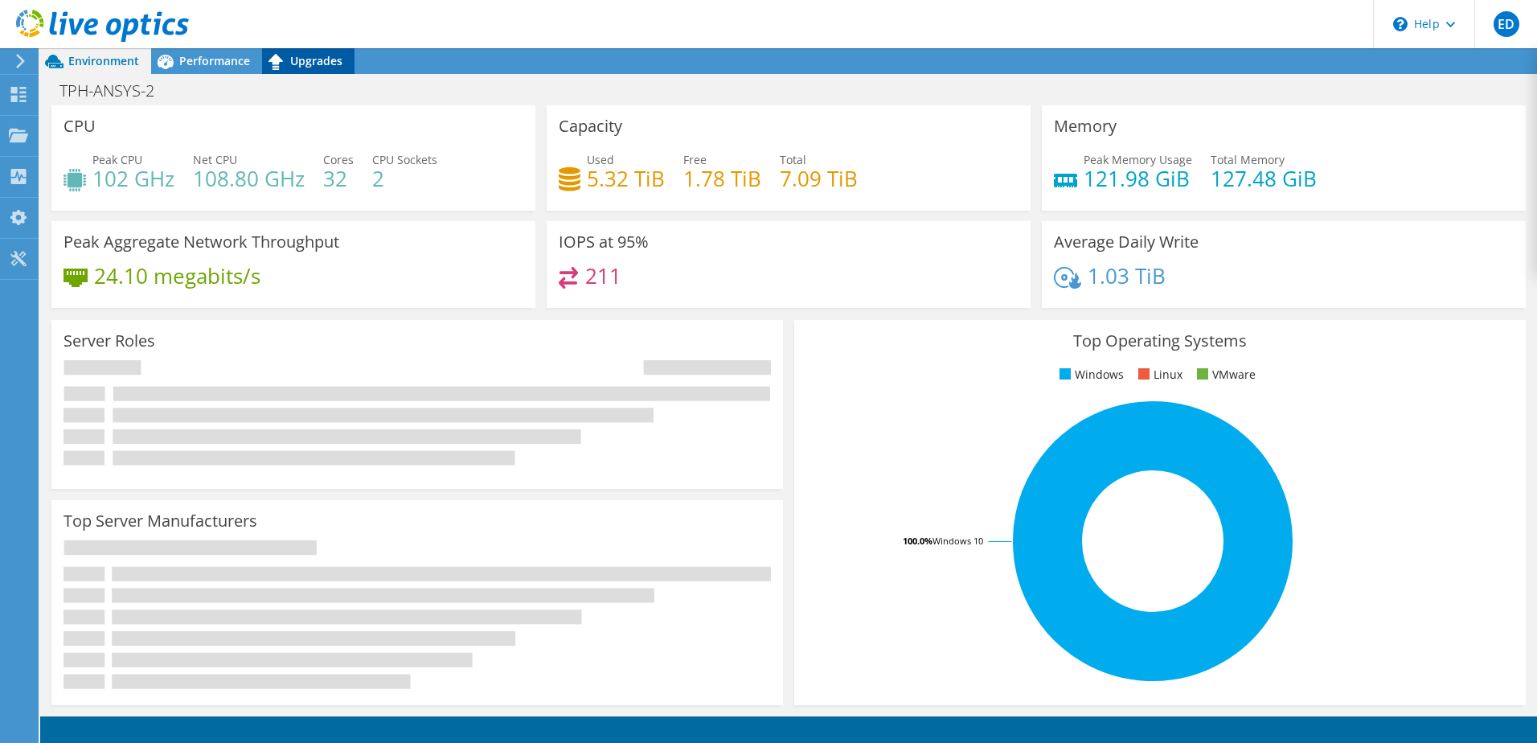
click at [325, 59] on span "Upgrades" at bounding box center [316, 60] width 52 height 15
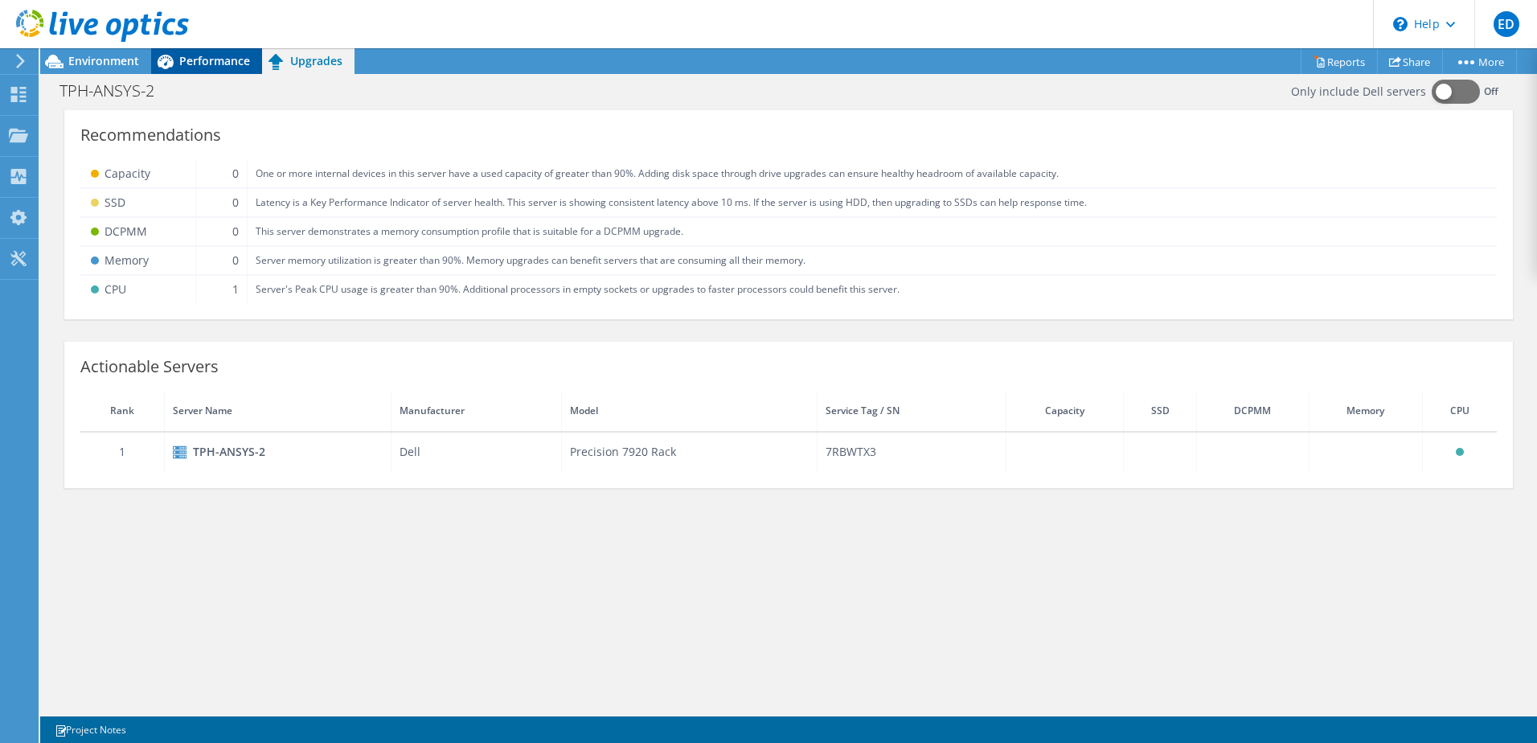
click at [210, 63] on span "Performance" at bounding box center [214, 60] width 71 height 15
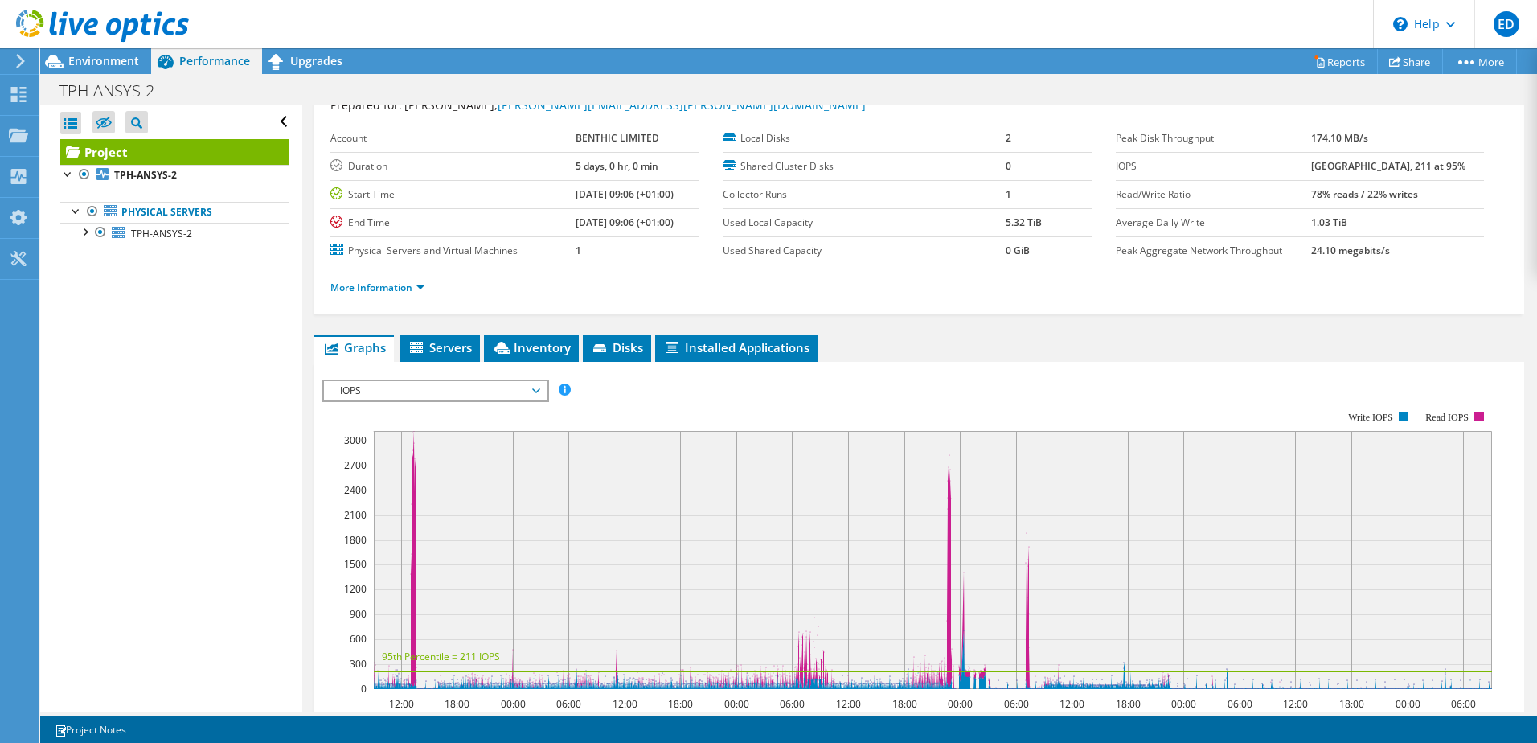
scroll to position [80, 0]
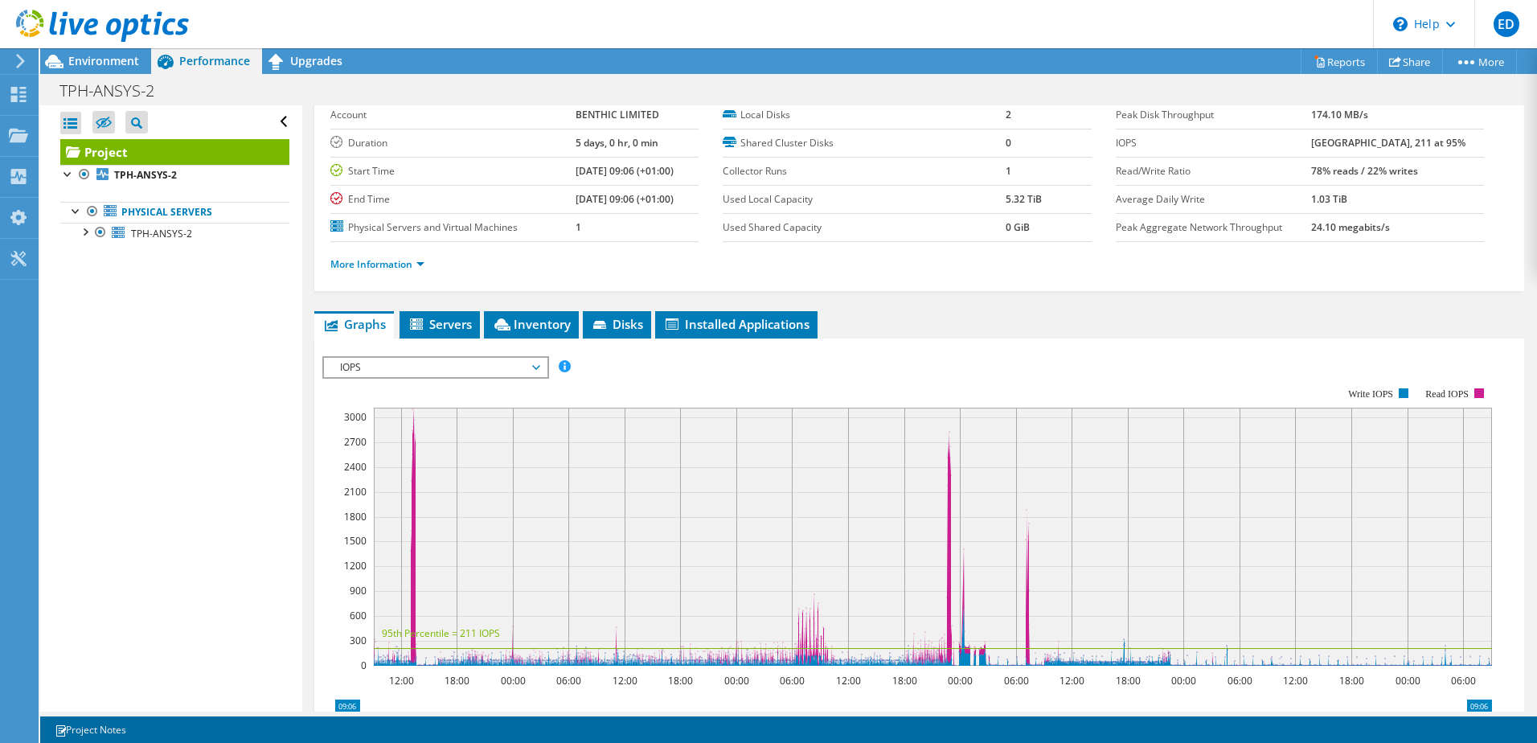
click at [493, 366] on span "IOPS" at bounding box center [435, 367] width 207 height 19
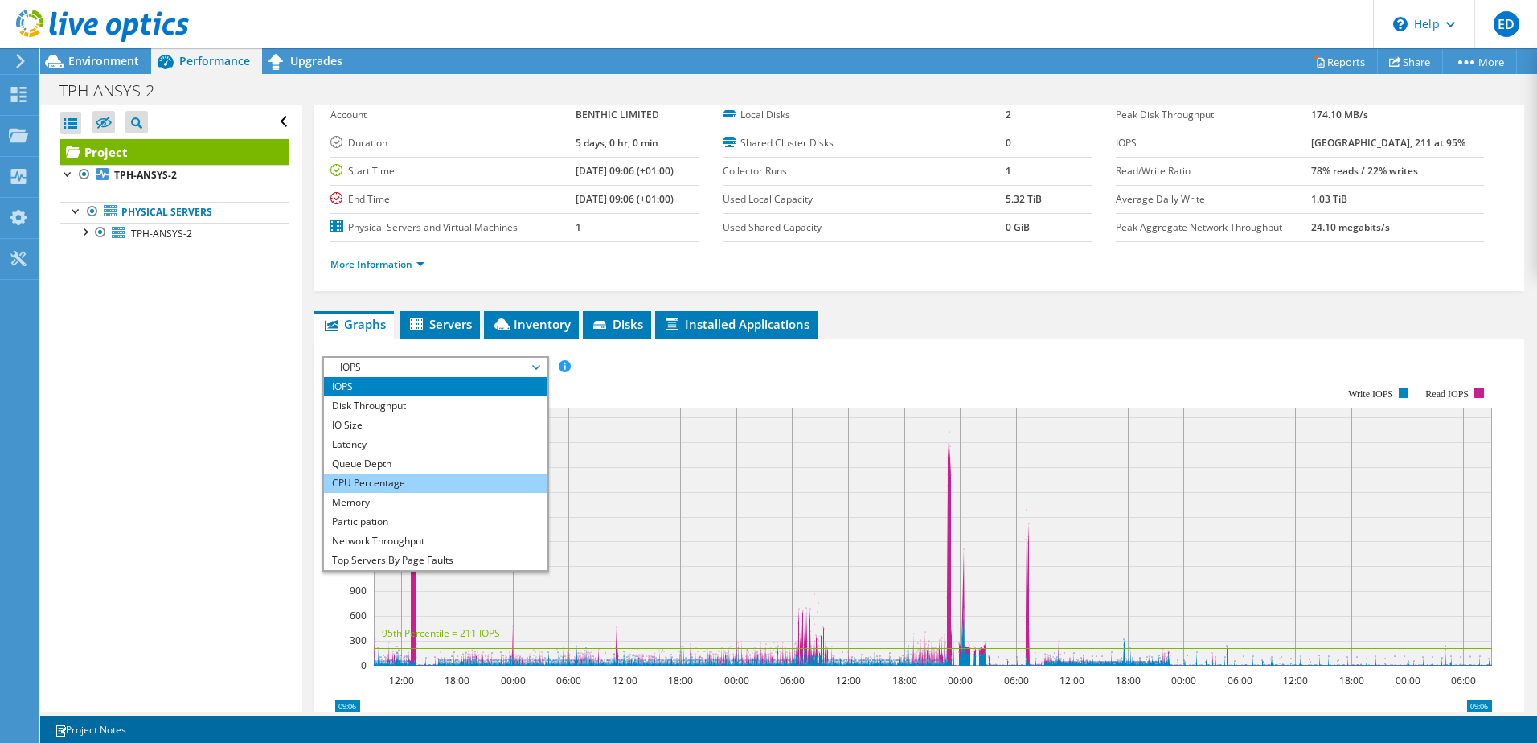
click at [403, 487] on li "CPU Percentage" at bounding box center [435, 482] width 223 height 19
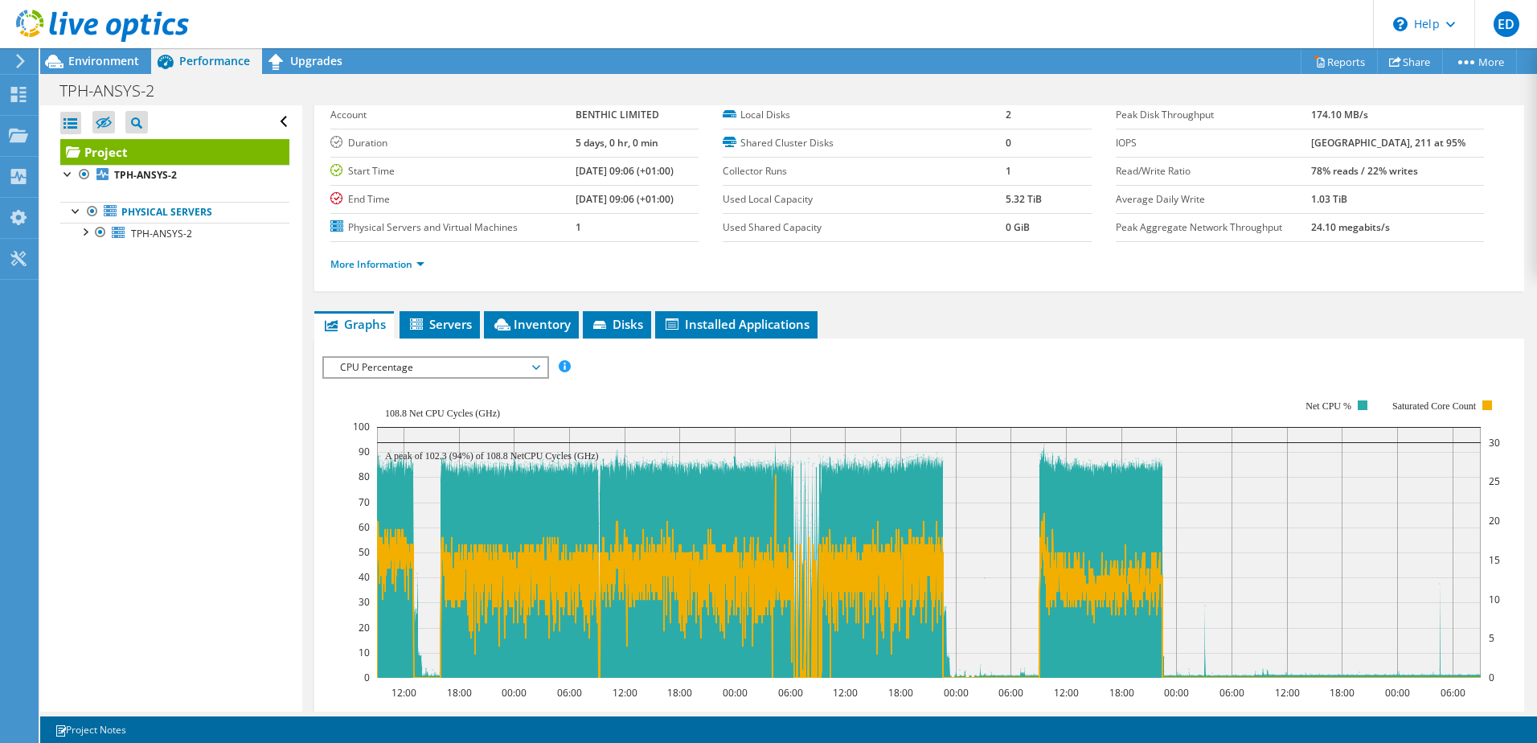
scroll to position [161, 0]
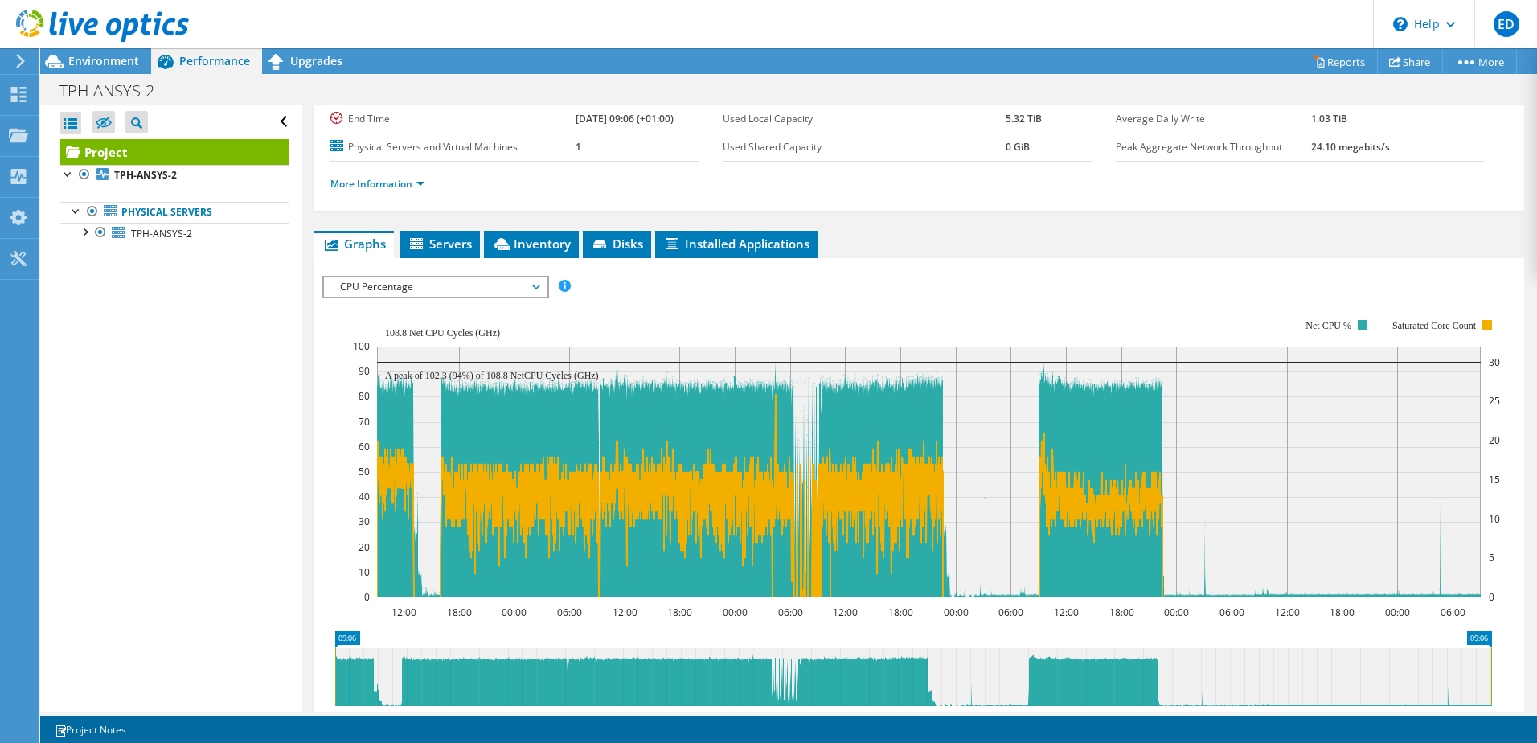
click at [458, 289] on span "CPU Percentage" at bounding box center [435, 286] width 207 height 19
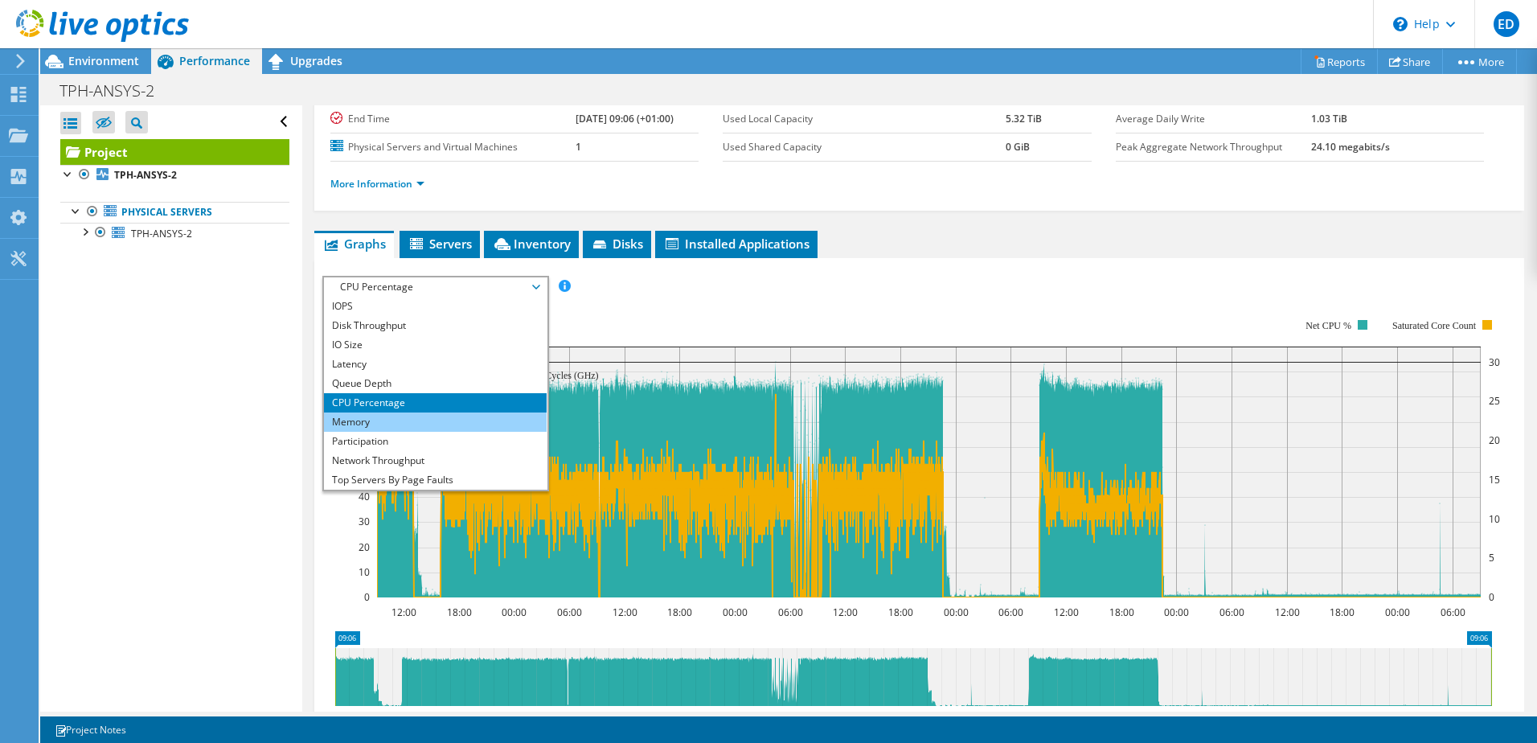
click at [433, 420] on li "Memory" at bounding box center [435, 421] width 223 height 19
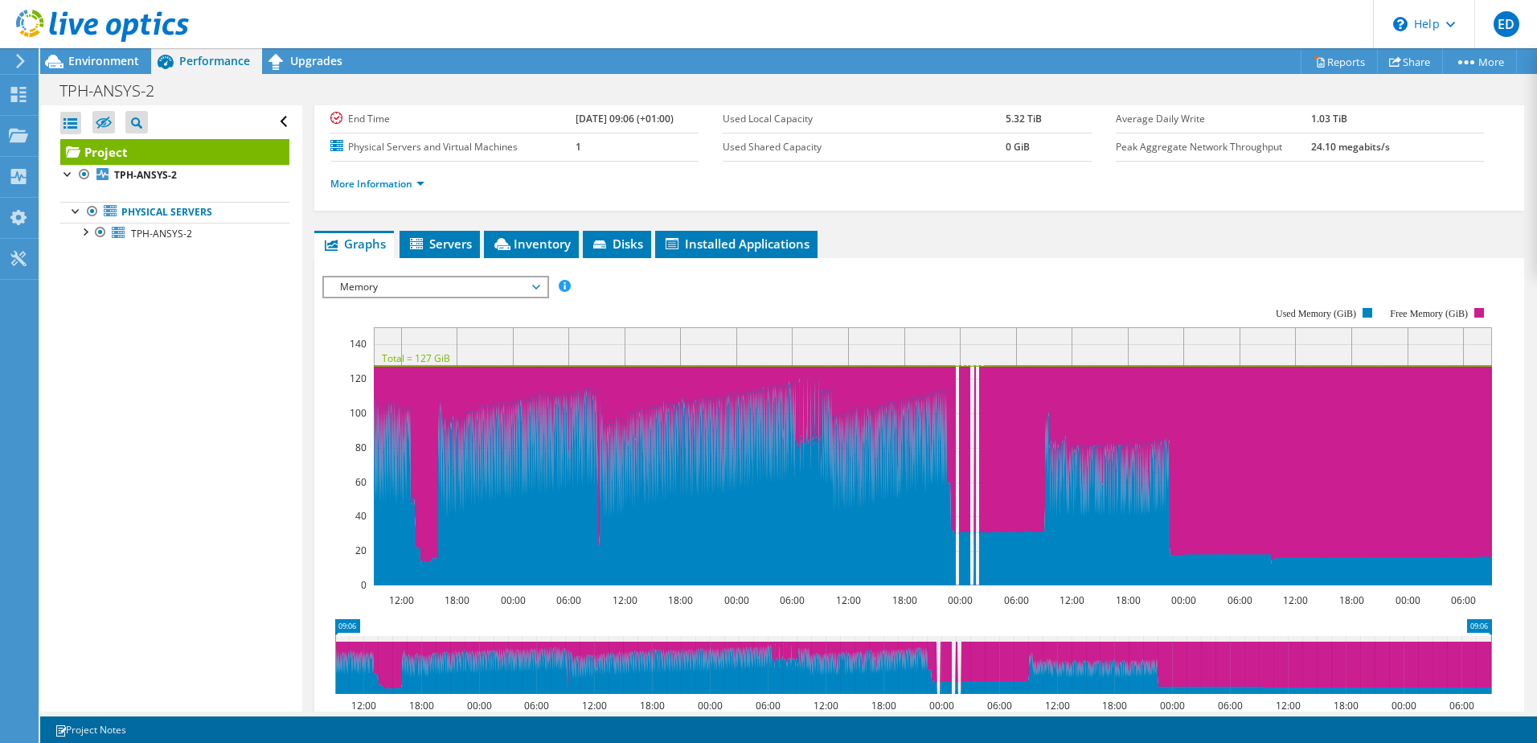
click at [407, 279] on span "Memory" at bounding box center [435, 286] width 207 height 19
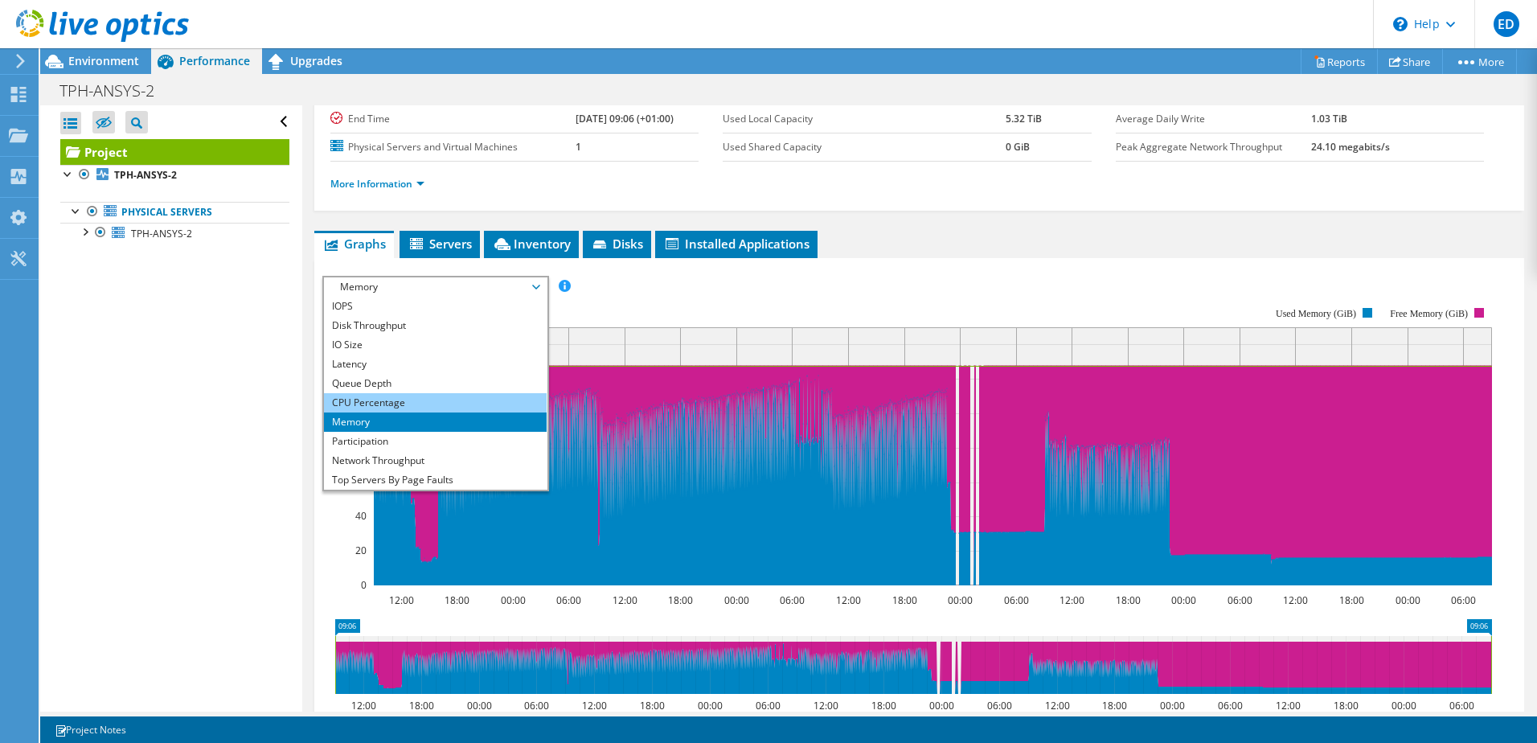
click at [390, 399] on li "CPU Percentage" at bounding box center [435, 402] width 223 height 19
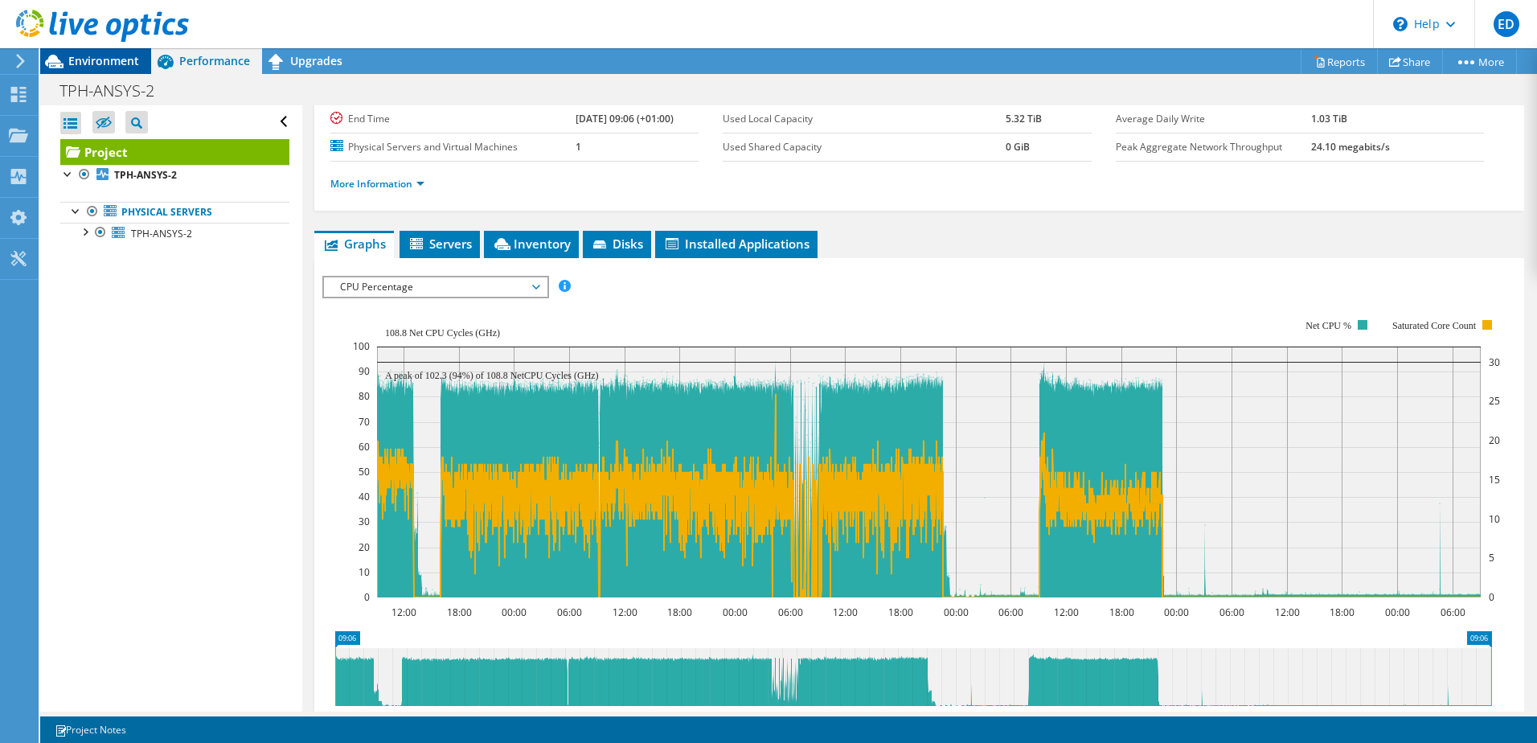
drag, startPoint x: 77, startPoint y: 63, endPoint x: 88, endPoint y: 70, distance: 13.0
click at [77, 63] on span "Environment" at bounding box center [103, 60] width 71 height 15
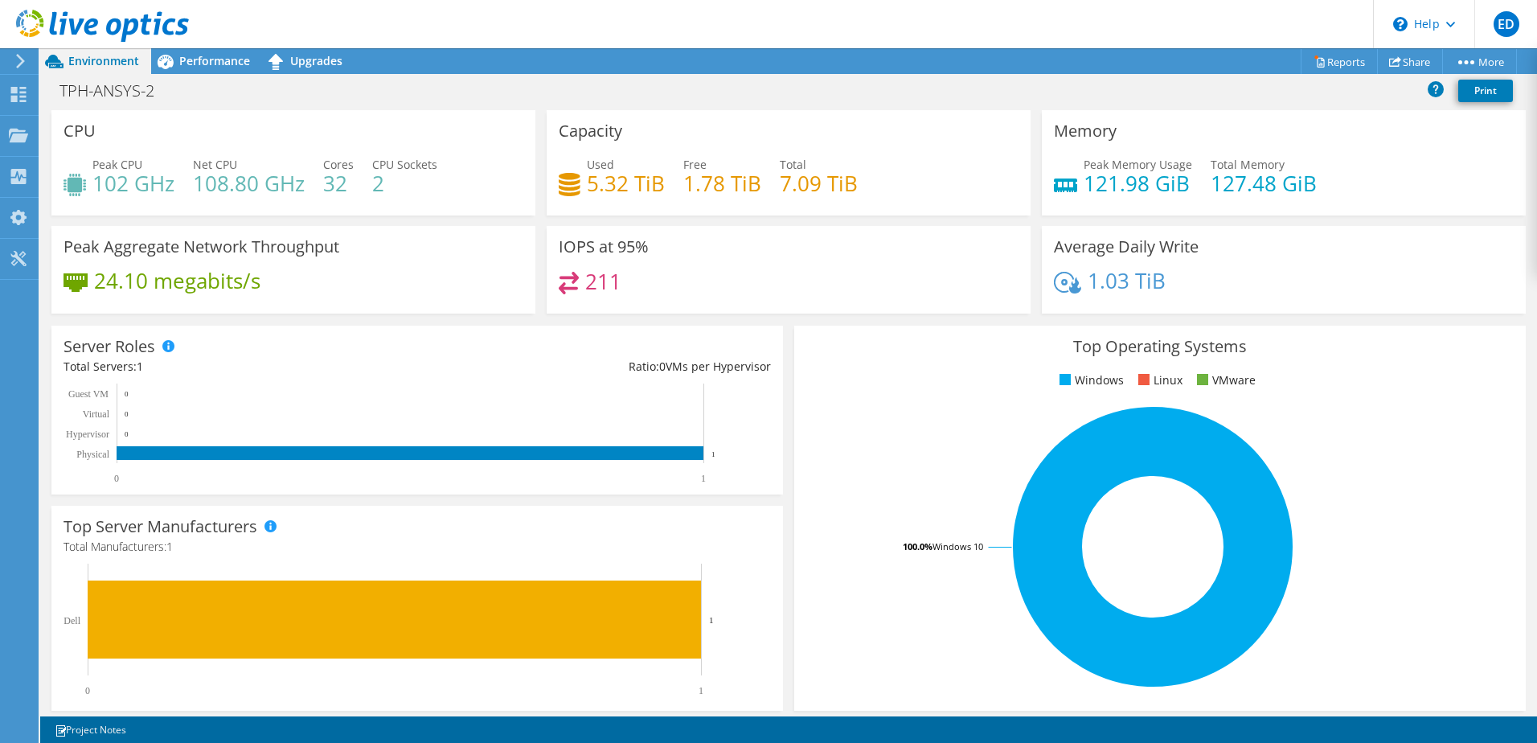
click at [21, 62] on icon at bounding box center [20, 61] width 12 height 14
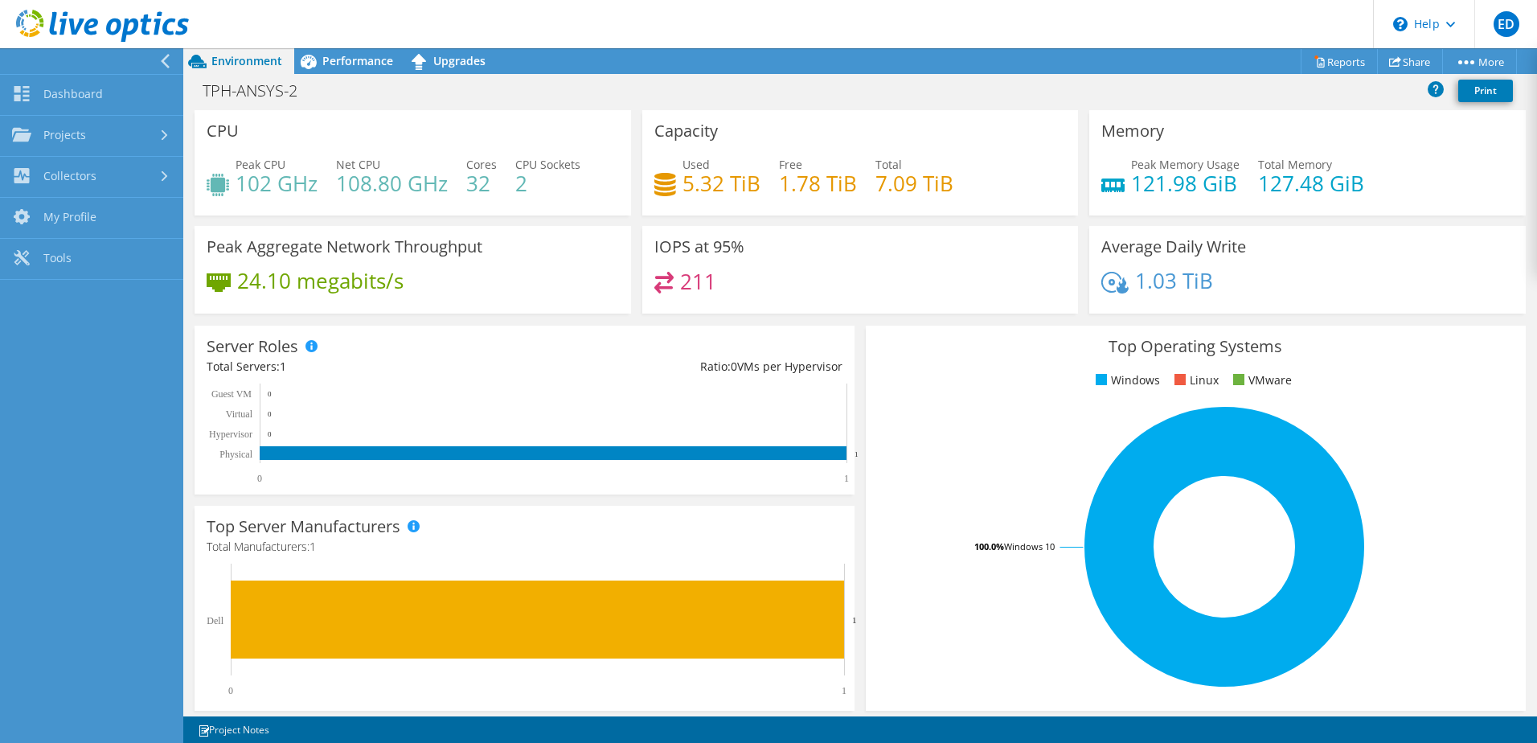
click at [184, 54] on icon at bounding box center [197, 61] width 28 height 28
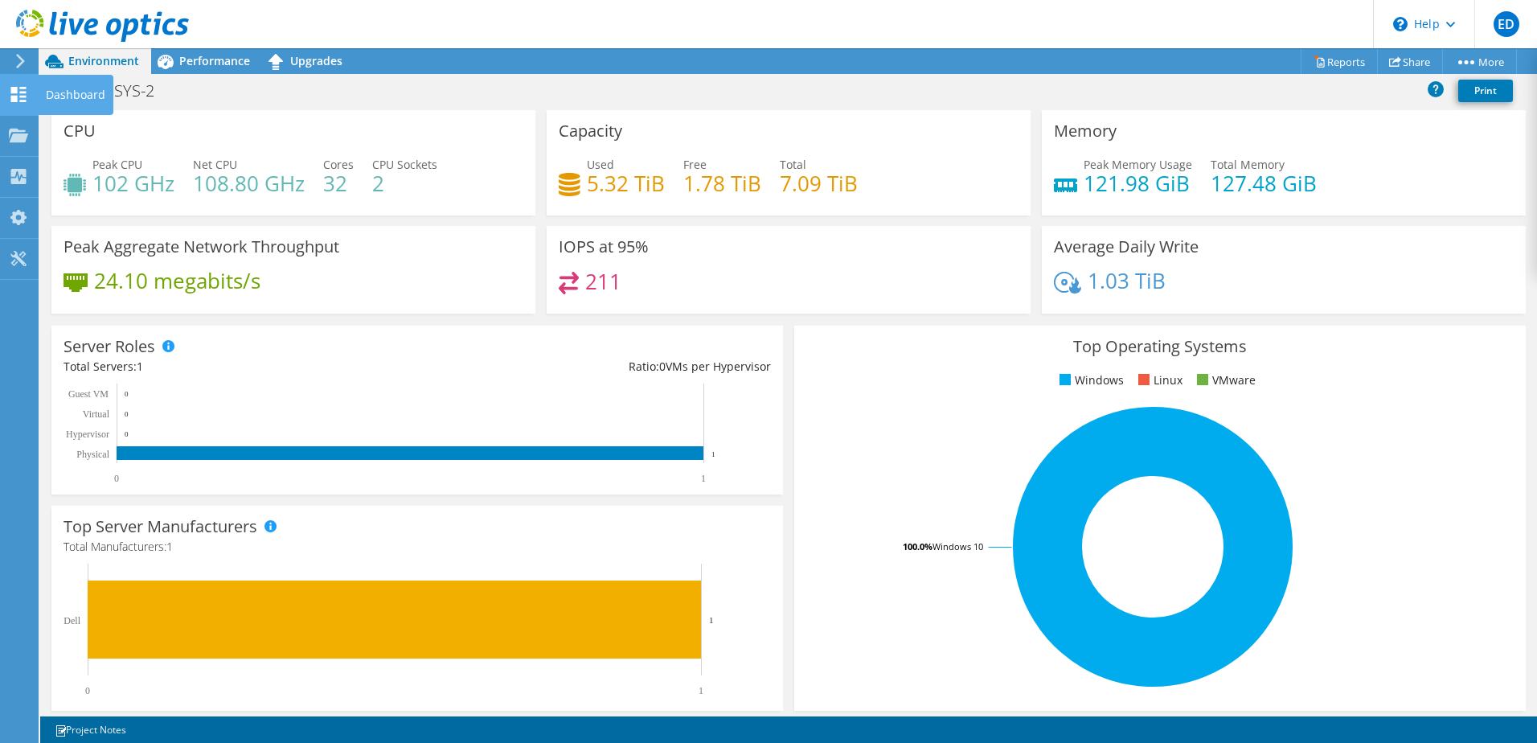
click at [17, 92] on use at bounding box center [18, 94] width 15 height 15
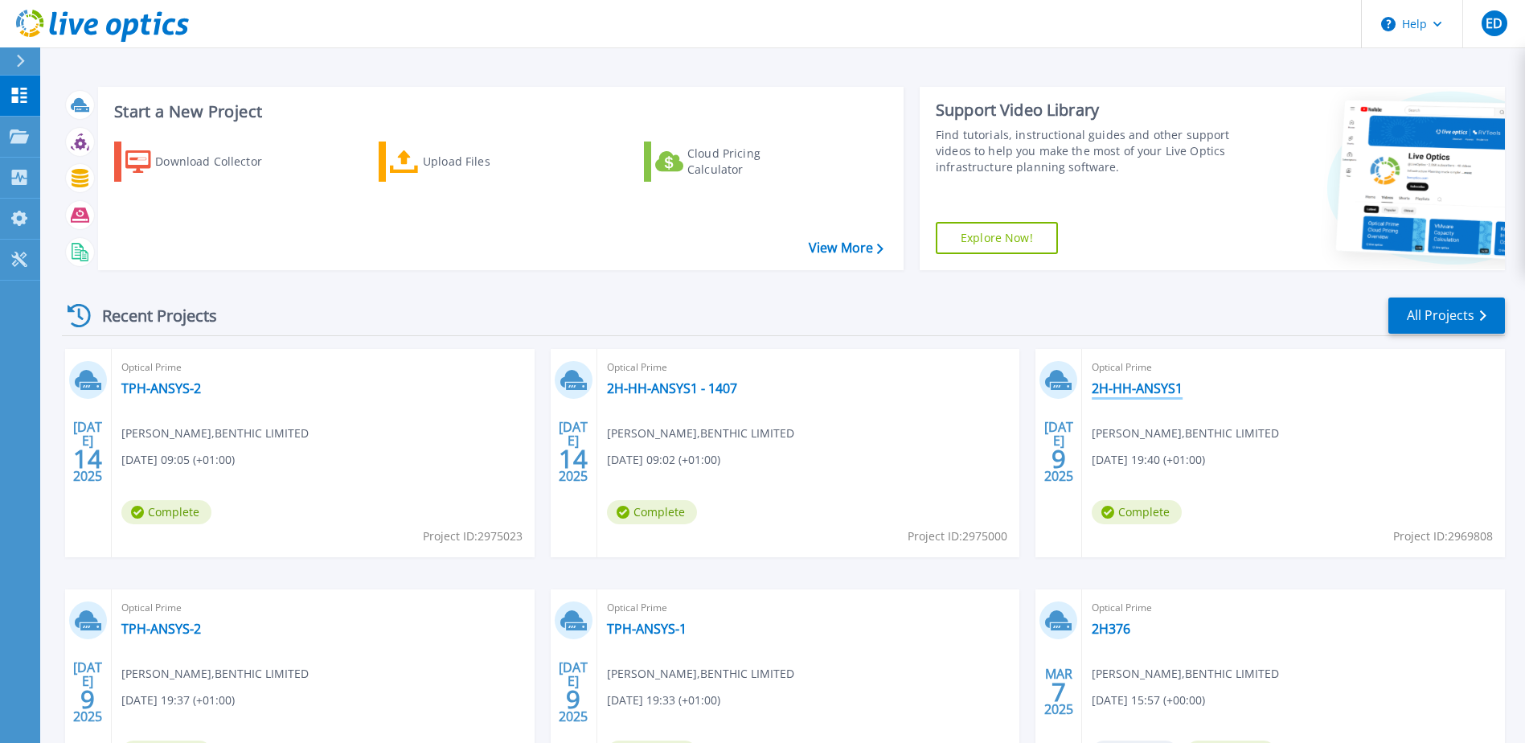
click at [1134, 388] on link "2H-HH-ANSYS1" at bounding box center [1136, 388] width 91 height 16
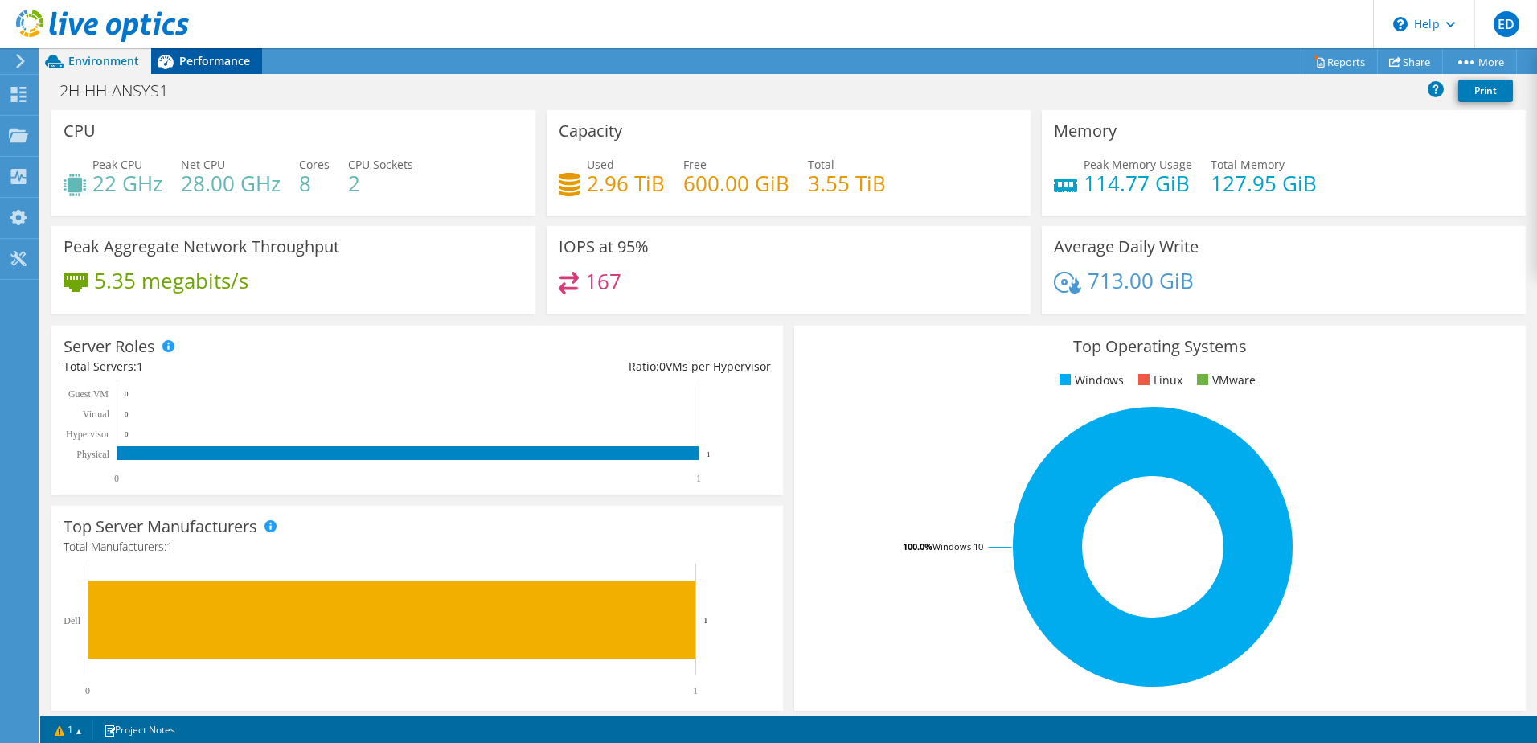
click at [219, 62] on span "Performance" at bounding box center [214, 60] width 71 height 15
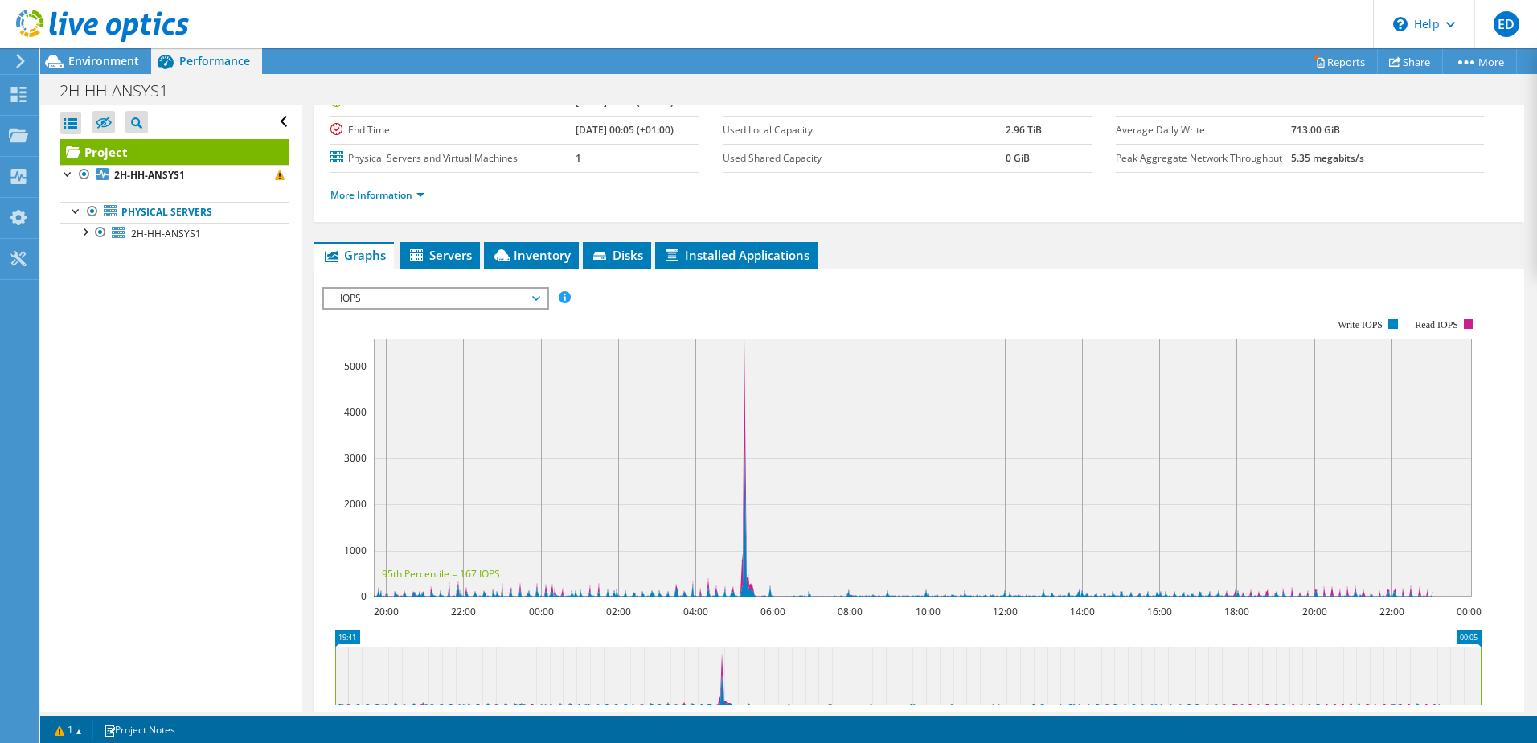
scroll to position [241, 0]
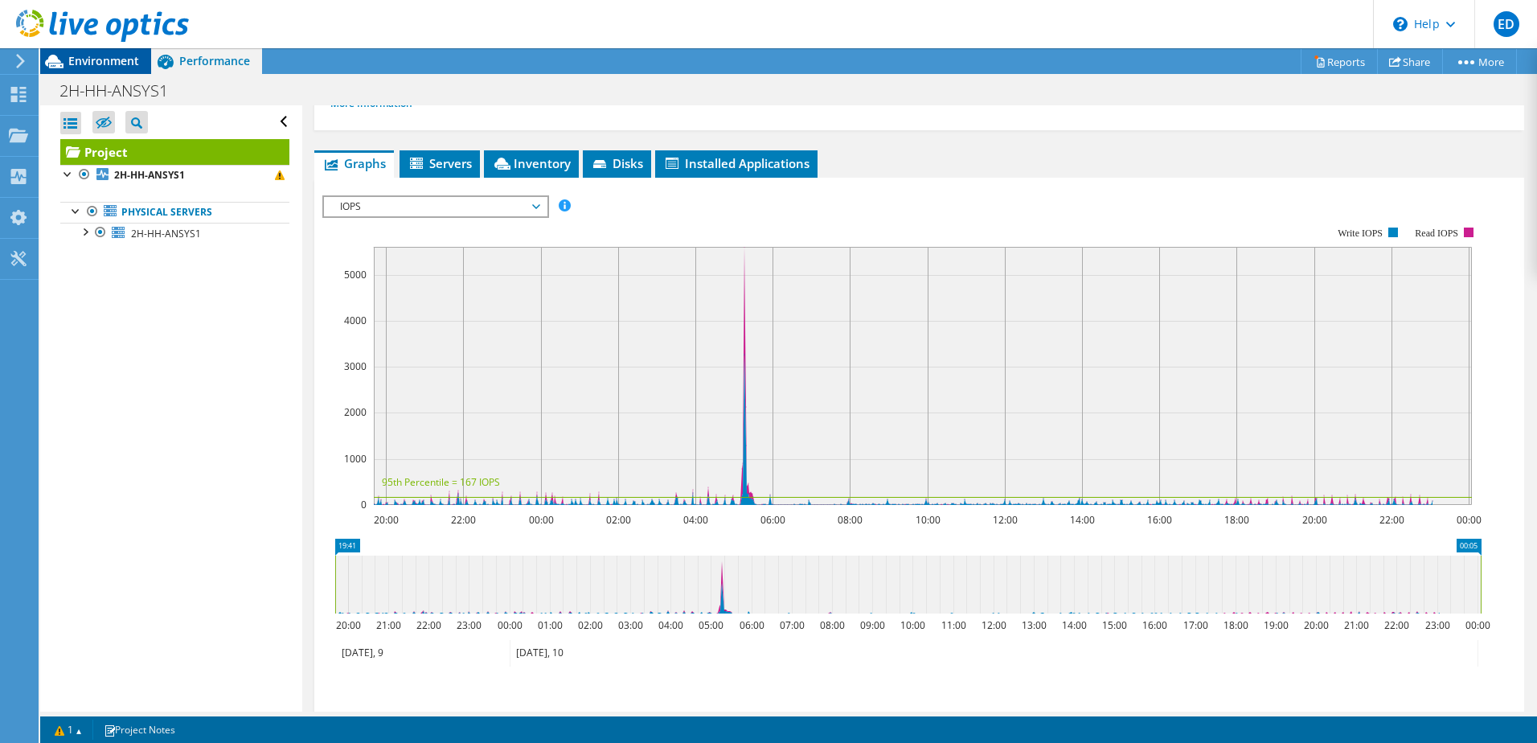
click at [97, 54] on span "Environment" at bounding box center [103, 60] width 71 height 15
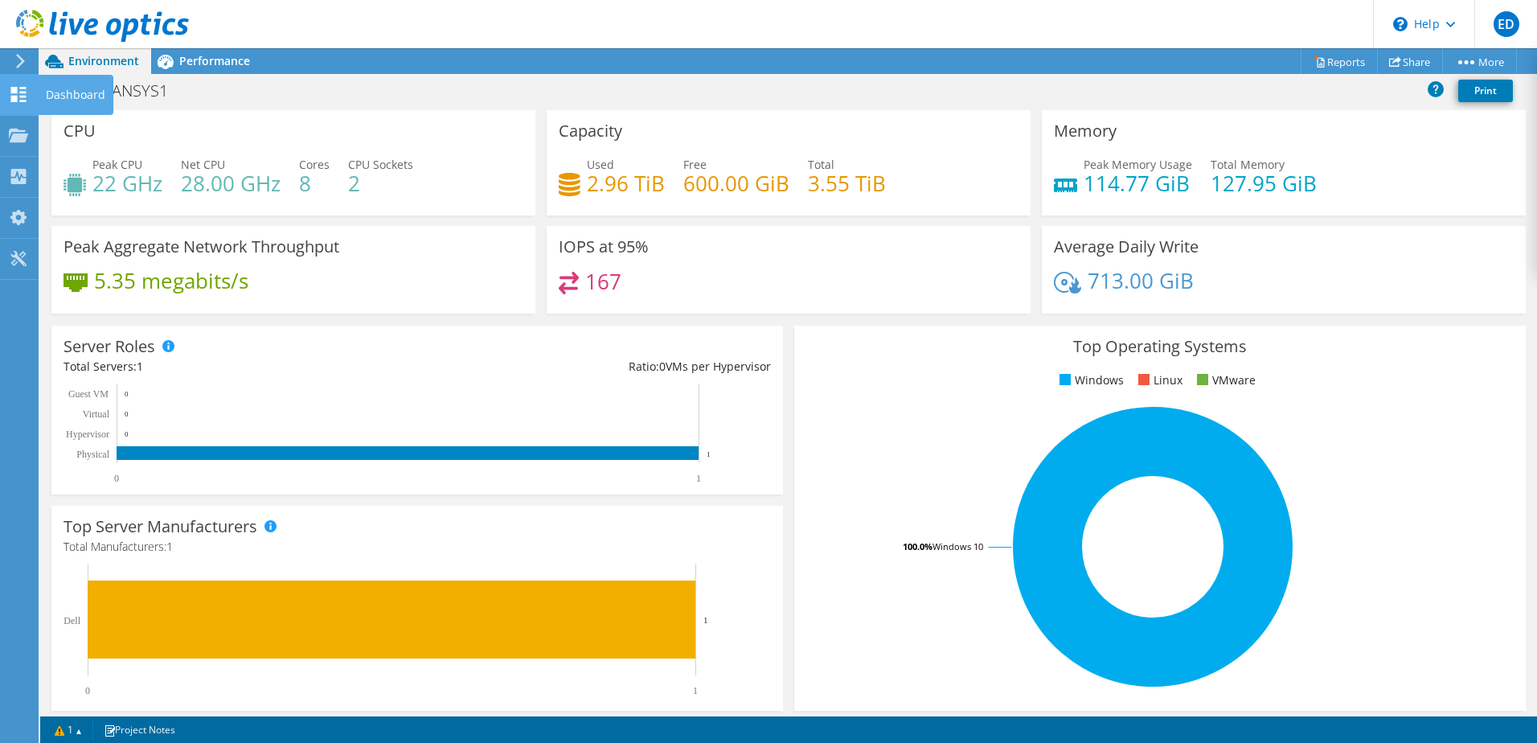
click at [22, 92] on use at bounding box center [18, 94] width 15 height 15
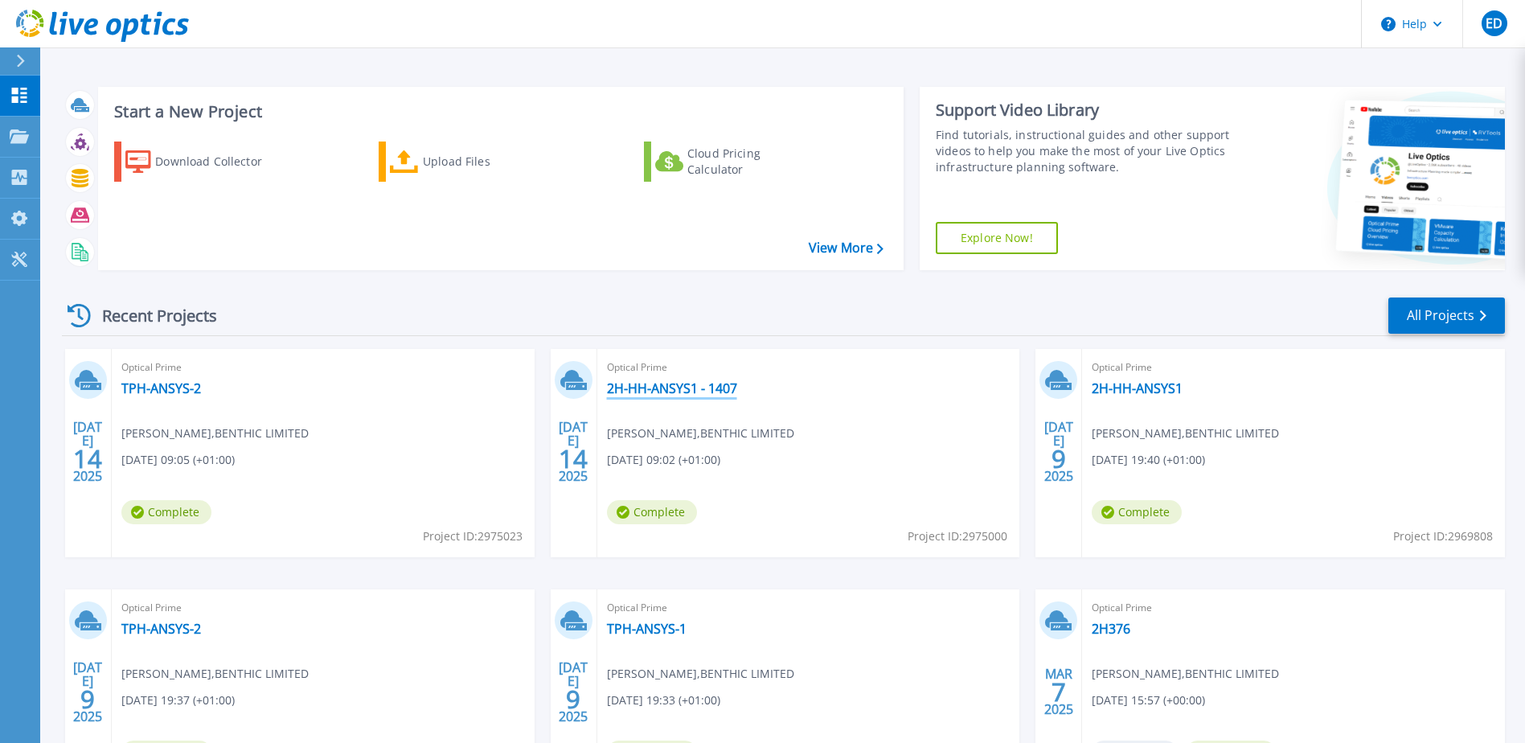
click at [663, 389] on link "2H-HH-ANSYS1 - 1407" at bounding box center [672, 388] width 130 height 16
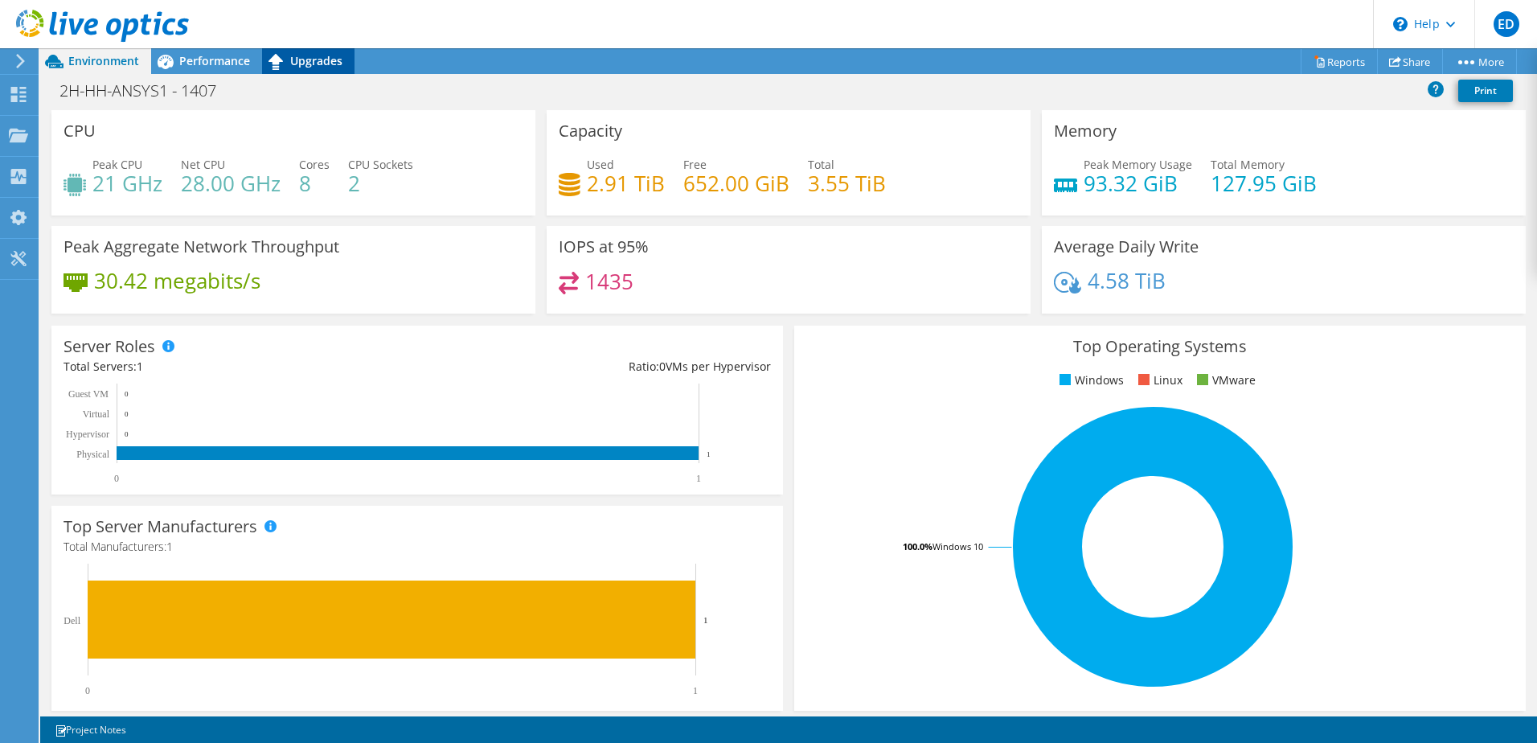
click at [313, 64] on span "Upgrades" at bounding box center [316, 60] width 52 height 15
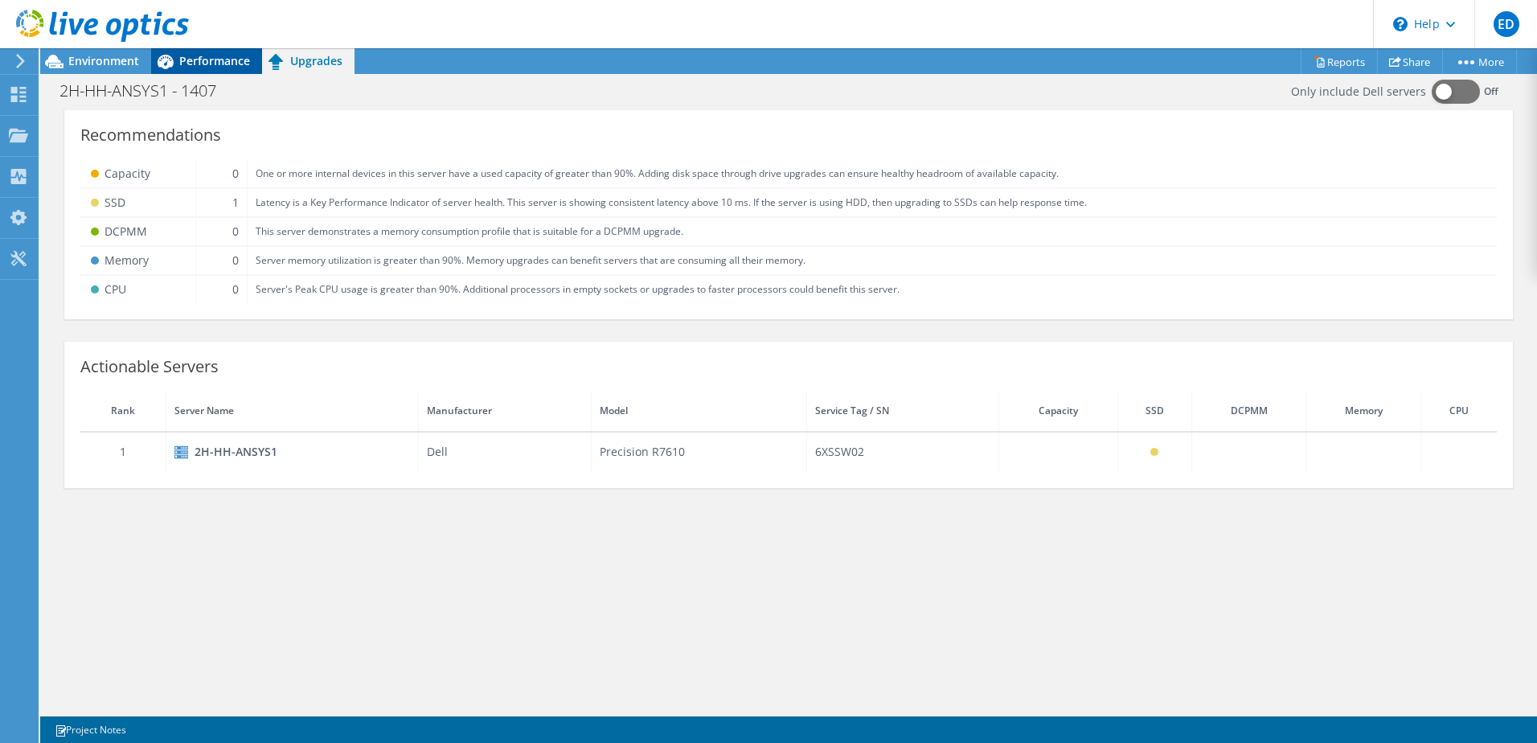
click at [234, 68] on div "Performance" at bounding box center [206, 61] width 111 height 26
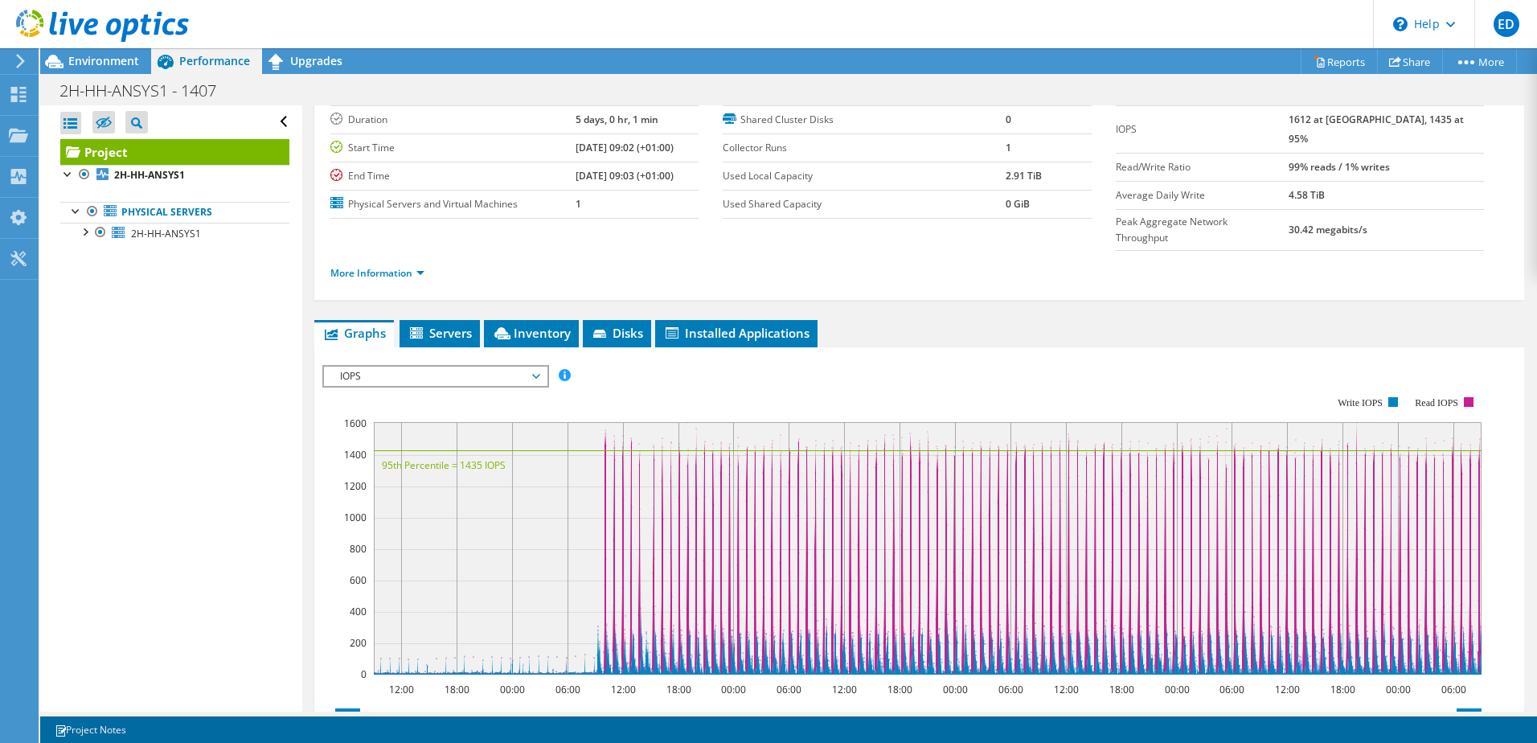
scroll to position [80, 0]
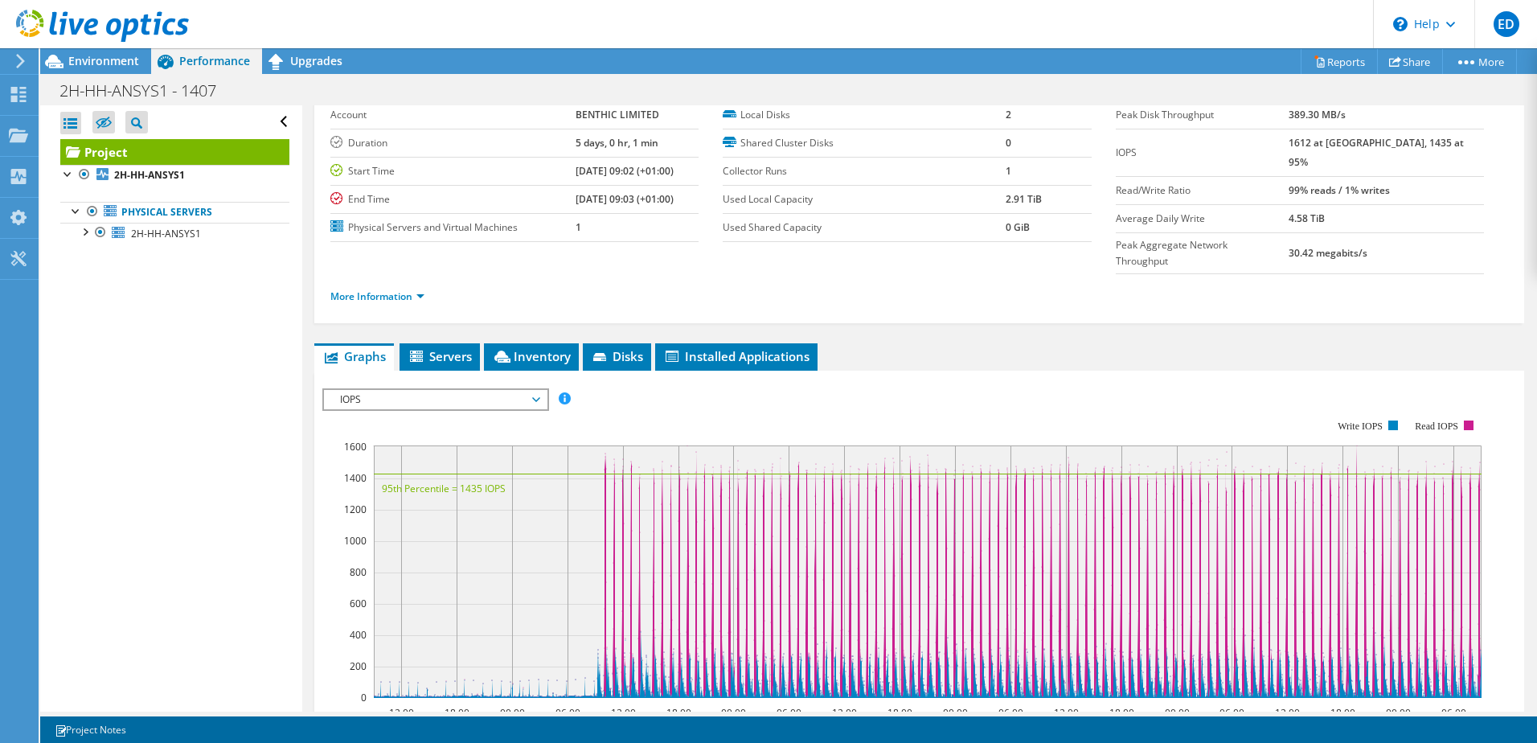
click at [421, 390] on span "IOPS" at bounding box center [435, 399] width 207 height 19
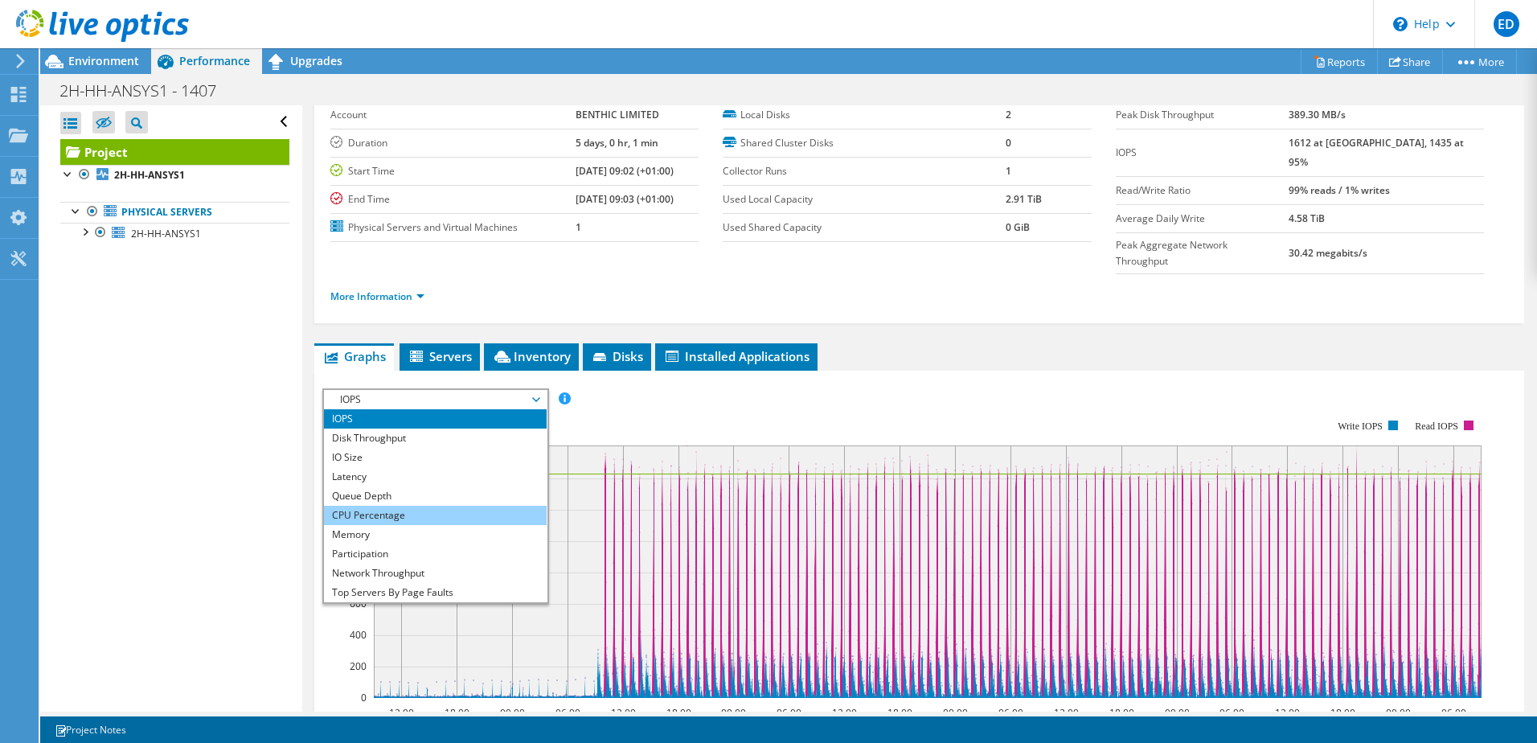
click at [411, 506] on li "CPU Percentage" at bounding box center [435, 515] width 223 height 19
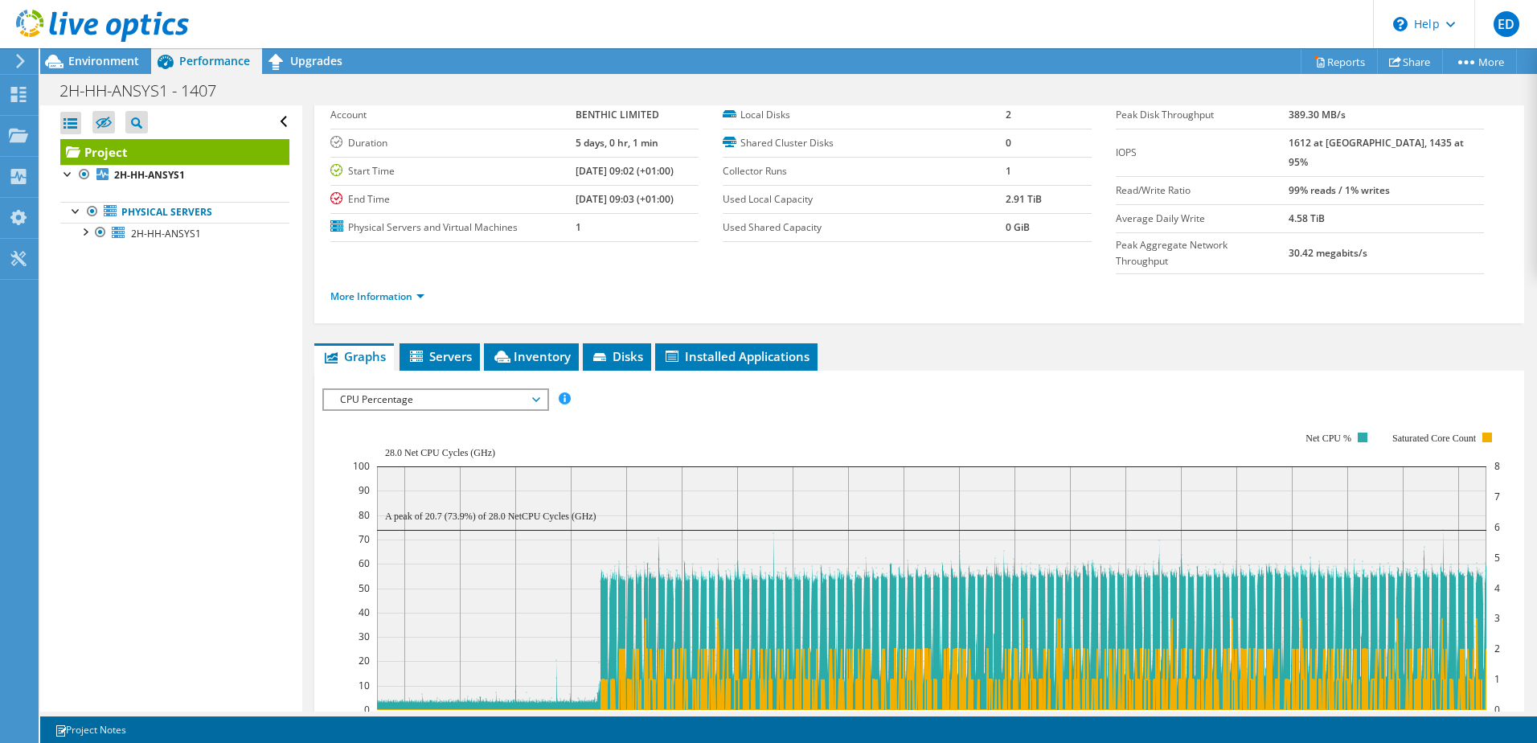
click at [433, 390] on span "CPU Percentage" at bounding box center [435, 399] width 207 height 19
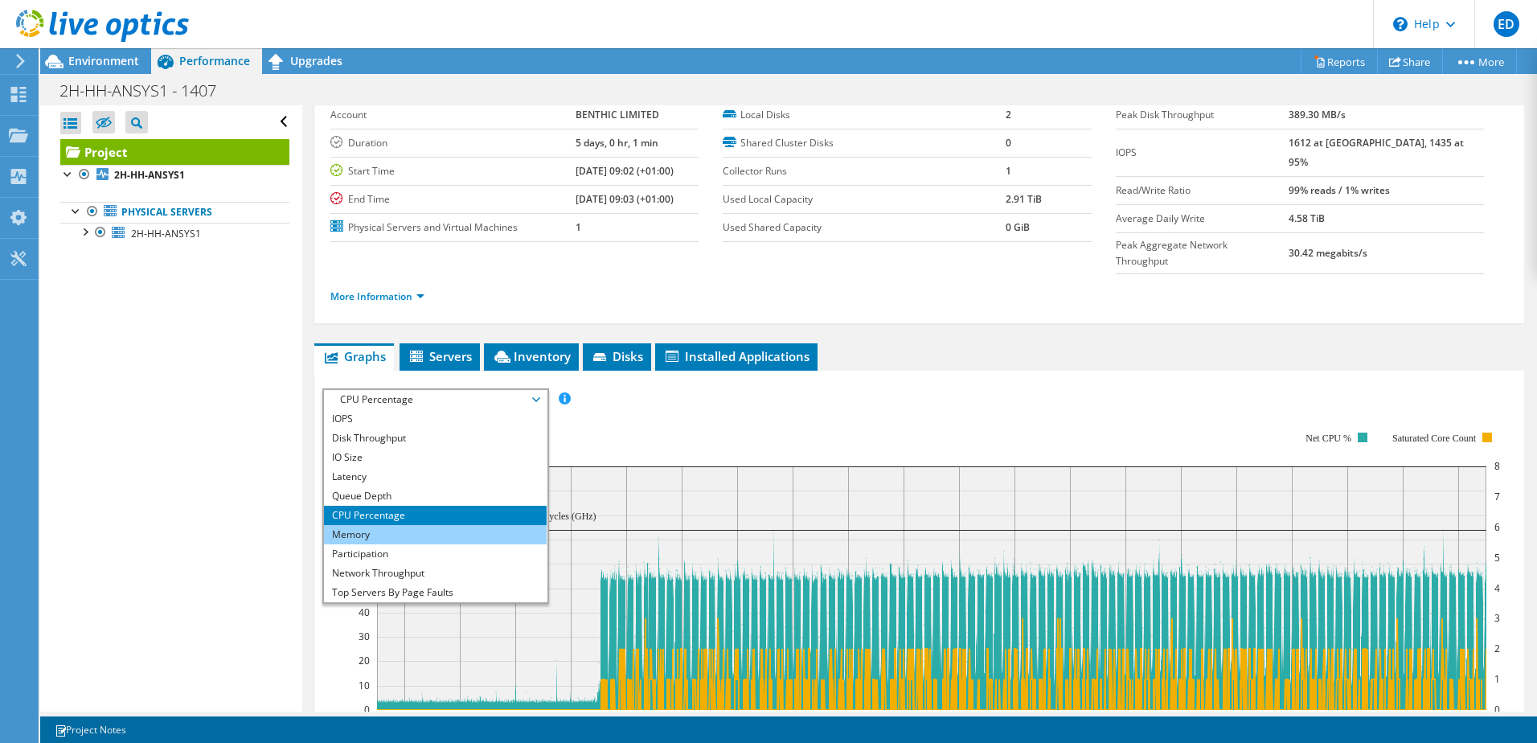
click at [448, 525] on li "Memory" at bounding box center [435, 534] width 223 height 19
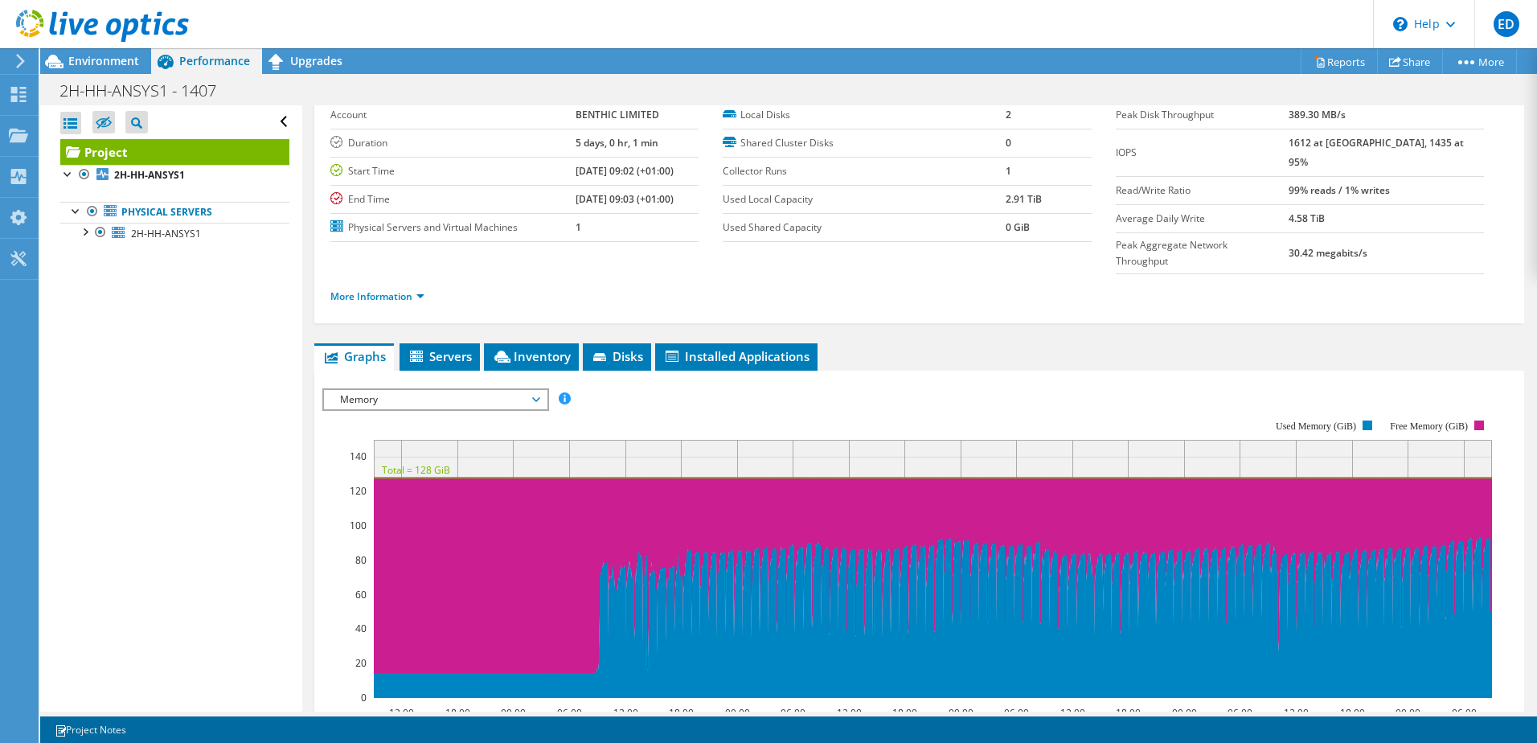
drag, startPoint x: 448, startPoint y: 504, endPoint x: 275, endPoint y: 444, distance: 182.7
click at [245, 431] on div "Open All Close All Hide Excluded Nodes Project Tree Filter" at bounding box center [170, 408] width 261 height 606
click at [395, 390] on span "Memory" at bounding box center [435, 399] width 207 height 19
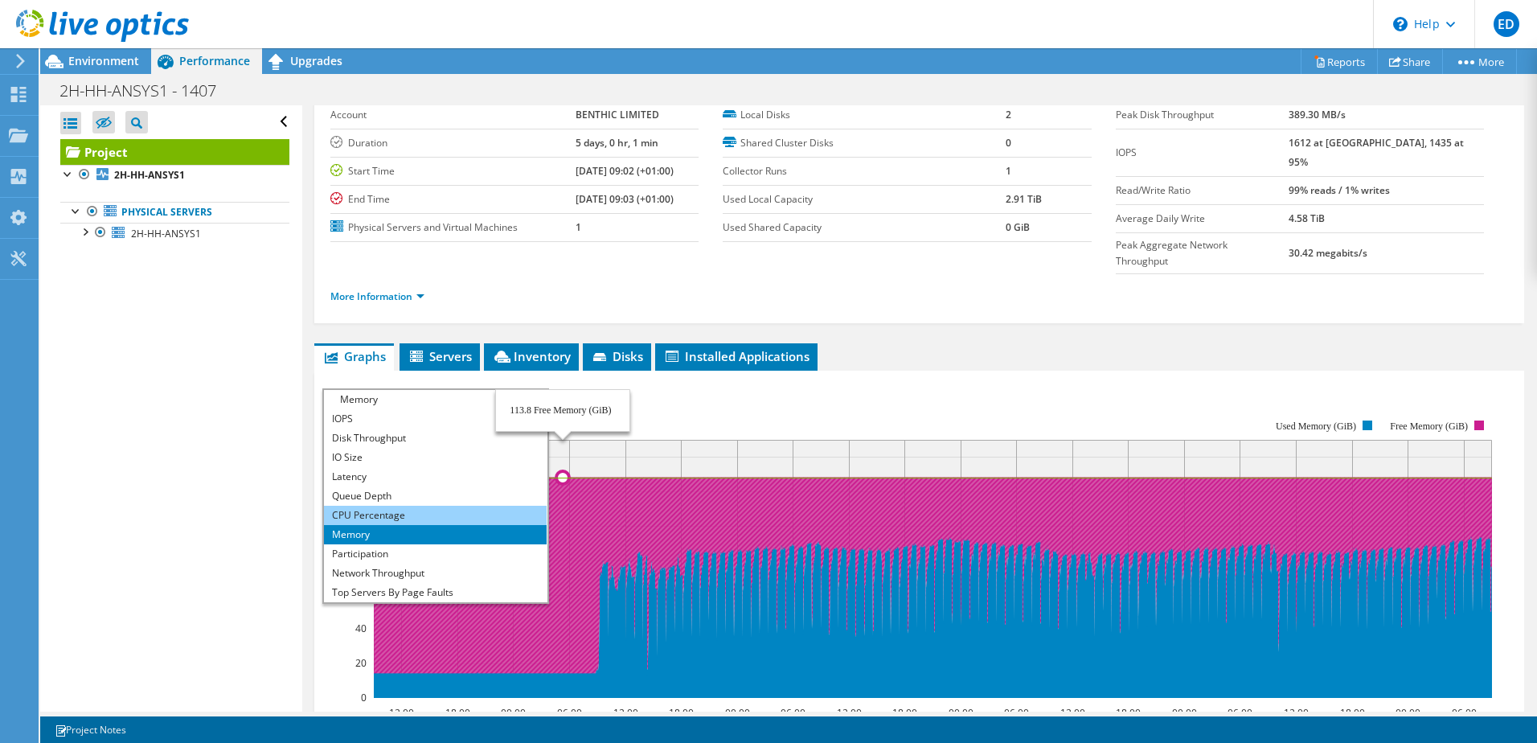
click at [416, 506] on li "CPU Percentage" at bounding box center [435, 515] width 223 height 19
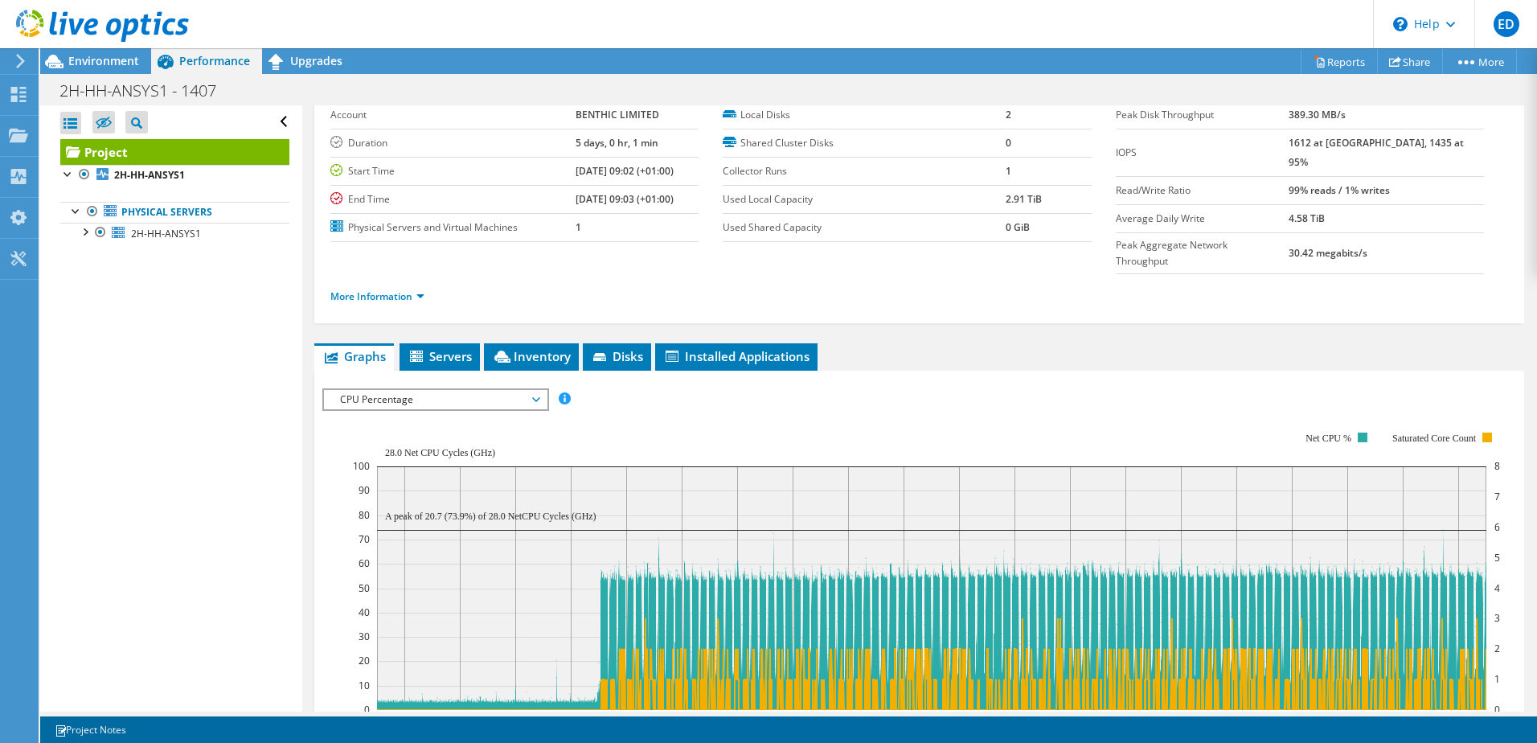
click at [439, 390] on span "CPU Percentage" at bounding box center [435, 399] width 207 height 19
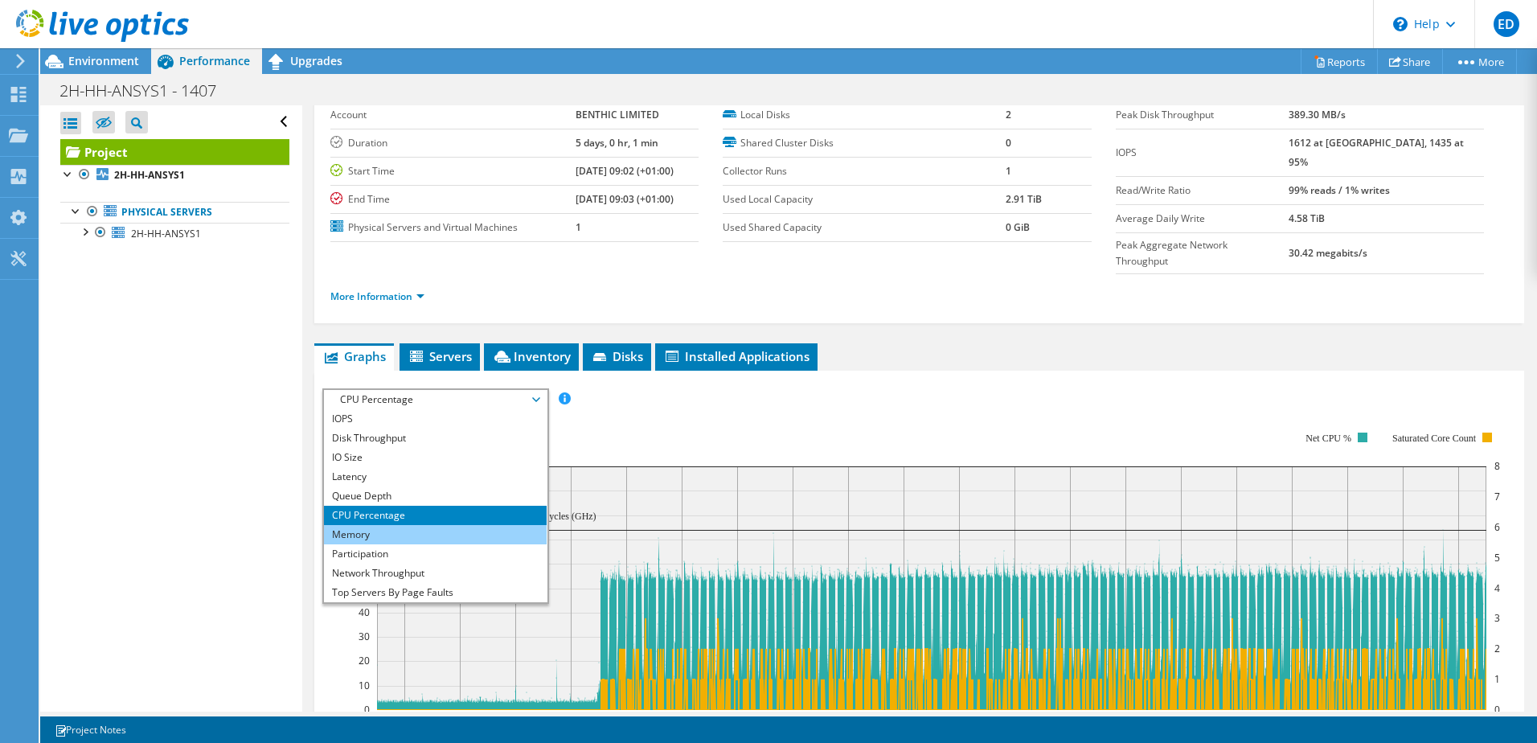
click at [401, 525] on li "Memory" at bounding box center [435, 534] width 223 height 19
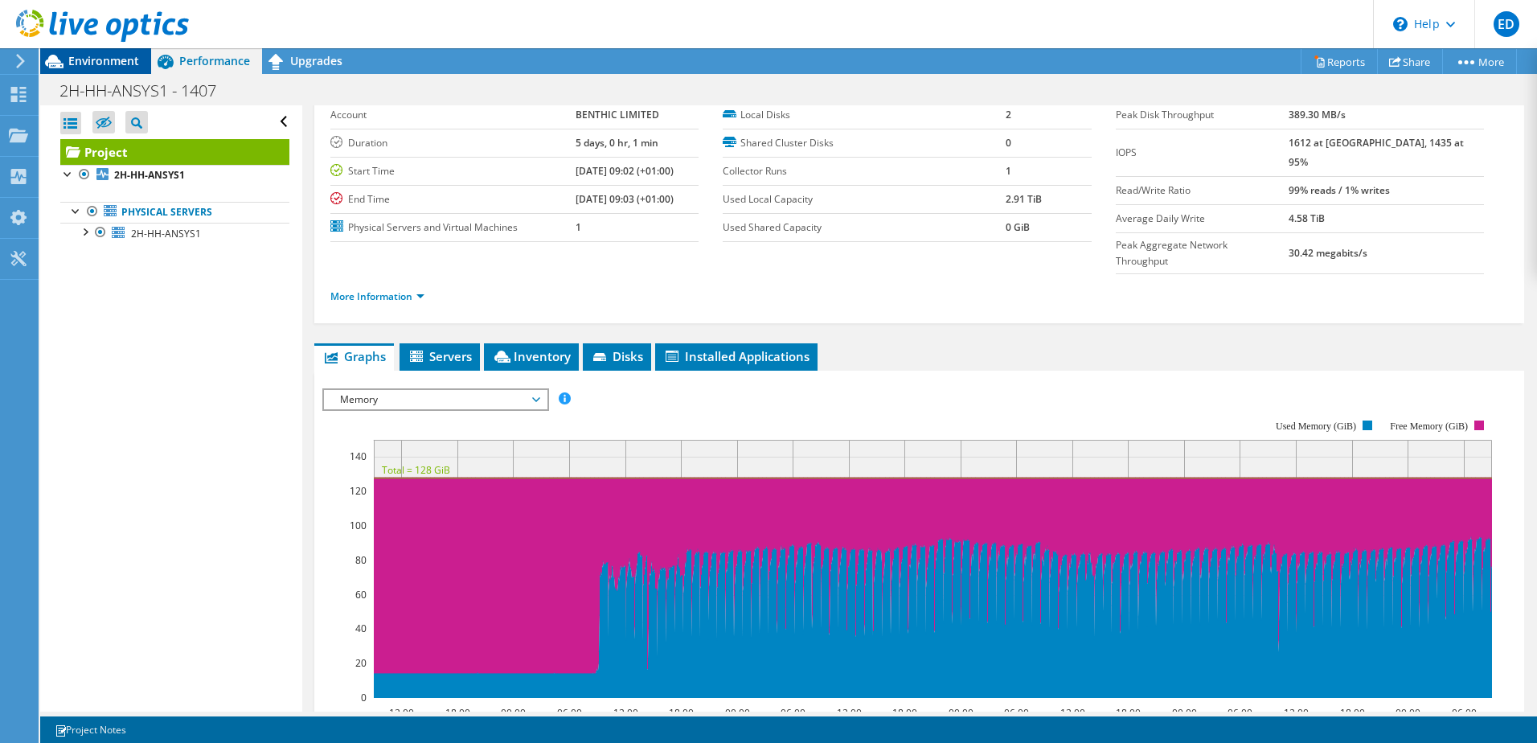
click at [98, 59] on span "Environment" at bounding box center [103, 60] width 71 height 15
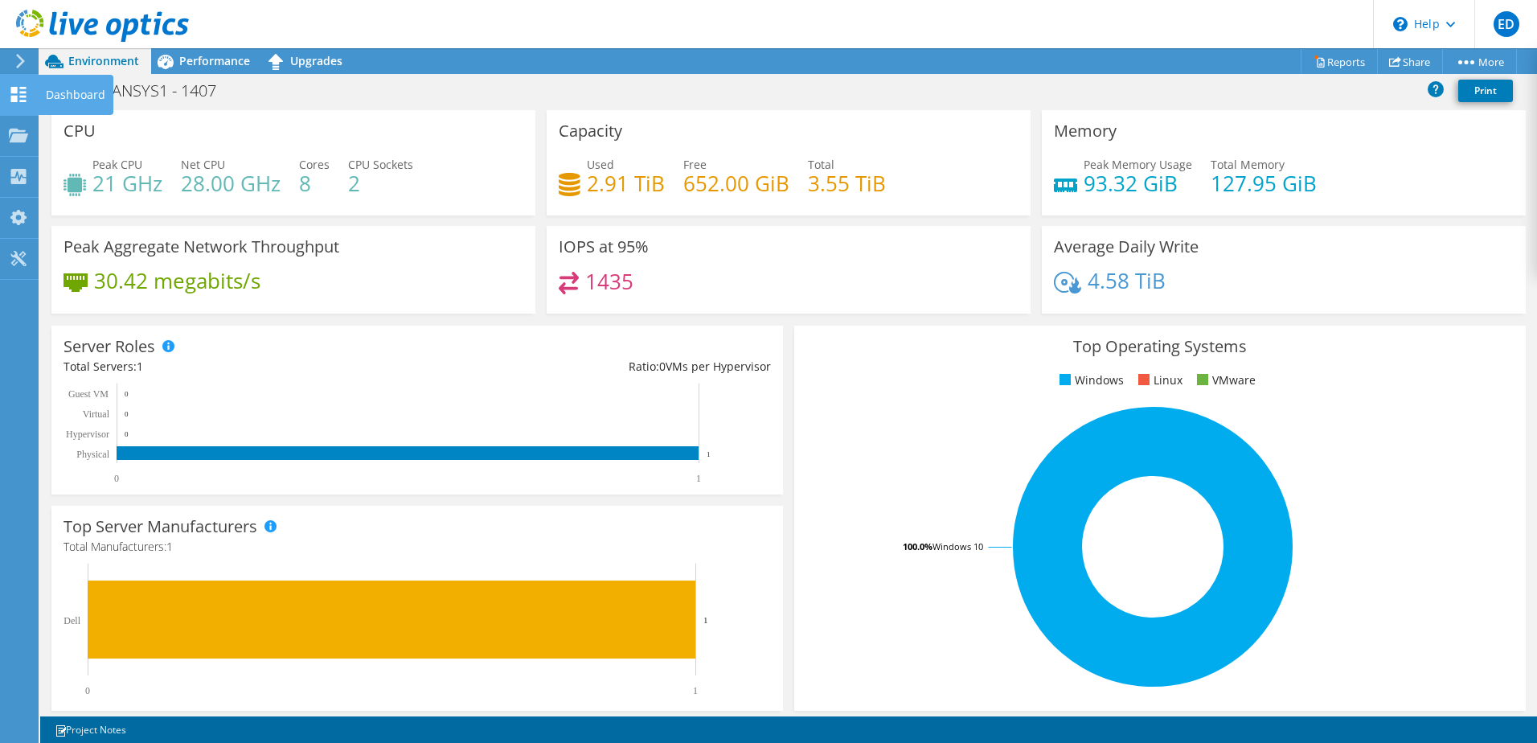
click at [19, 90] on icon at bounding box center [18, 94] width 19 height 15
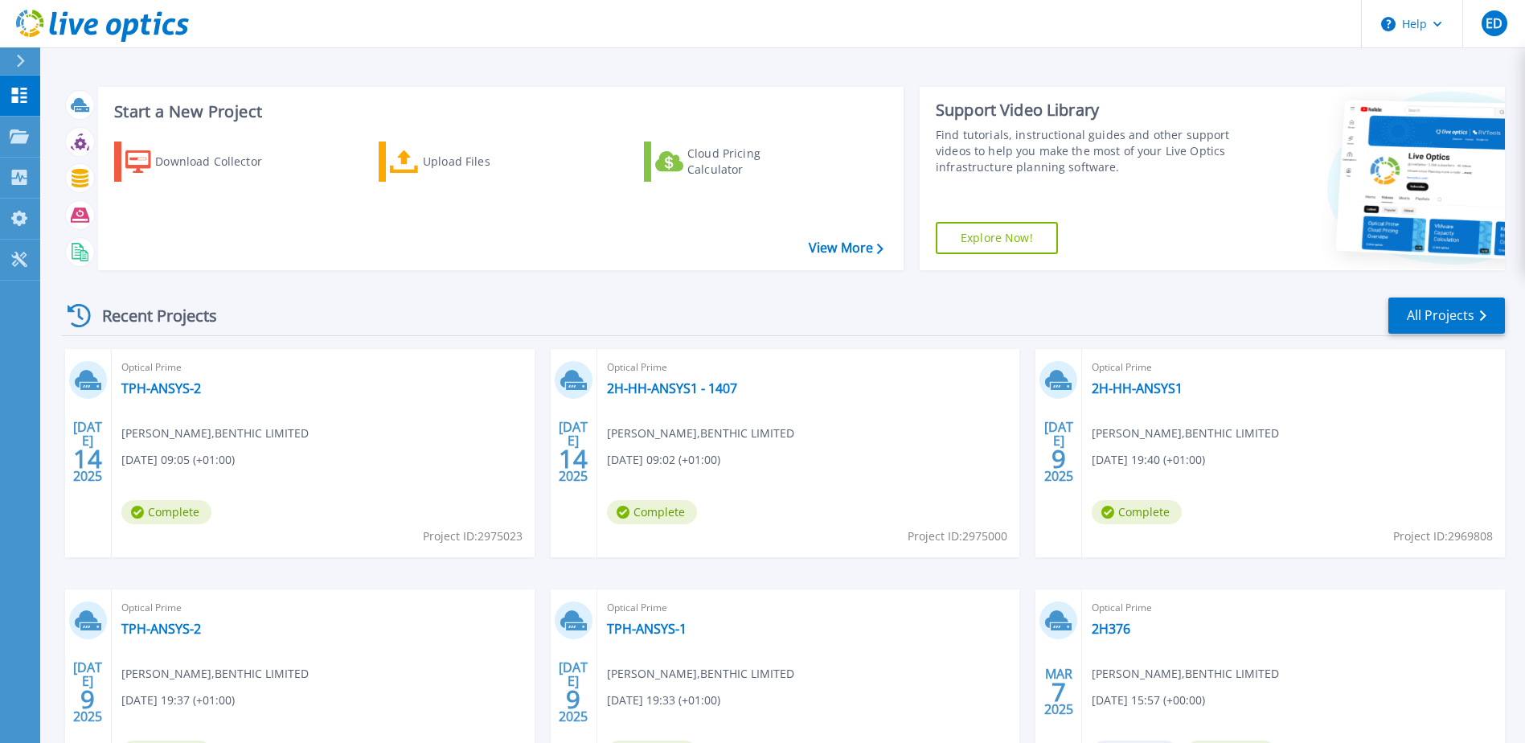
scroll to position [148, 0]
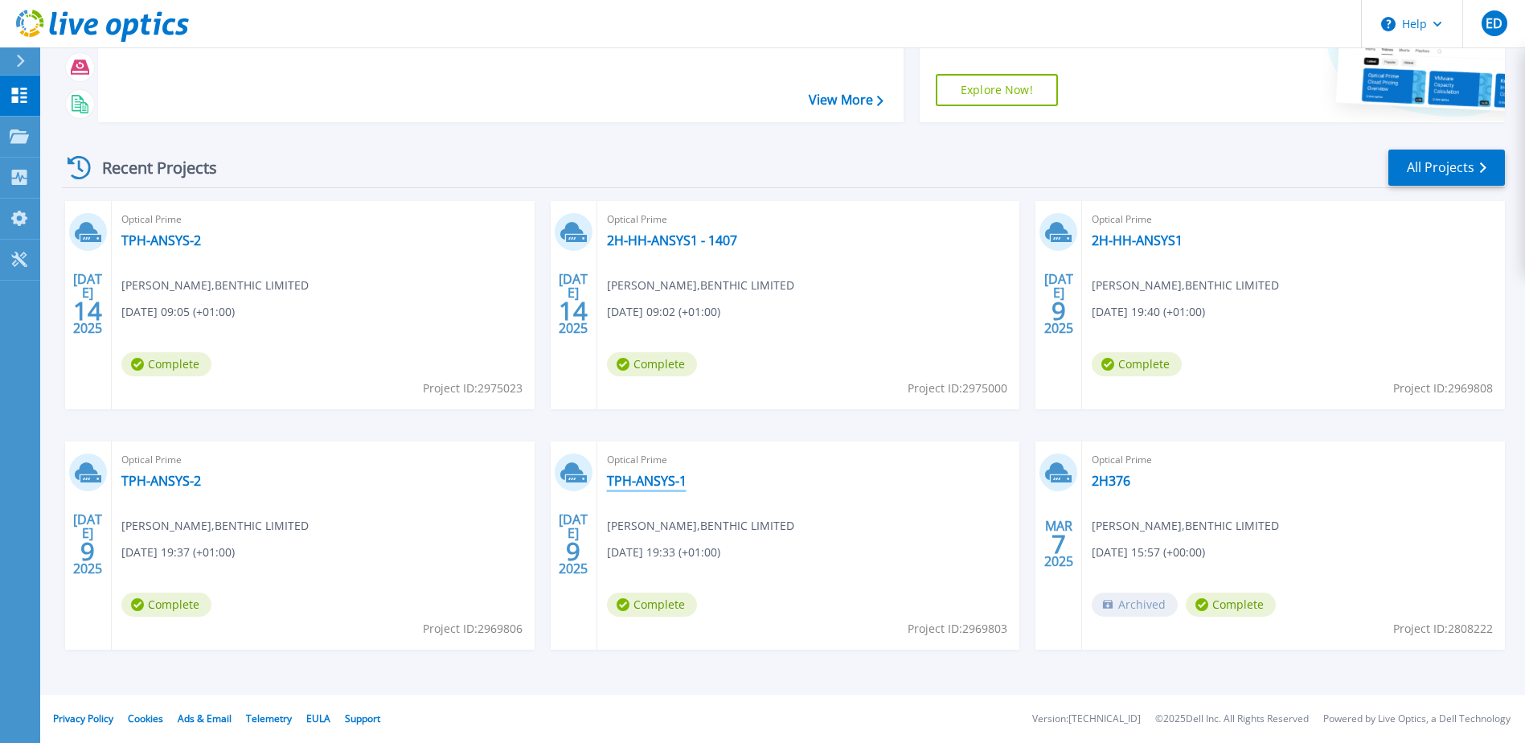
click at [663, 479] on link "TPH-ANSYS-1" at bounding box center [647, 481] width 80 height 16
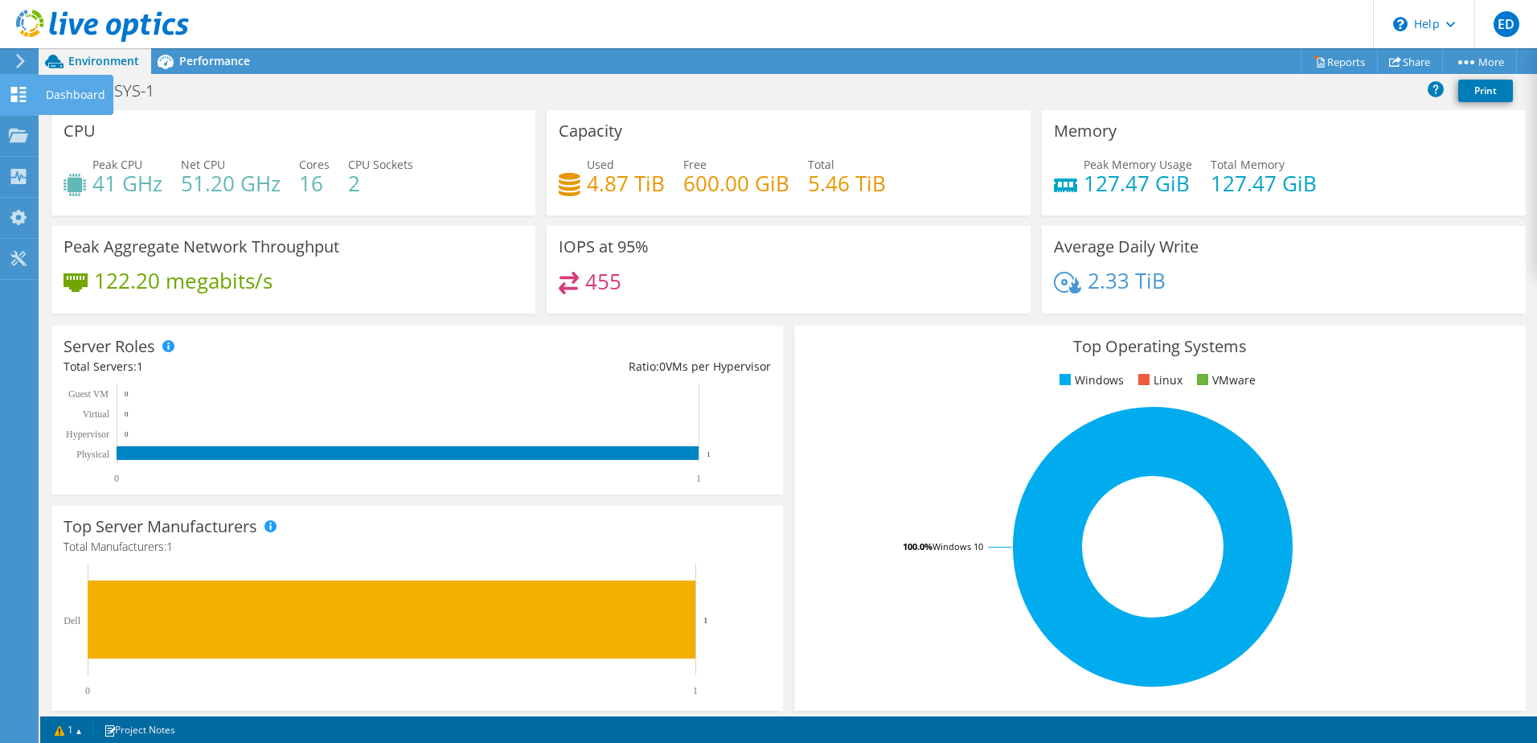
click at [21, 96] on use at bounding box center [18, 94] width 15 height 15
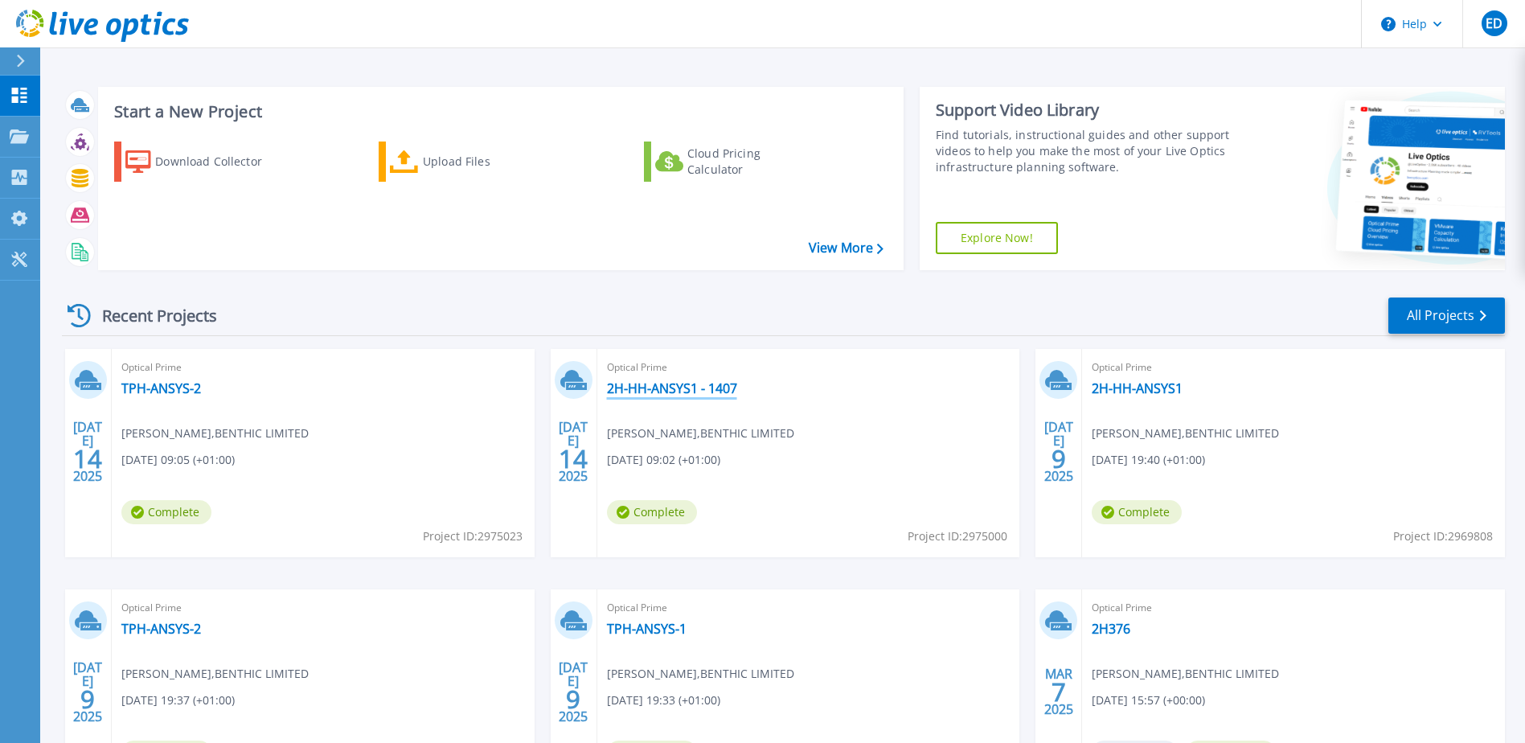
click at [668, 381] on link "2H-HH-ANSYS1 - 1407" at bounding box center [672, 388] width 130 height 16
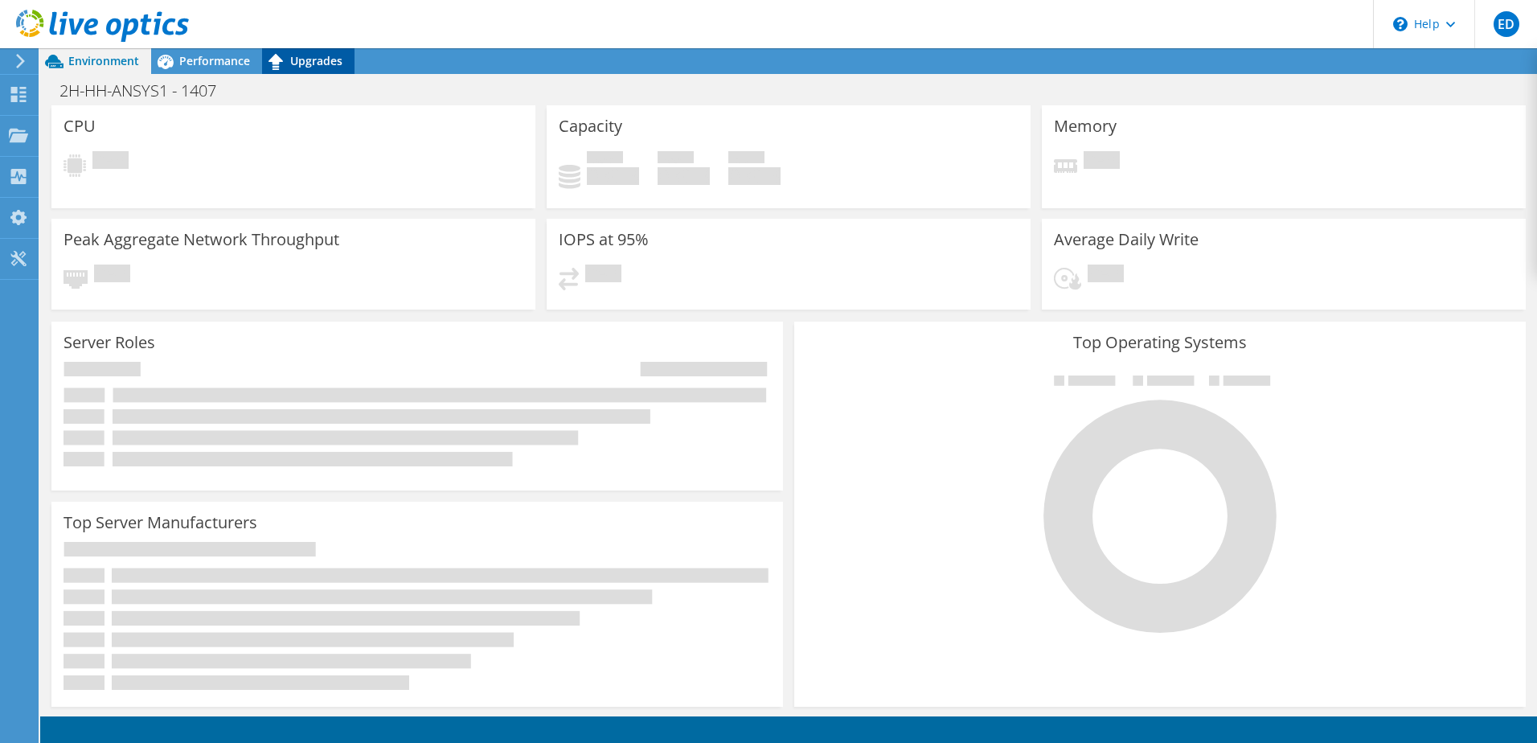
click at [282, 65] on icon at bounding box center [276, 61] width 28 height 28
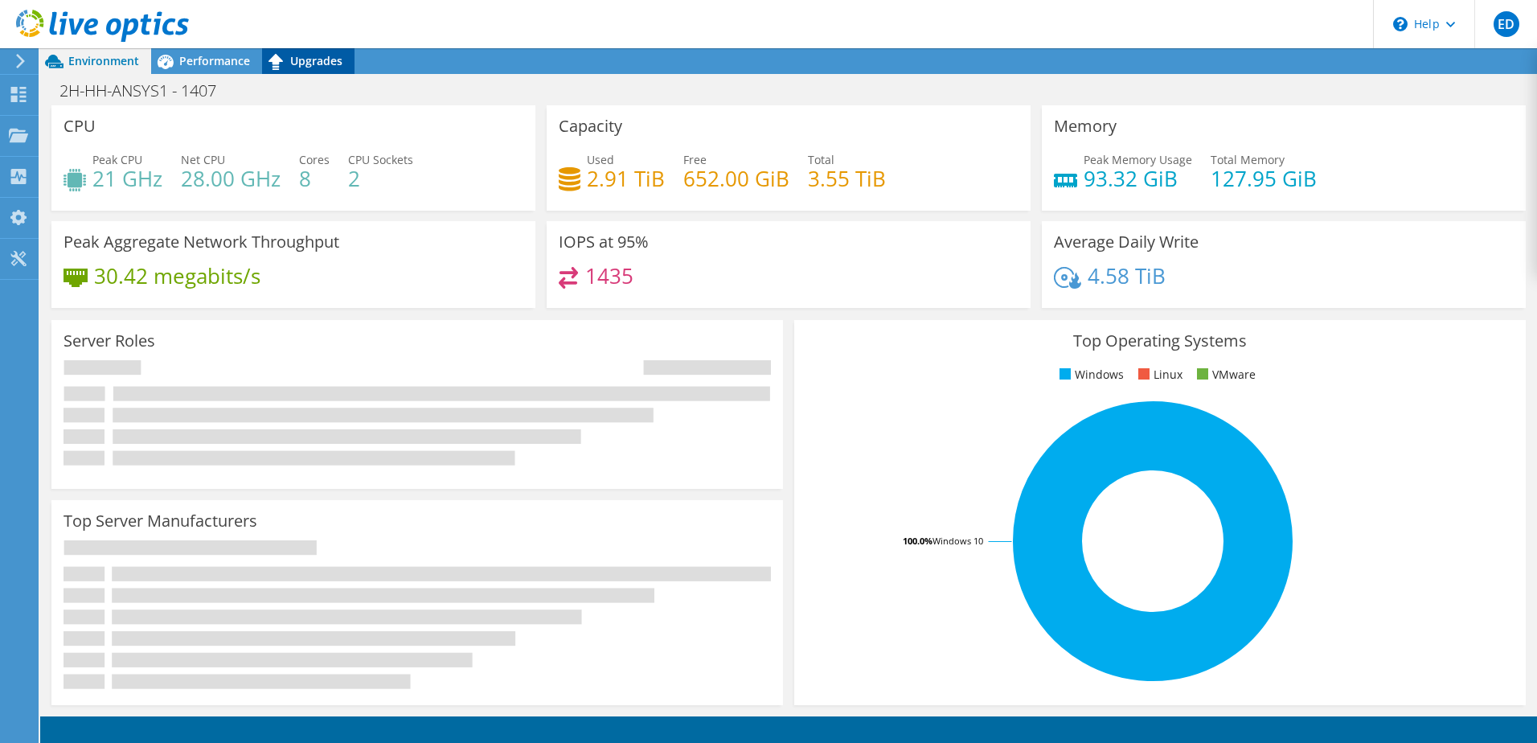
click at [300, 64] on span "Upgrades" at bounding box center [316, 60] width 52 height 15
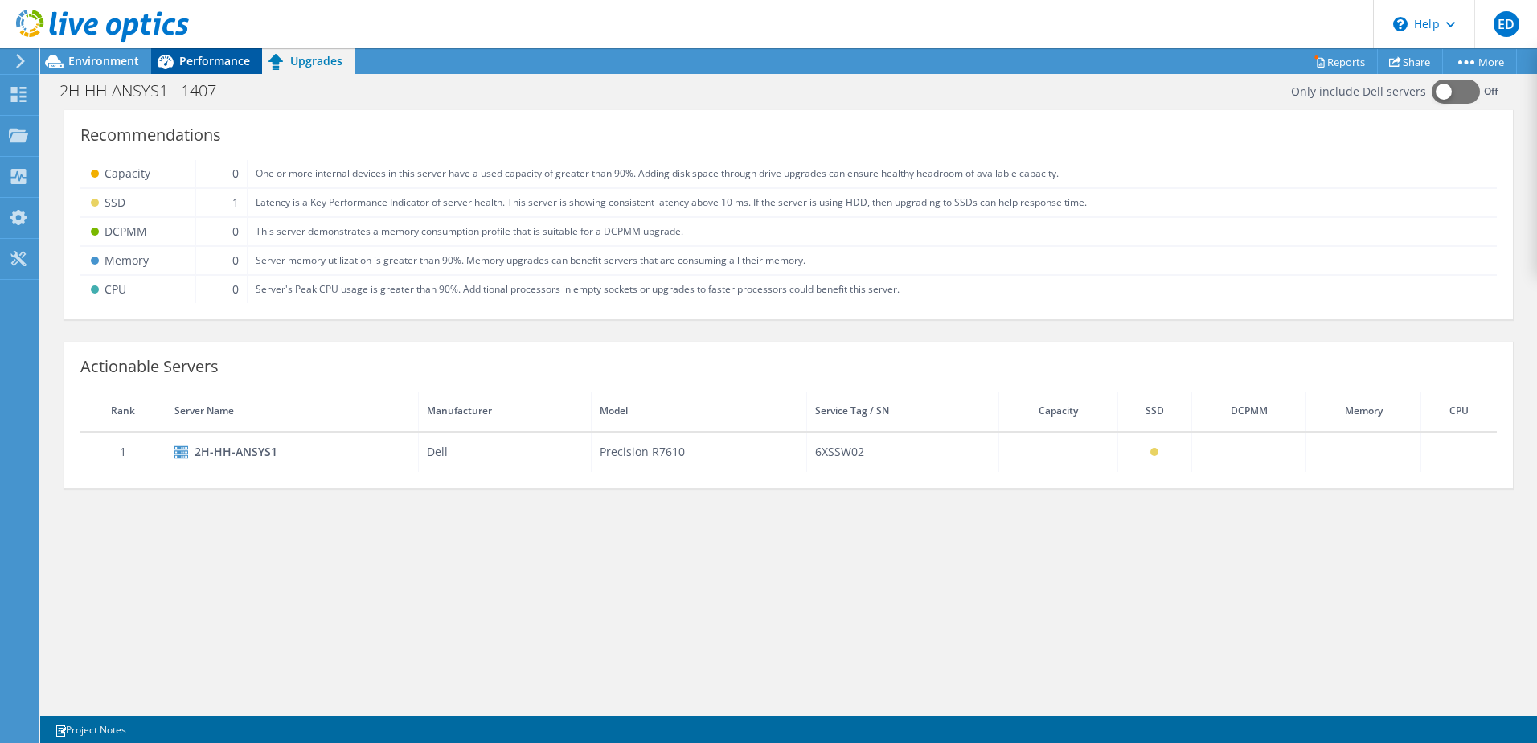
click at [213, 63] on span "Performance" at bounding box center [214, 60] width 71 height 15
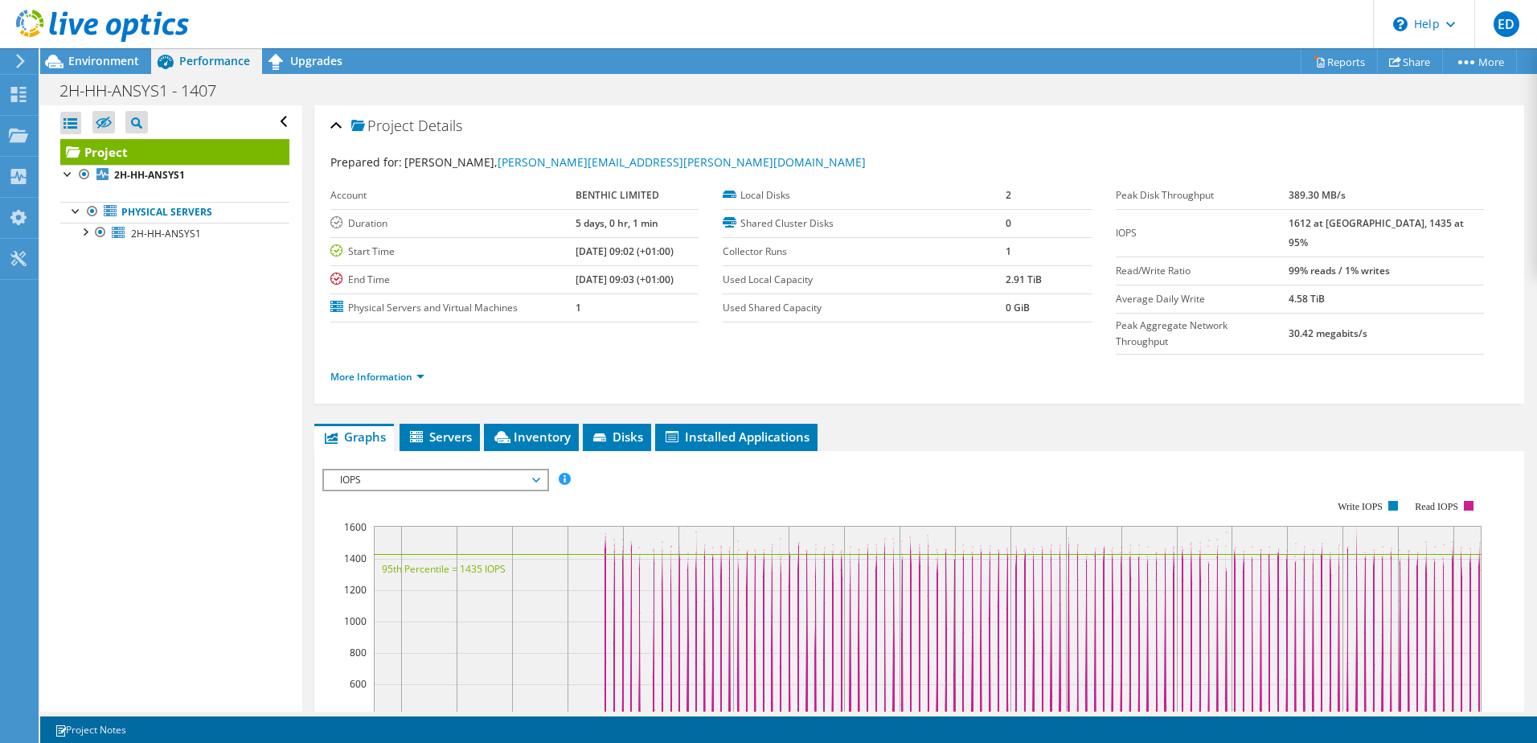
click at [424, 470] on span "IOPS" at bounding box center [435, 479] width 207 height 19
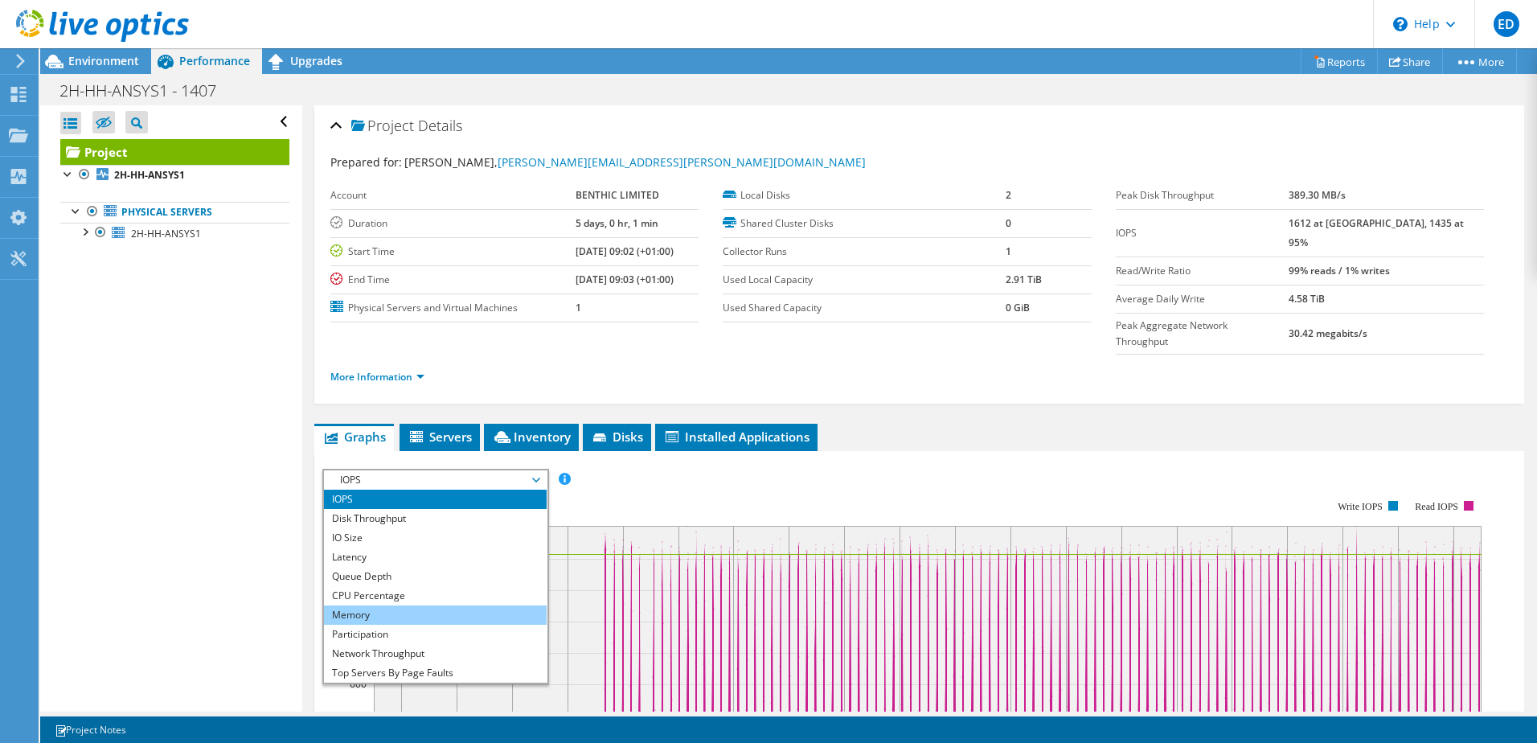
click at [413, 605] on li "Memory" at bounding box center [435, 614] width 223 height 19
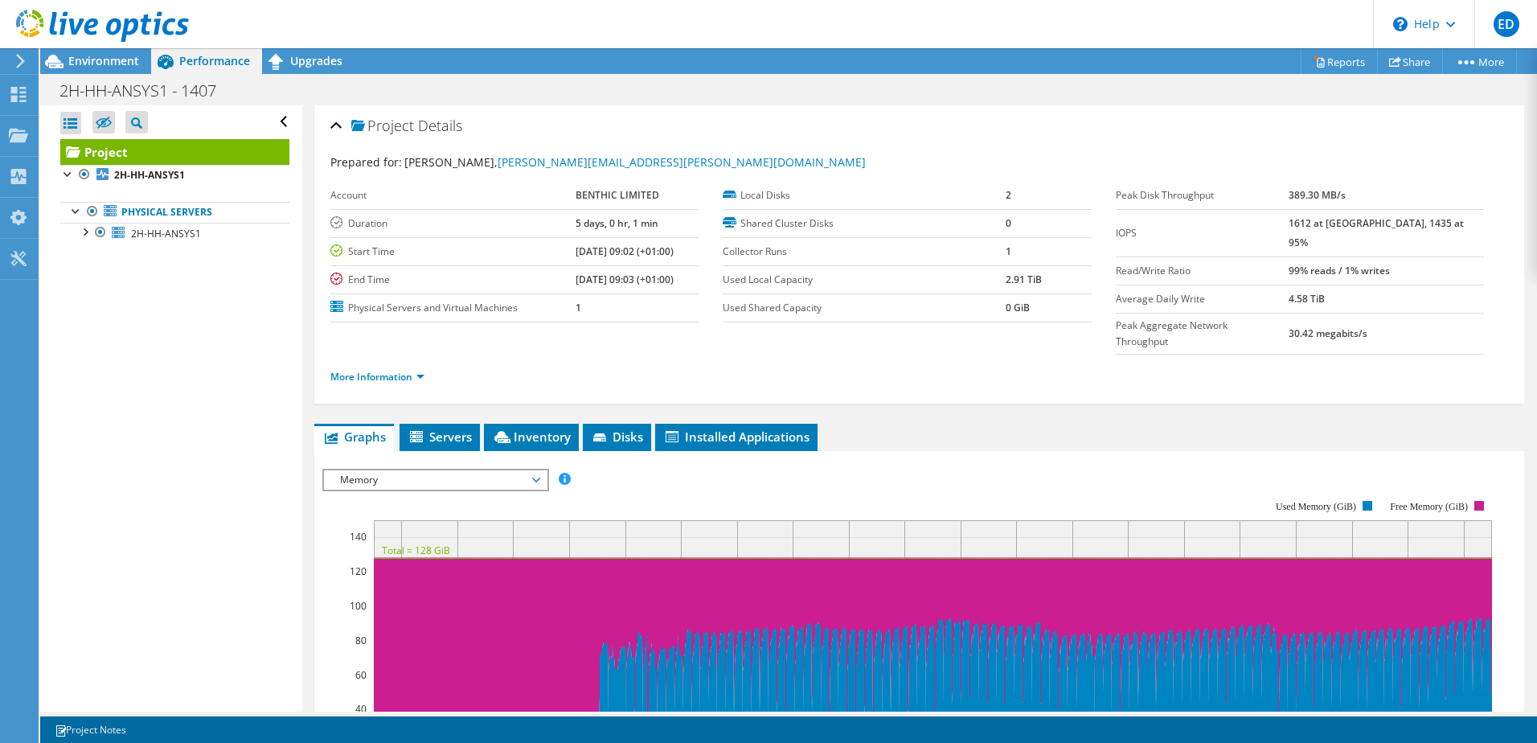
scroll to position [241, 0]
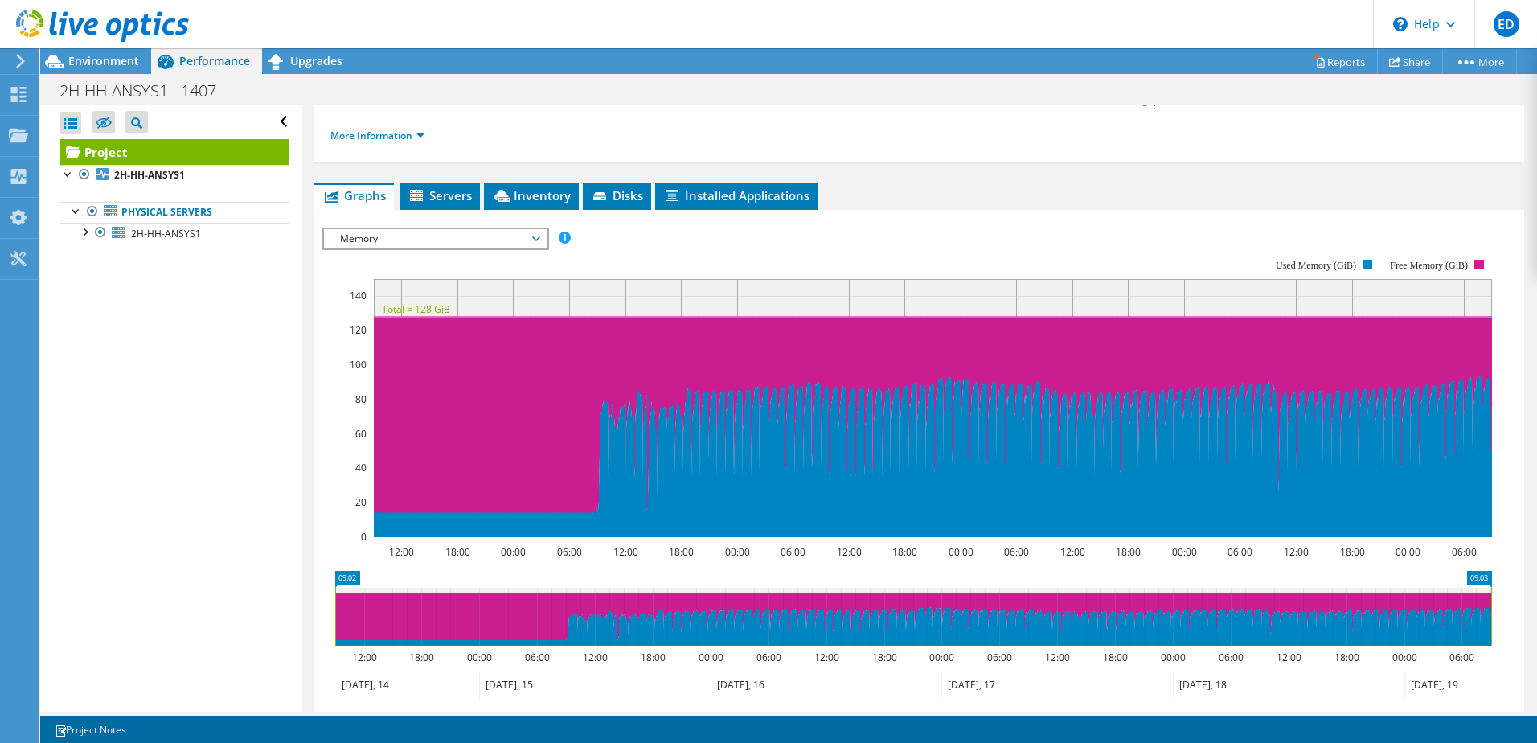
click at [392, 229] on span "Memory" at bounding box center [435, 238] width 207 height 19
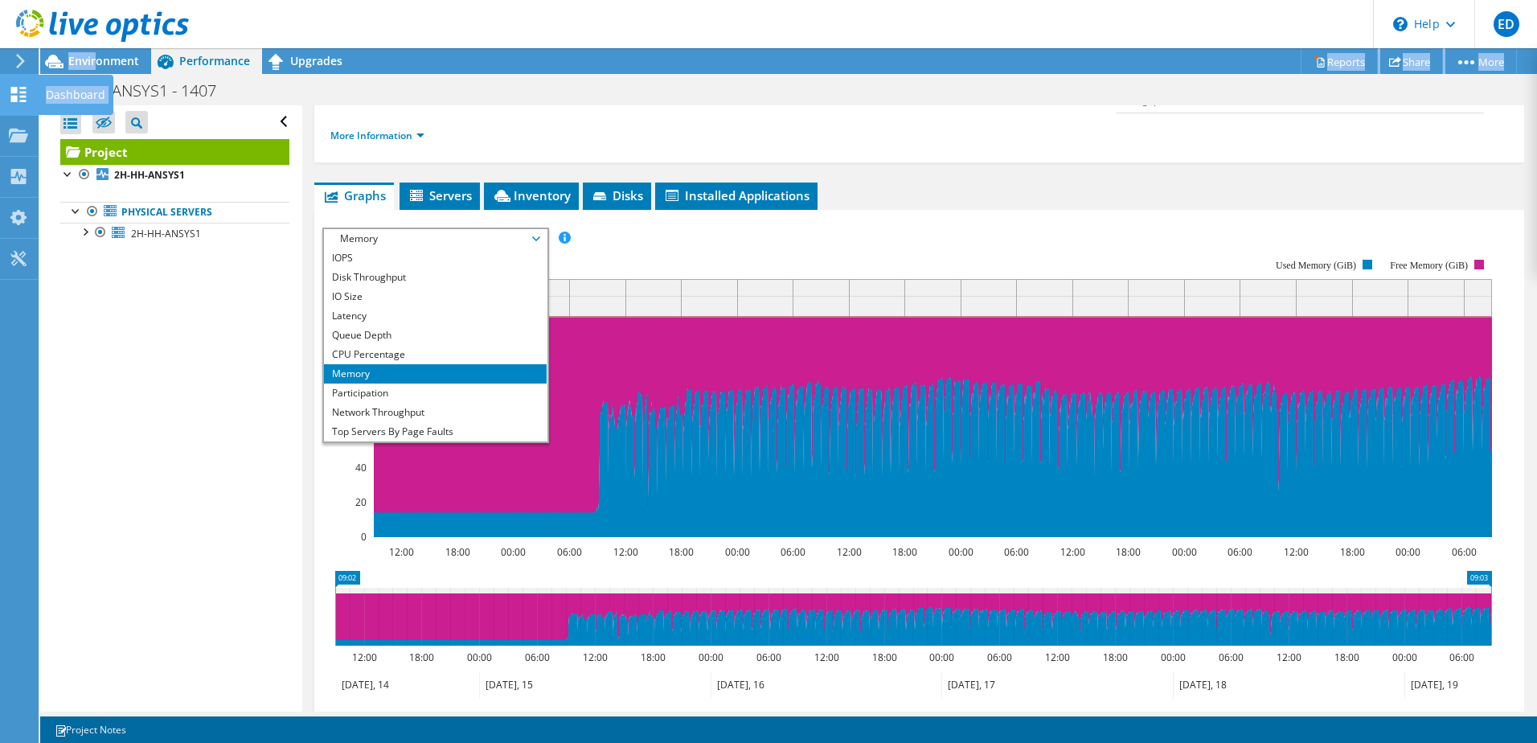
drag, startPoint x: 96, startPoint y: 56, endPoint x: 46, endPoint y: 100, distance: 66.7
click at [46, 100] on div "ED End User Elliot Dhillon-Smith [EMAIL_ADDRESS][PERSON_NAME][DOMAIN_NAME] Acte…" at bounding box center [768, 371] width 1537 height 743
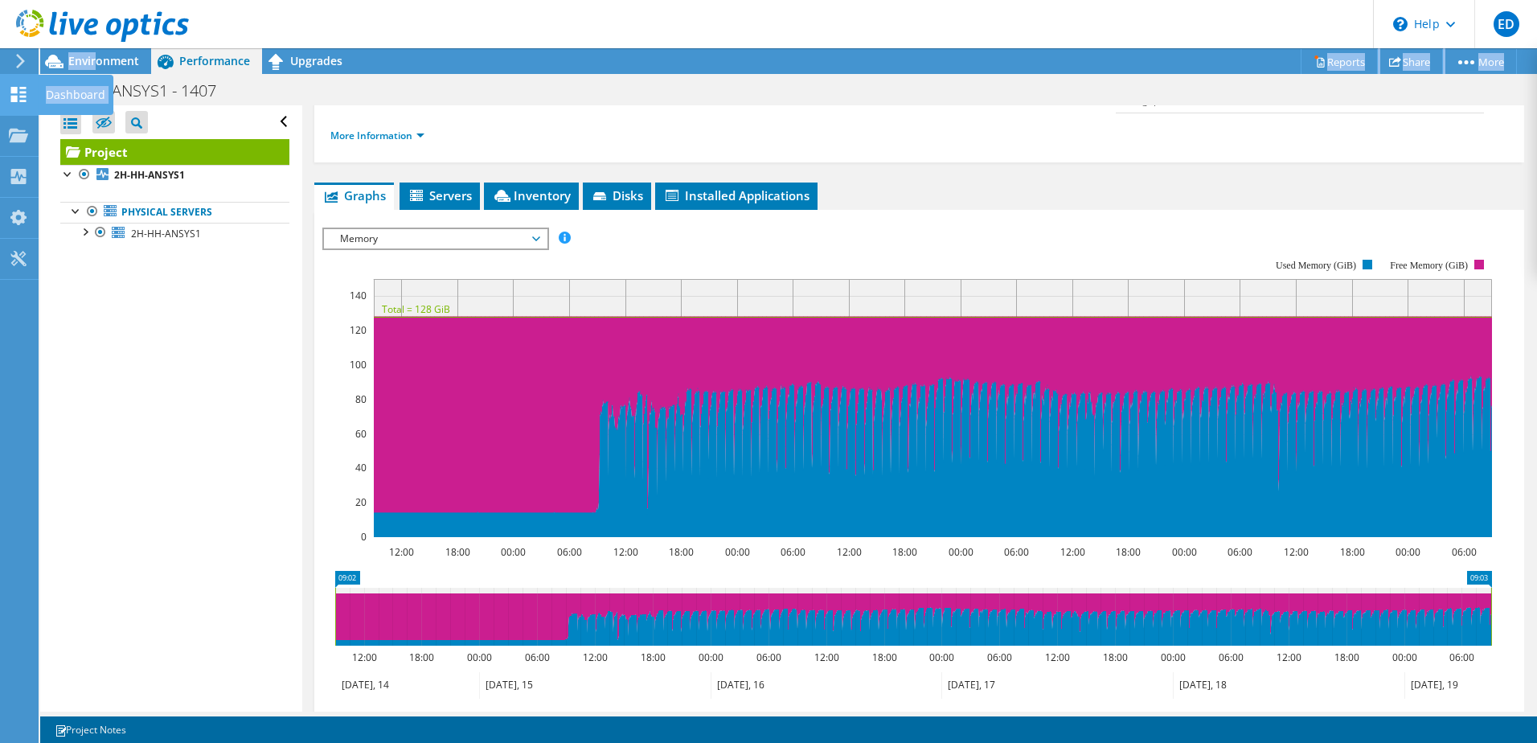
drag, startPoint x: 46, startPoint y: 100, endPoint x: 18, endPoint y: 96, distance: 27.6
click at [18, 96] on icon at bounding box center [18, 94] width 19 height 15
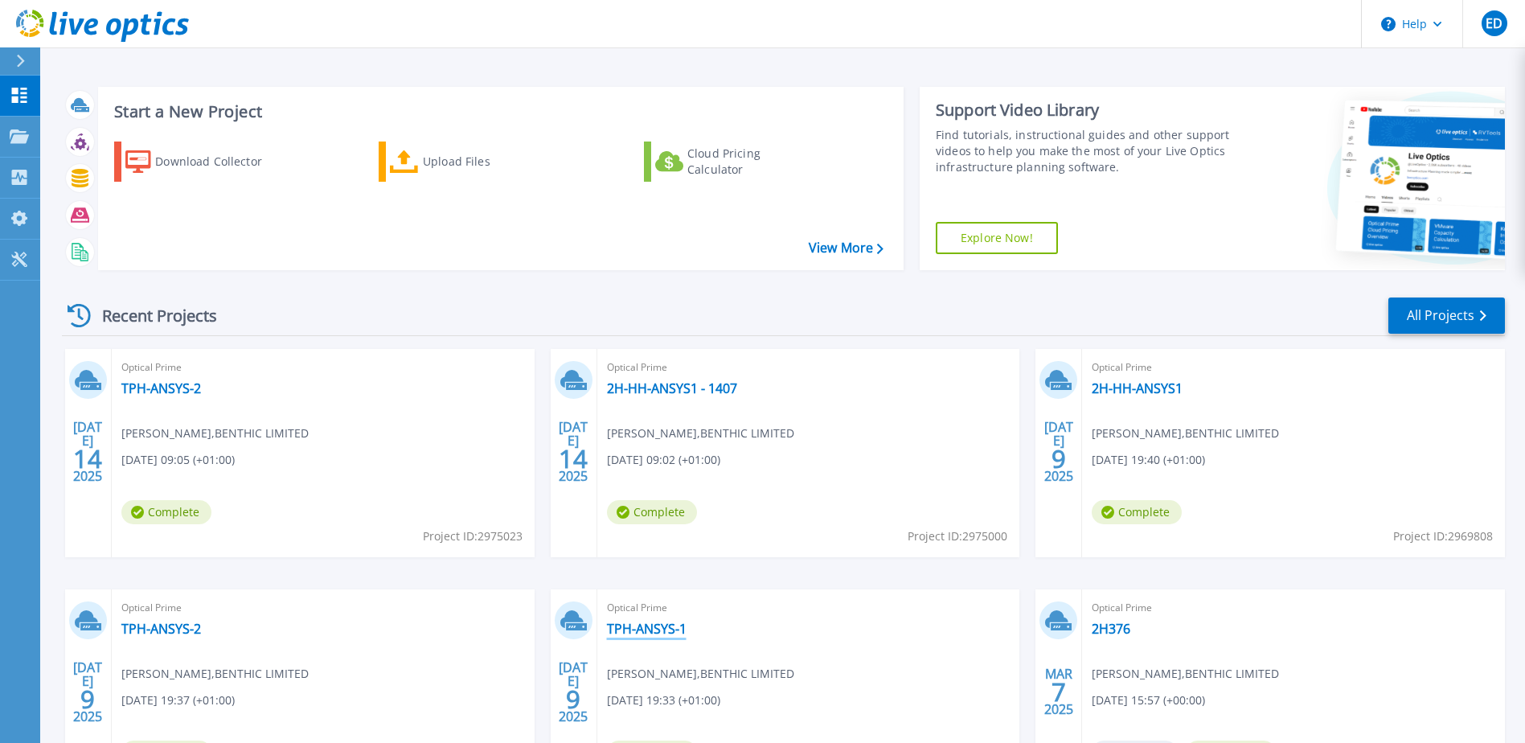
click at [628, 634] on link "TPH-ANSYS-1" at bounding box center [647, 628] width 80 height 16
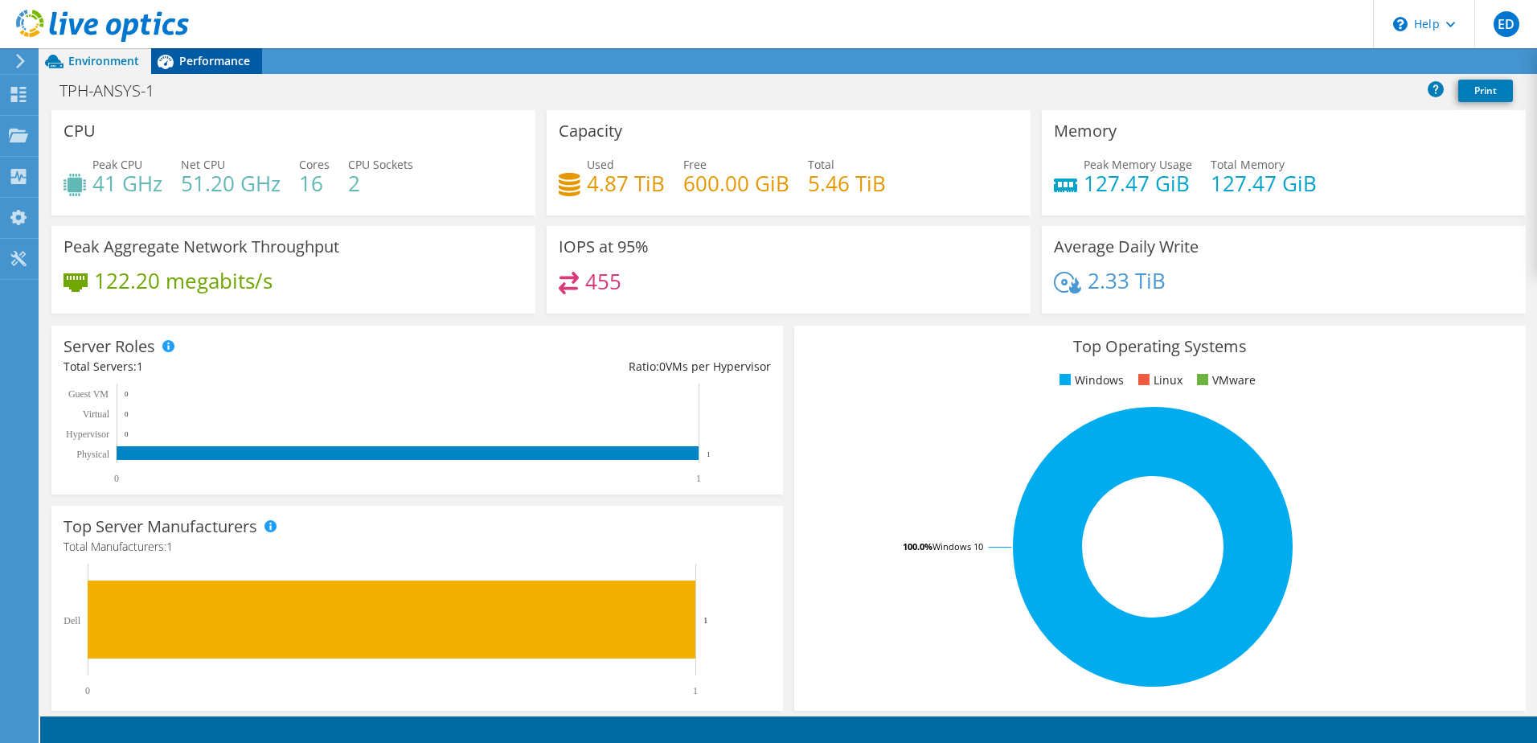
click at [220, 61] on span "Performance" at bounding box center [214, 60] width 71 height 15
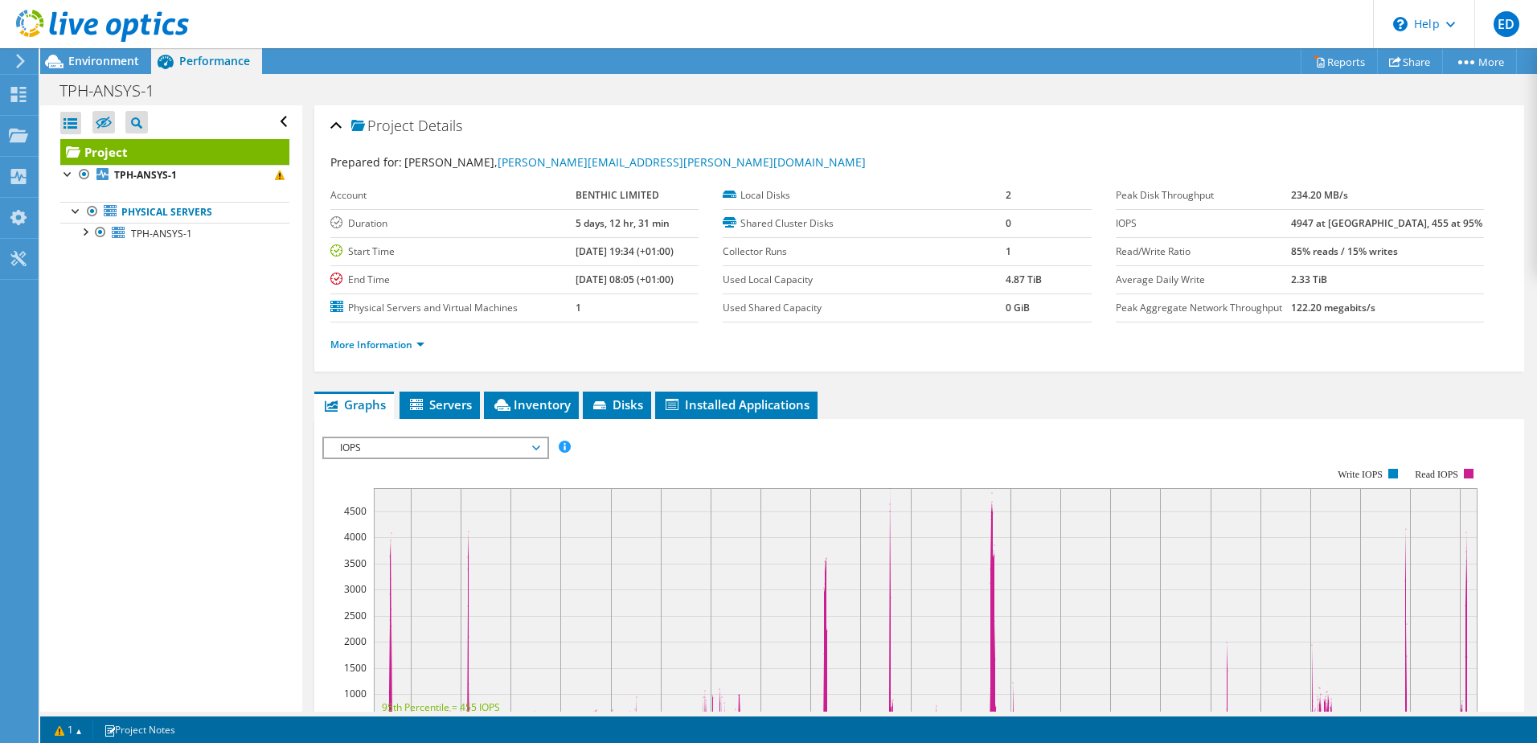
click at [394, 441] on span "IOPS" at bounding box center [435, 447] width 207 height 19
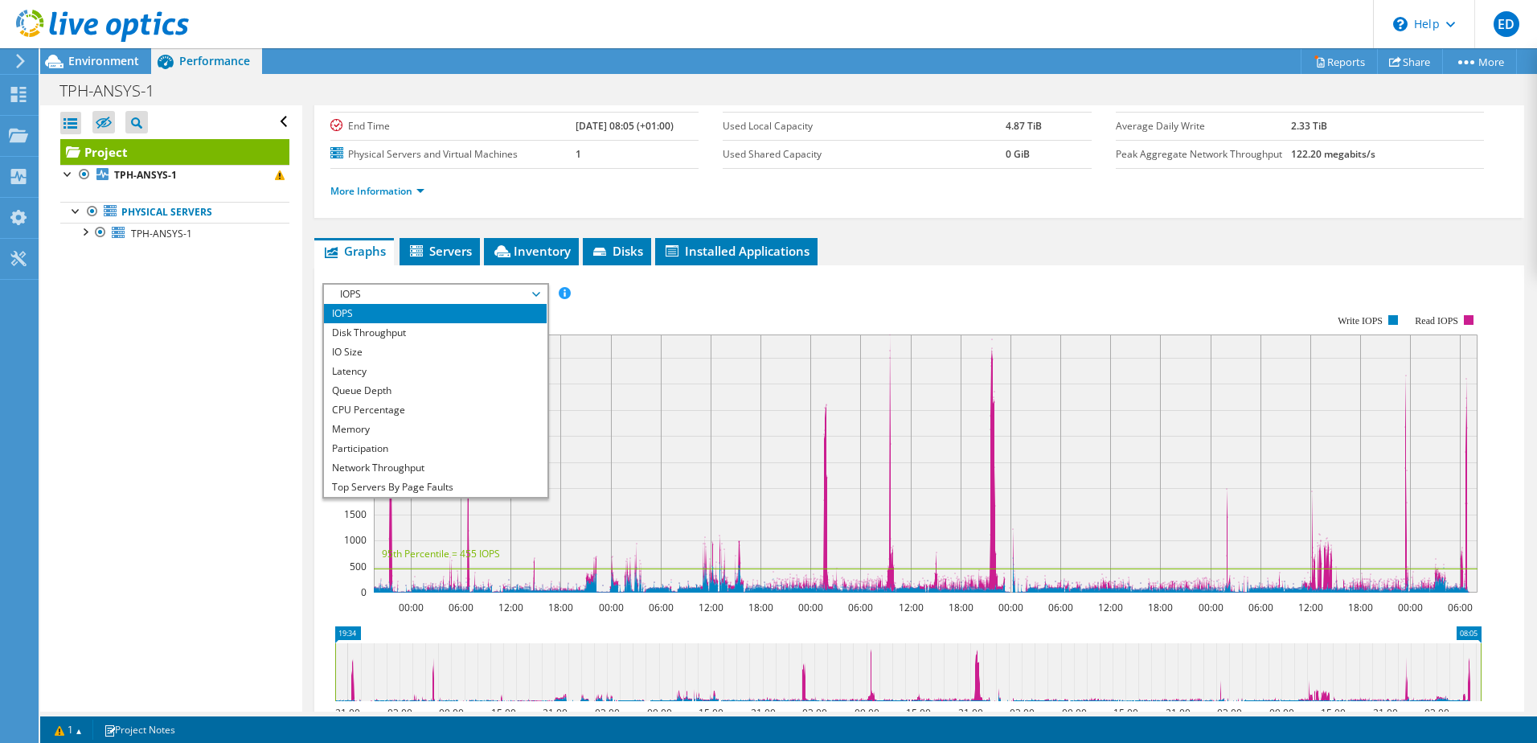
scroll to position [241, 0]
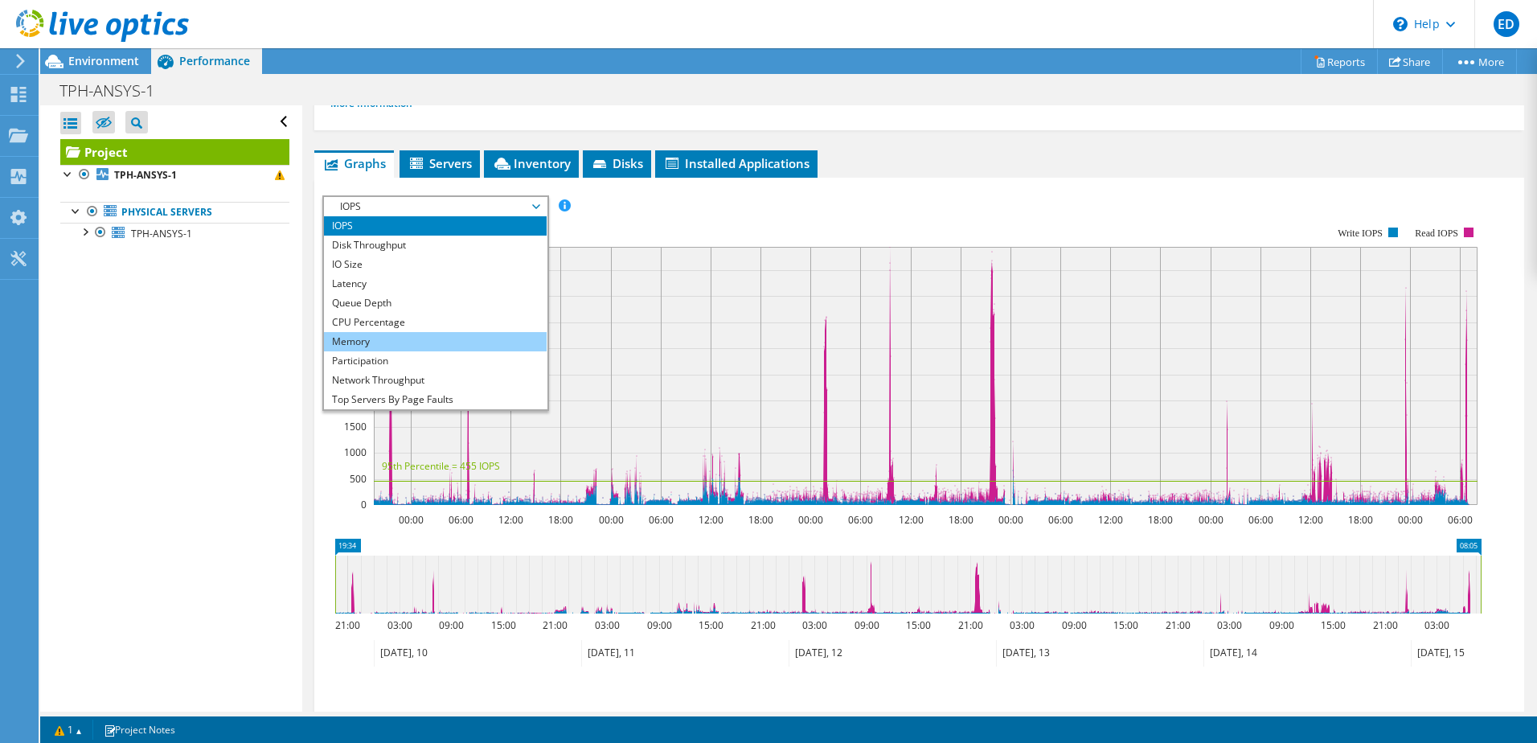
click at [406, 334] on li "Memory" at bounding box center [435, 341] width 223 height 19
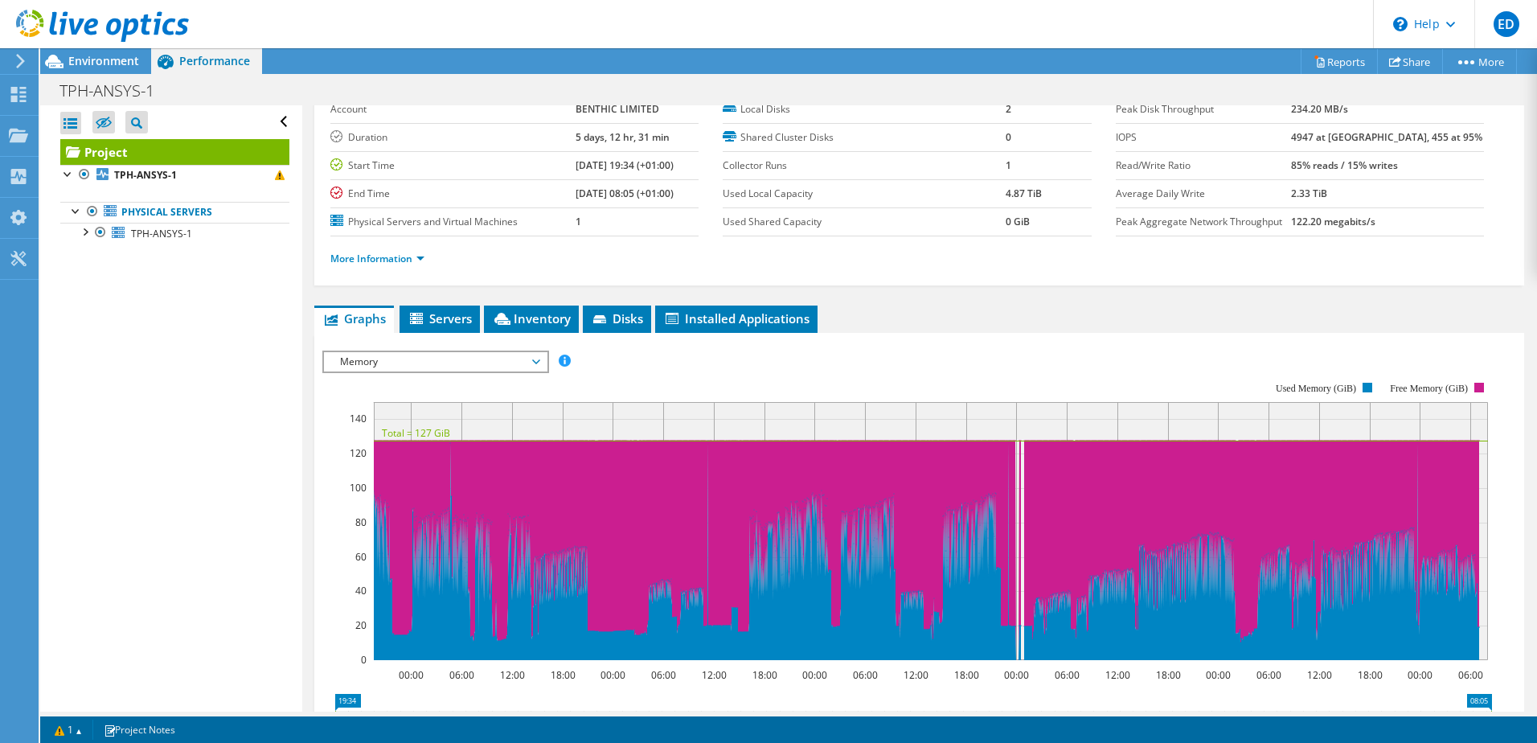
scroll to position [80, 0]
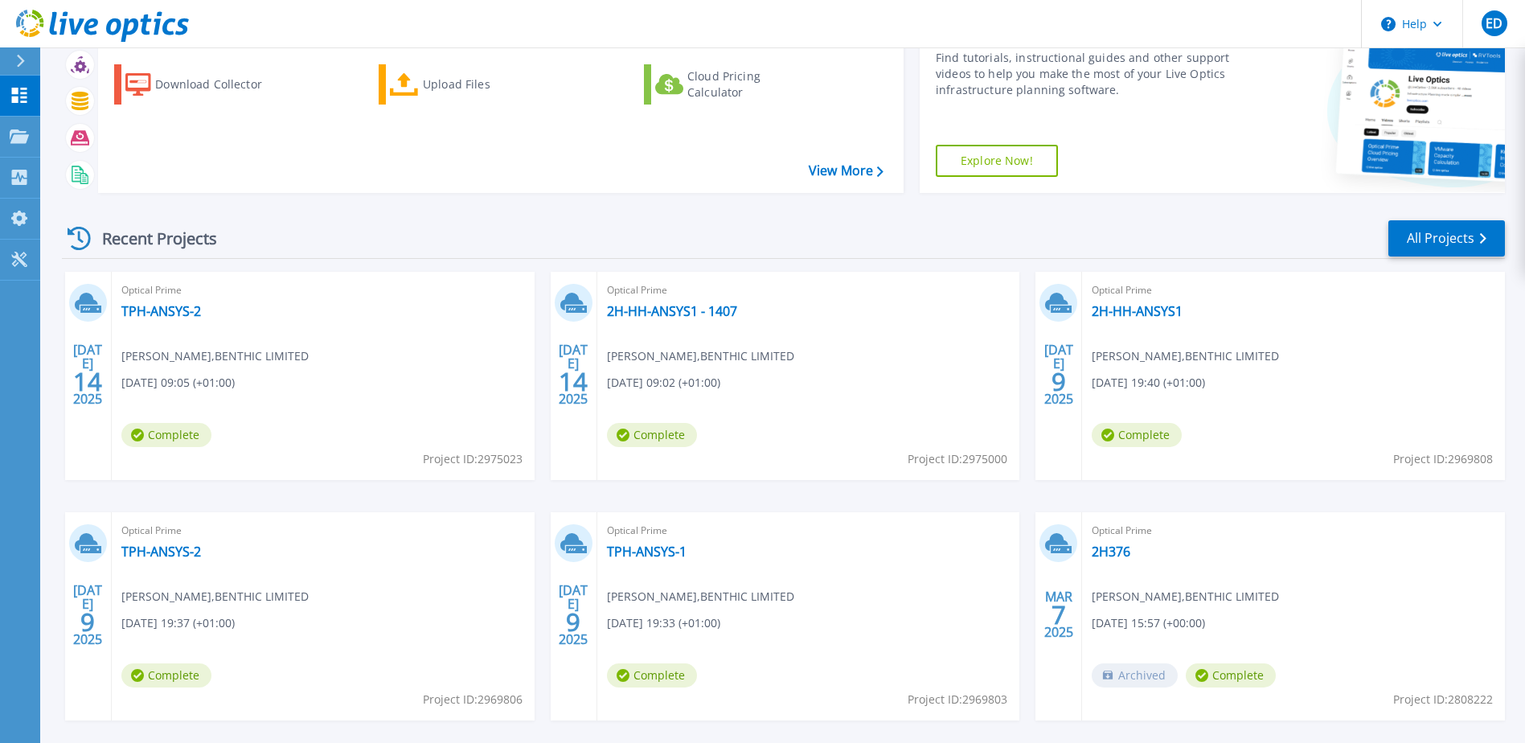
scroll to position [148, 0]
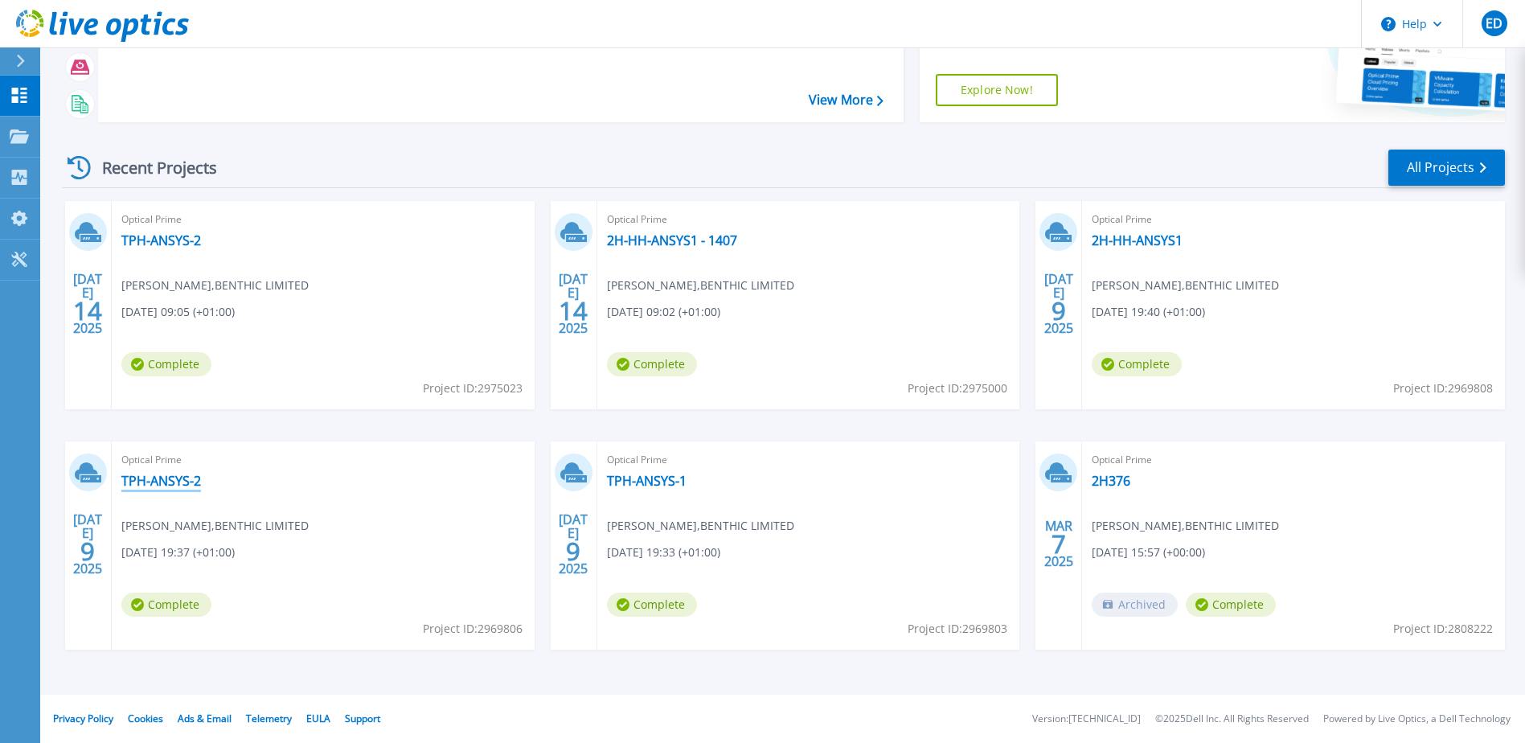
click at [168, 479] on link "TPH-ANSYS-2" at bounding box center [161, 481] width 80 height 16
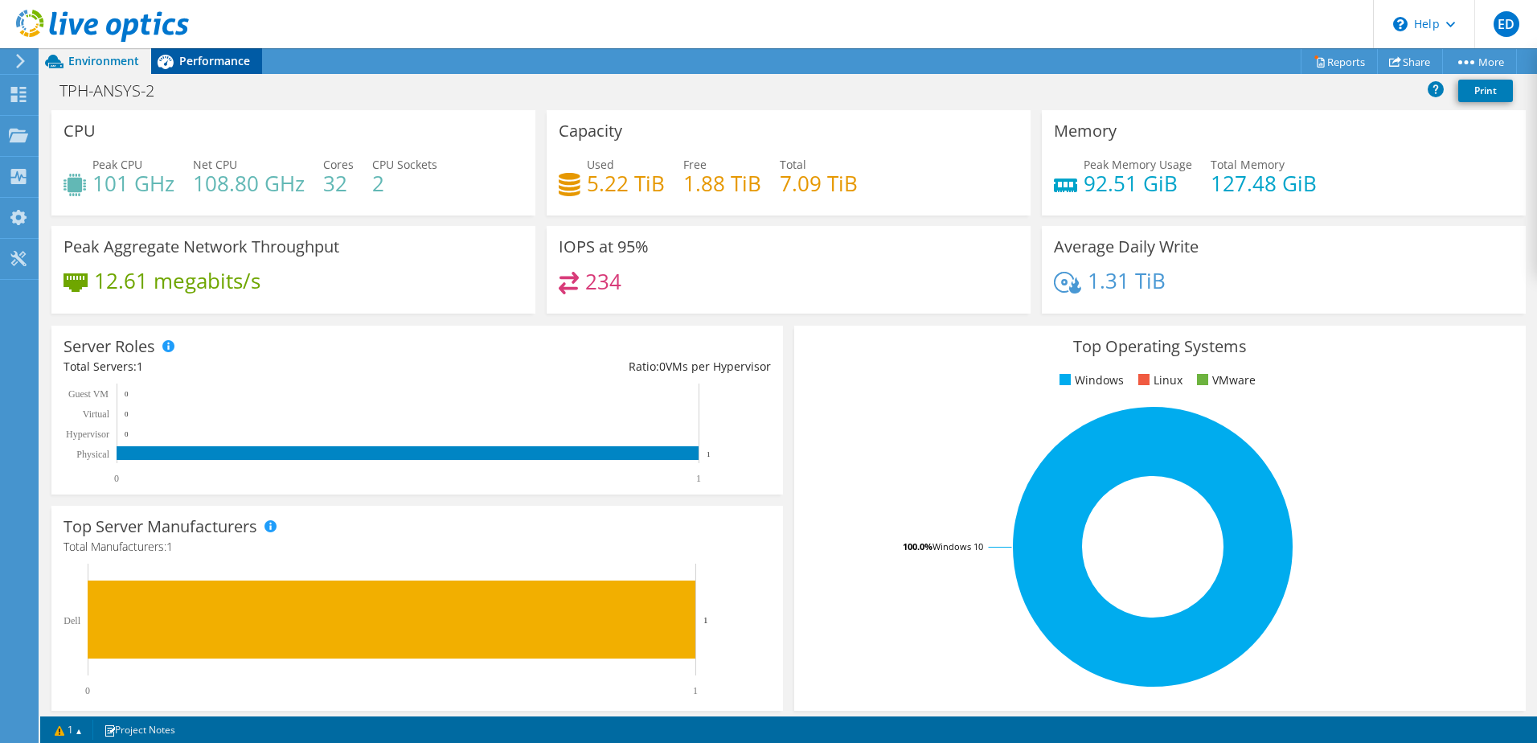
click at [195, 59] on span "Performance" at bounding box center [214, 60] width 71 height 15
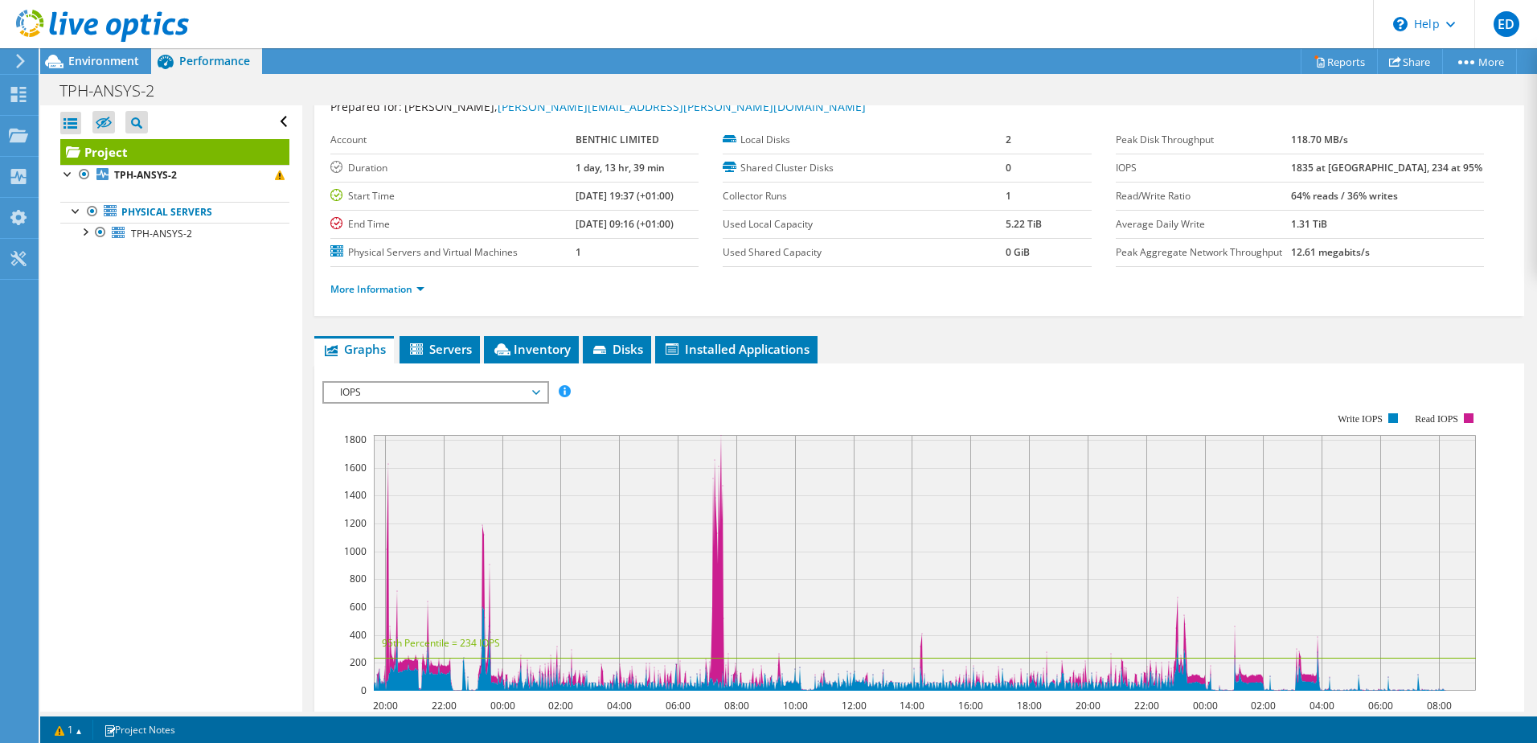
scroll to position [241, 0]
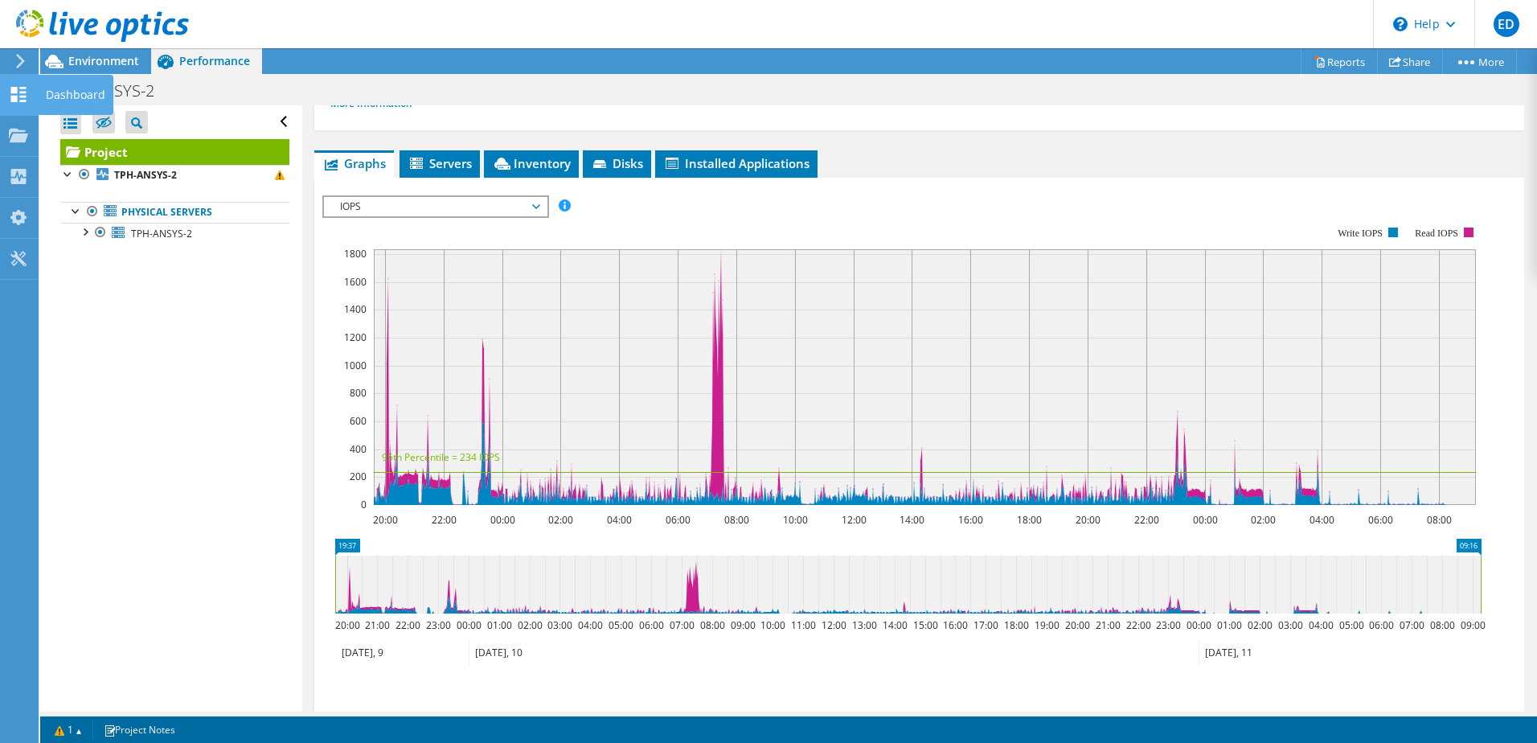
click at [16, 100] on use at bounding box center [18, 94] width 15 height 15
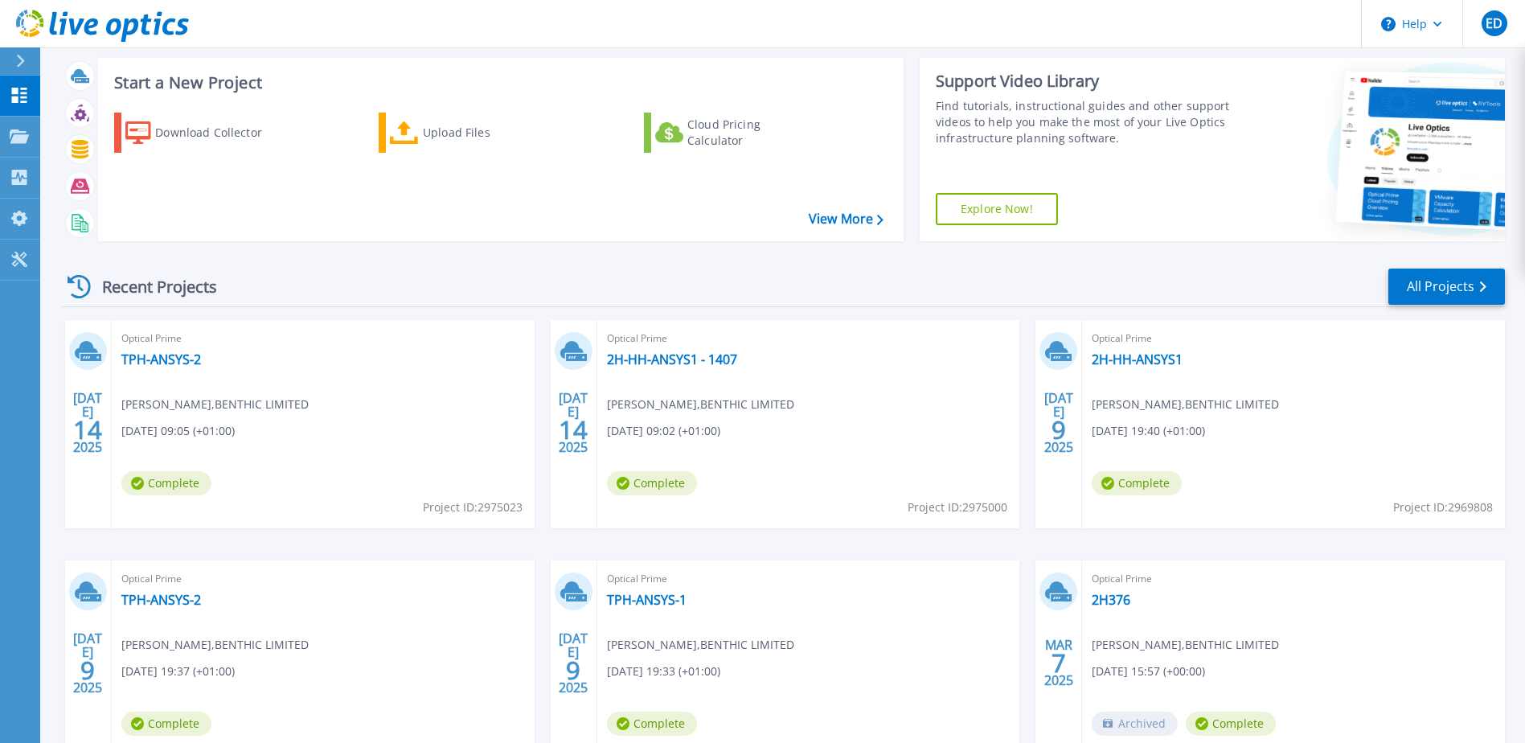
scroll to position [80, 0]
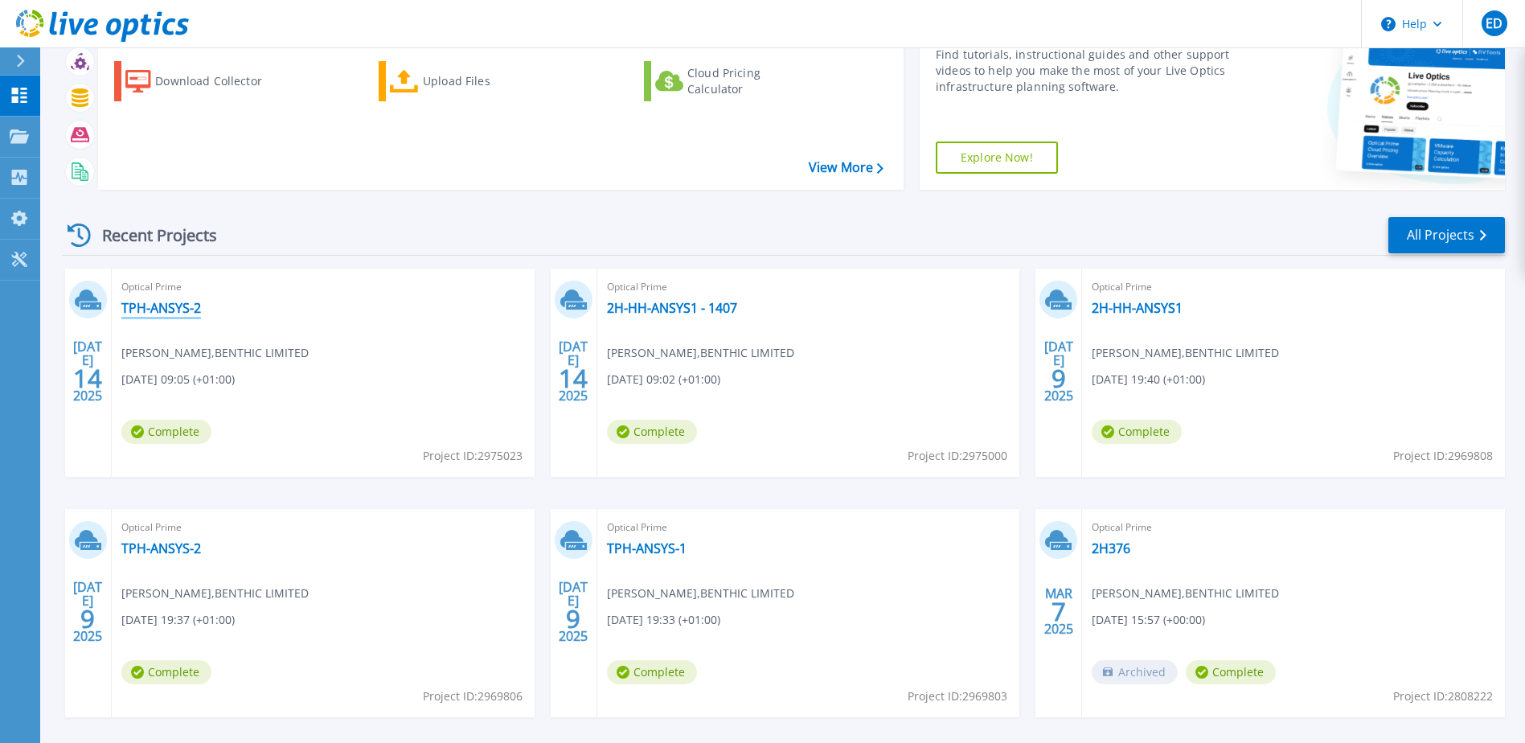
click at [153, 300] on link "TPH-ANSYS-2" at bounding box center [161, 308] width 80 height 16
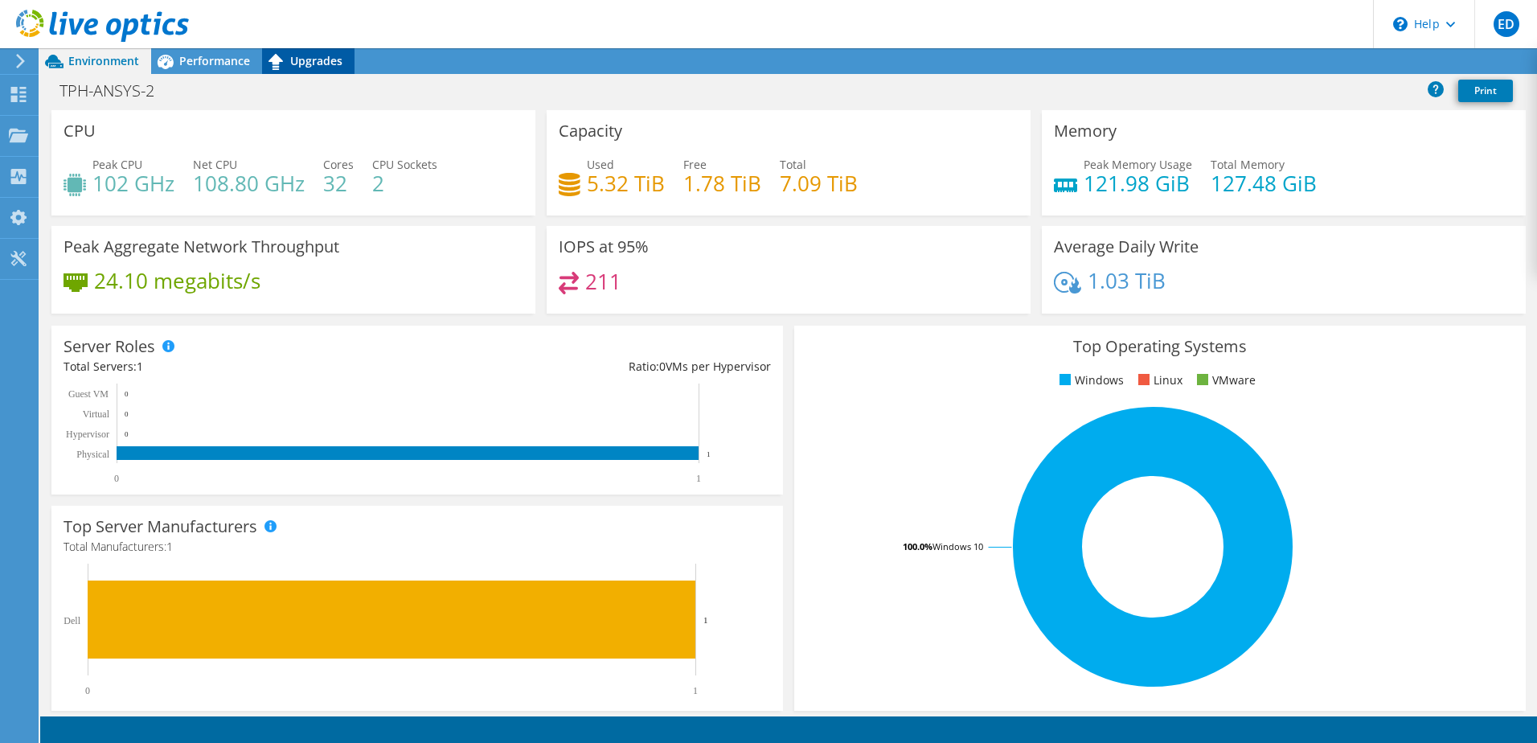
click at [314, 62] on span "Upgrades" at bounding box center [316, 60] width 52 height 15
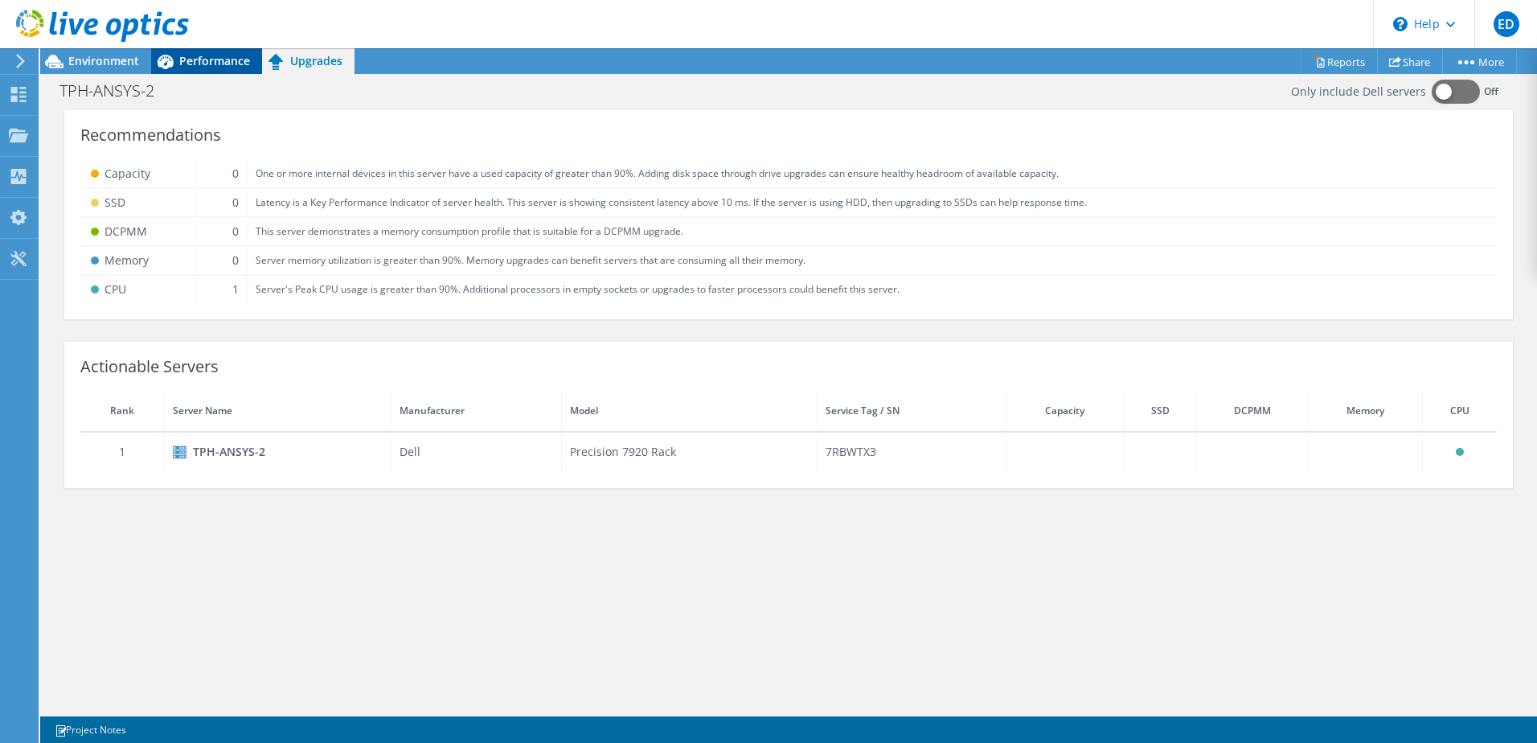
click at [206, 68] on div "Performance" at bounding box center [206, 61] width 111 height 26
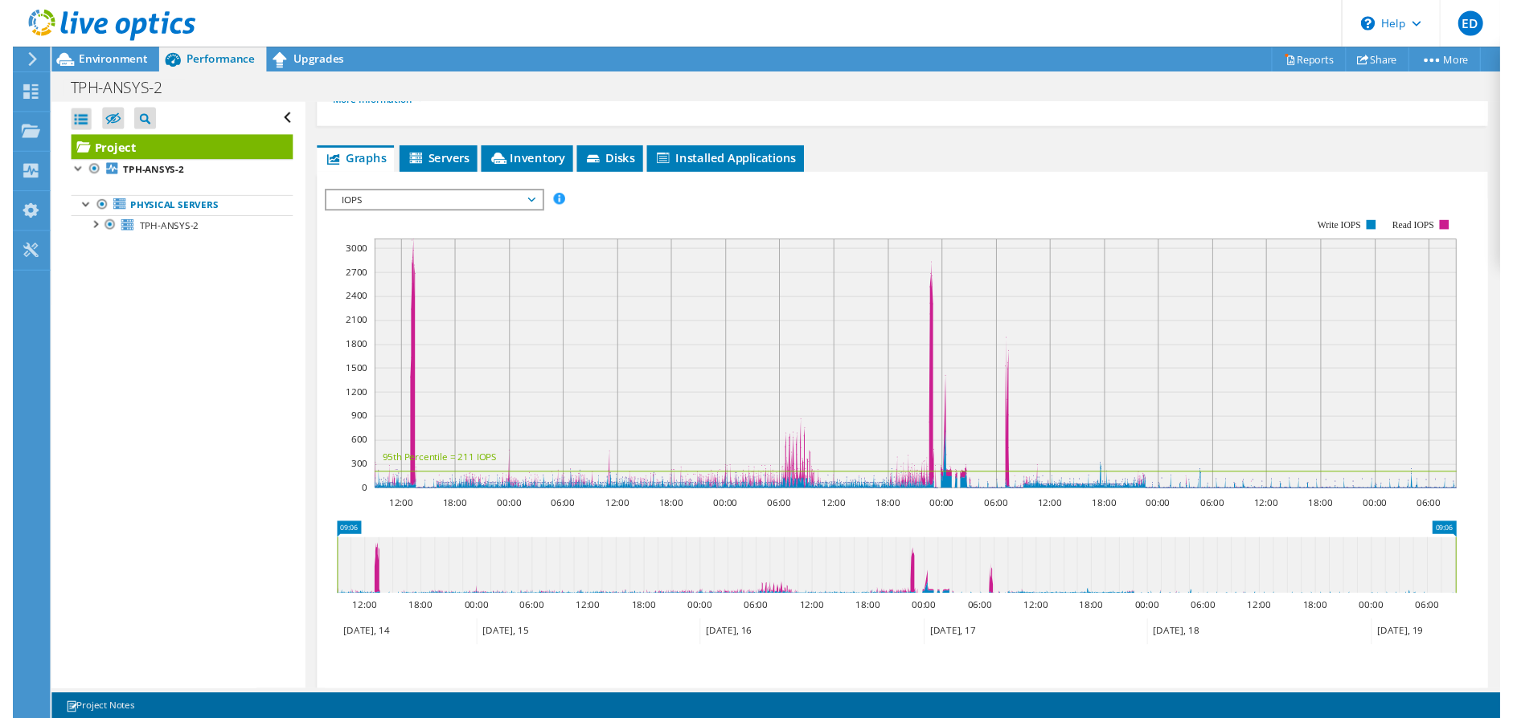
scroll to position [161, 0]
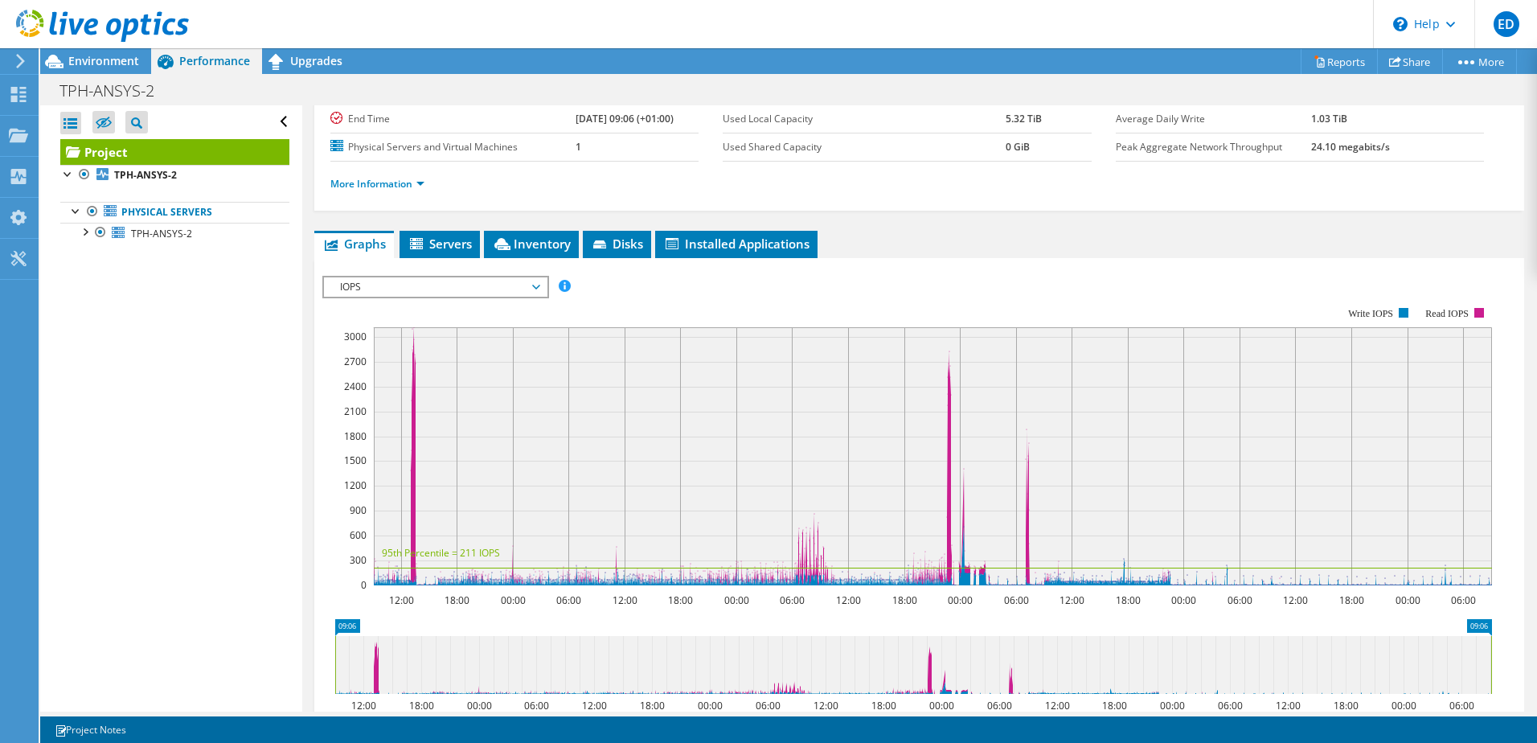
click at [480, 287] on span "IOPS" at bounding box center [435, 286] width 207 height 19
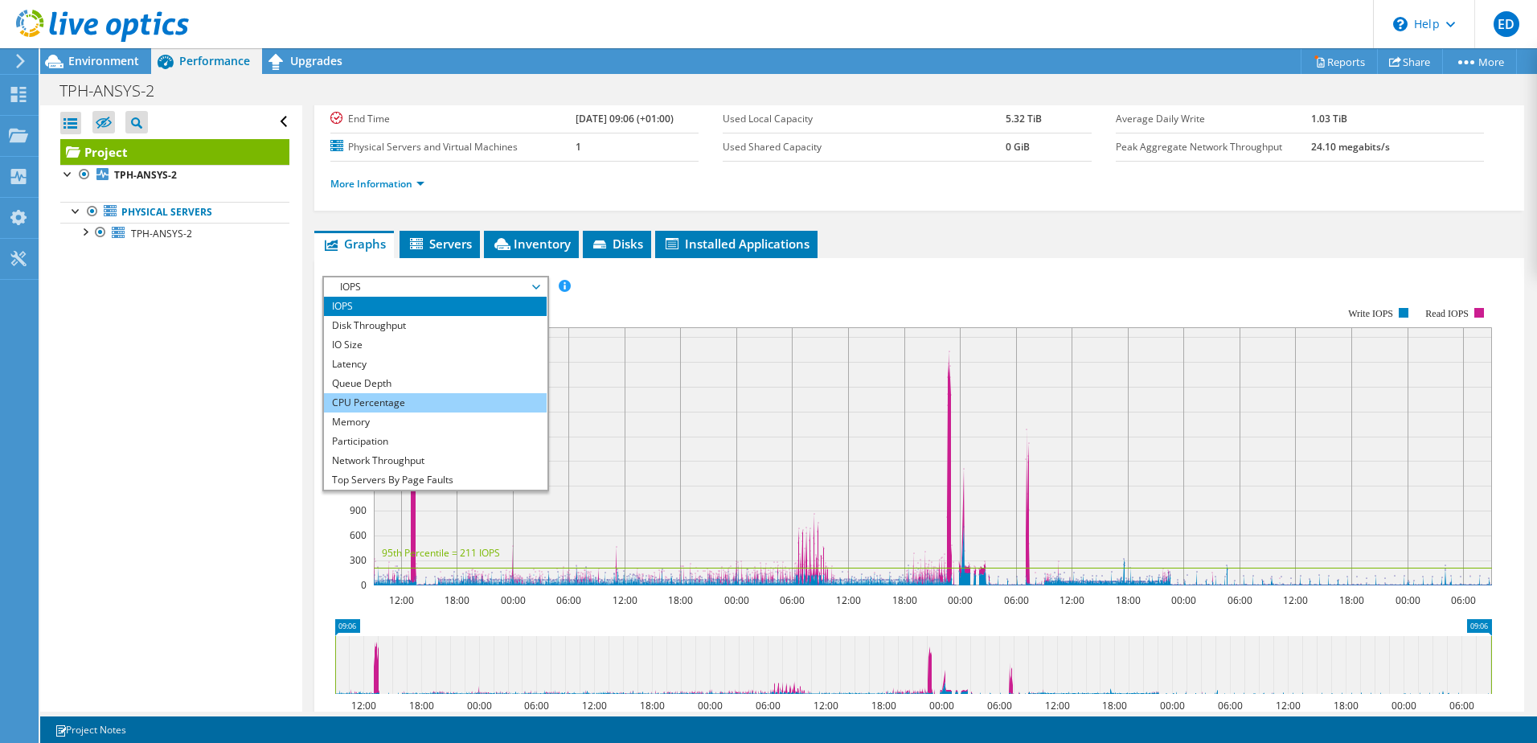
click at [423, 403] on li "CPU Percentage" at bounding box center [435, 402] width 223 height 19
